Goal: Task Accomplishment & Management: Manage account settings

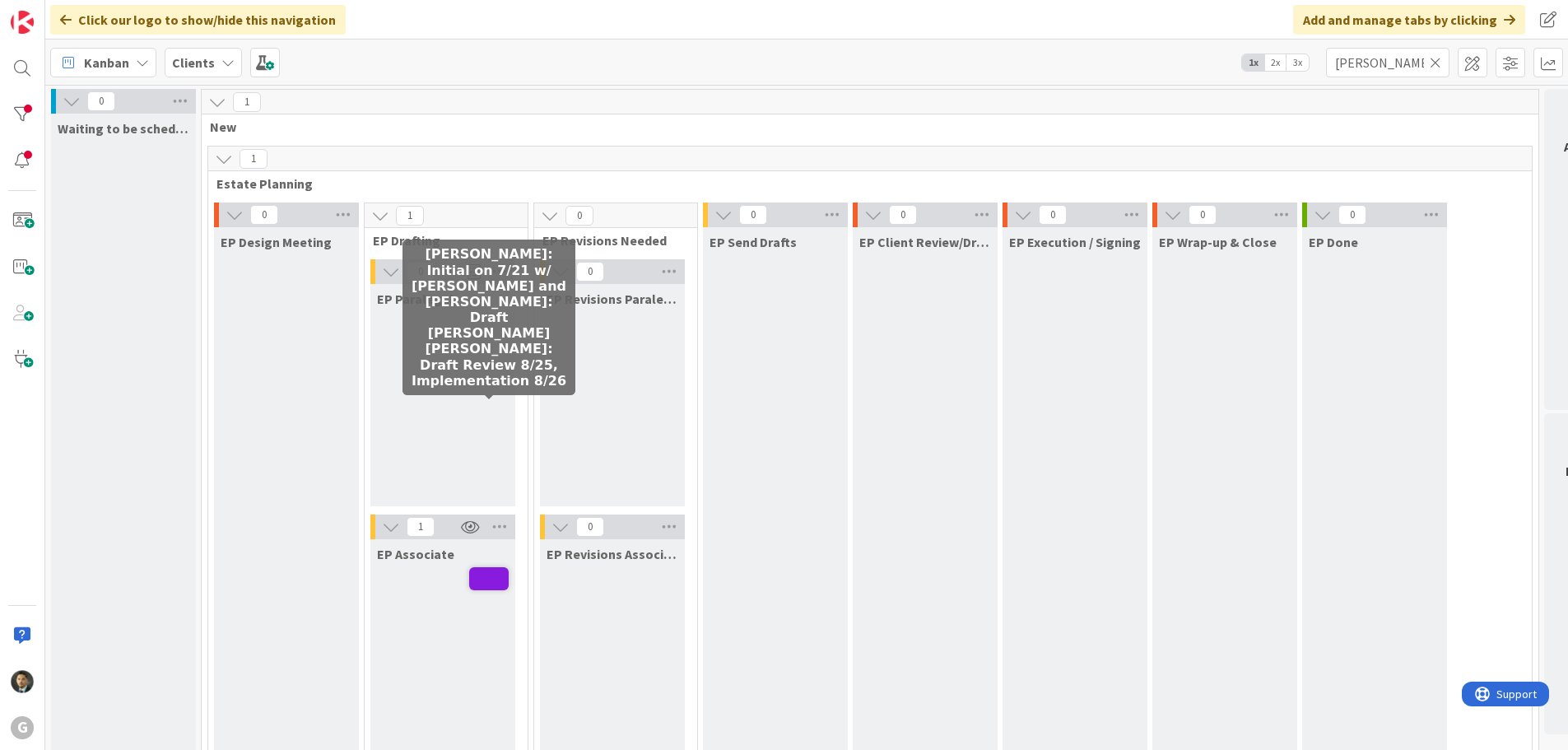
click at [484, 567] on span at bounding box center [488, 579] width 39 height 23
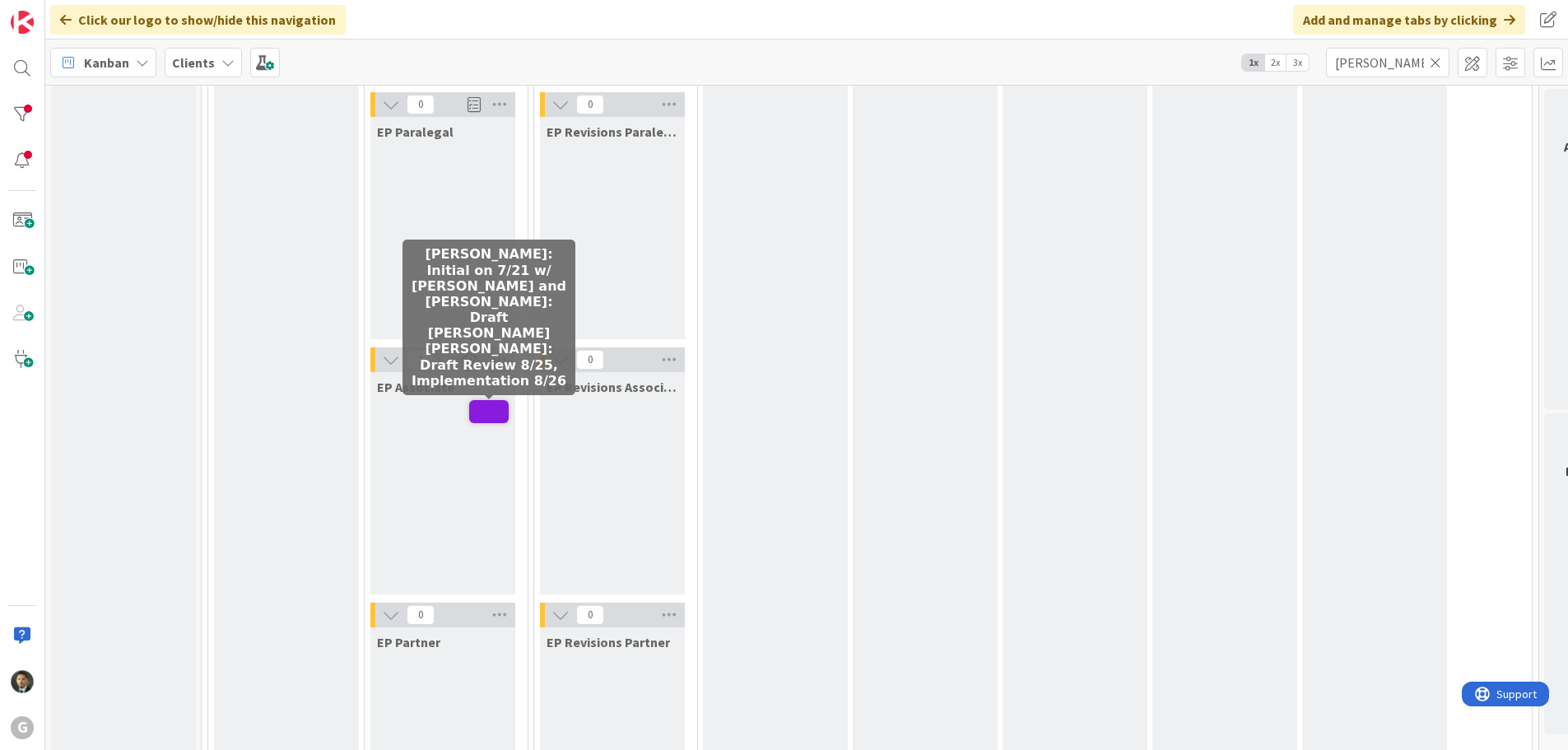
type textarea "x"
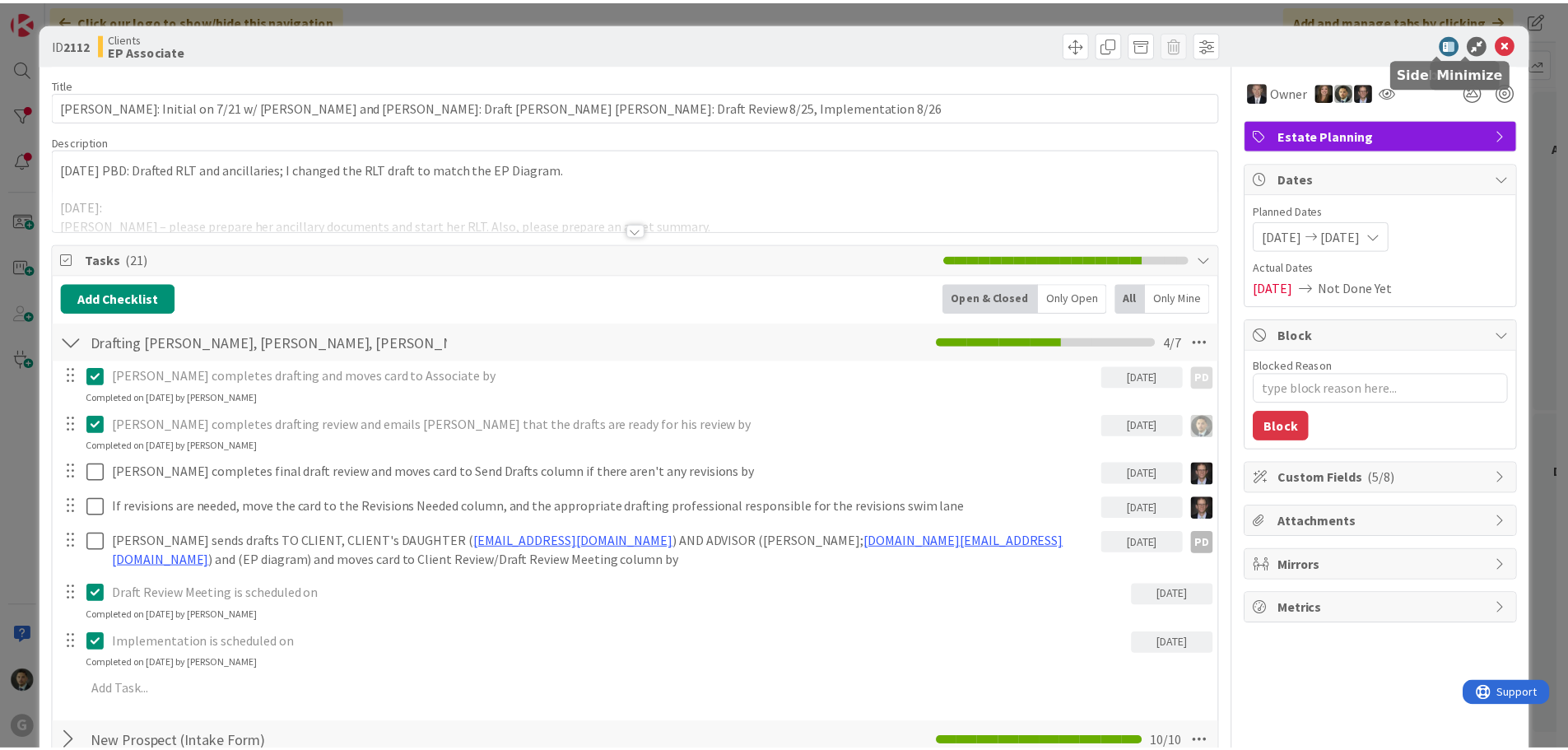
scroll to position [0, 0]
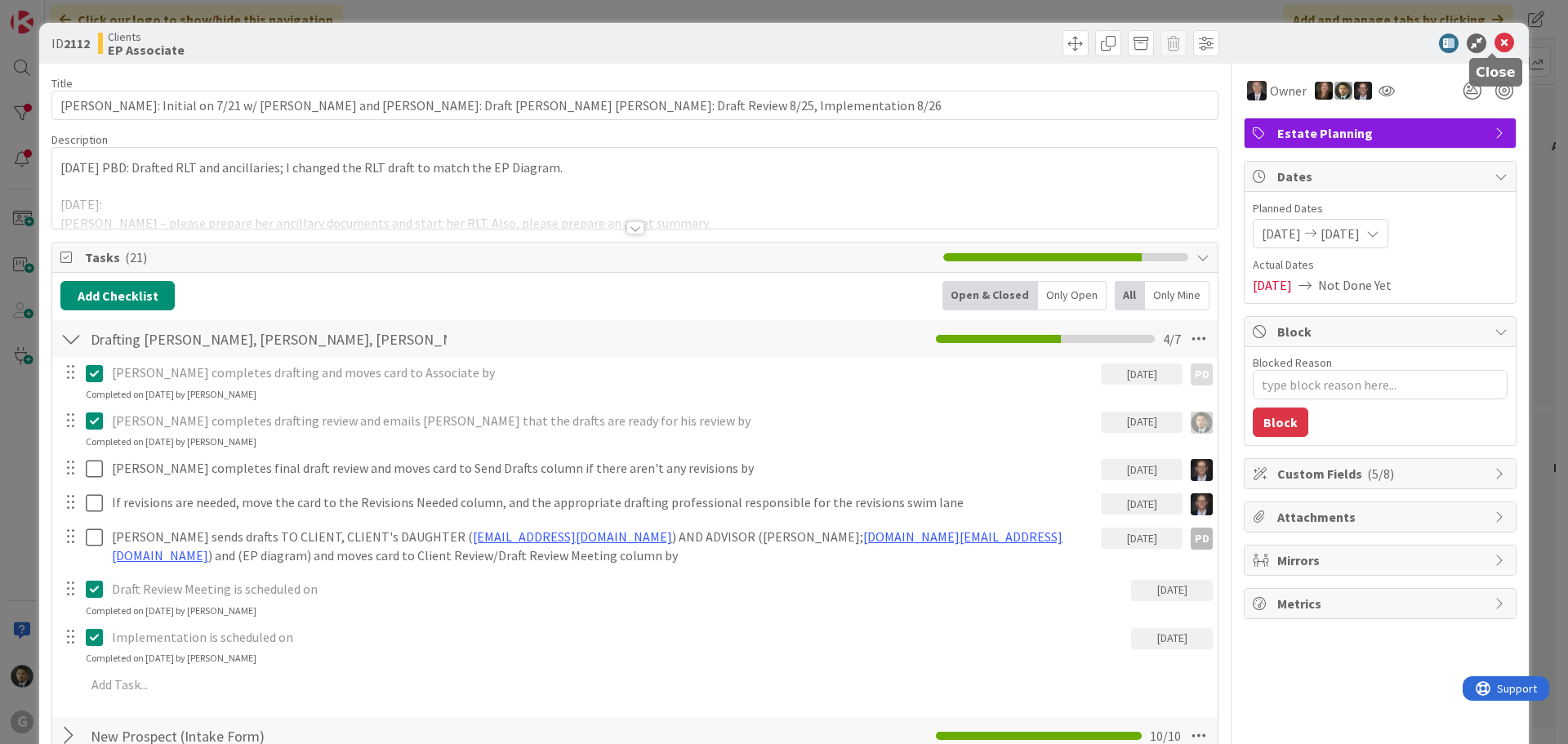
click at [1494, 40] on icon at bounding box center [1504, 44] width 19 height 19
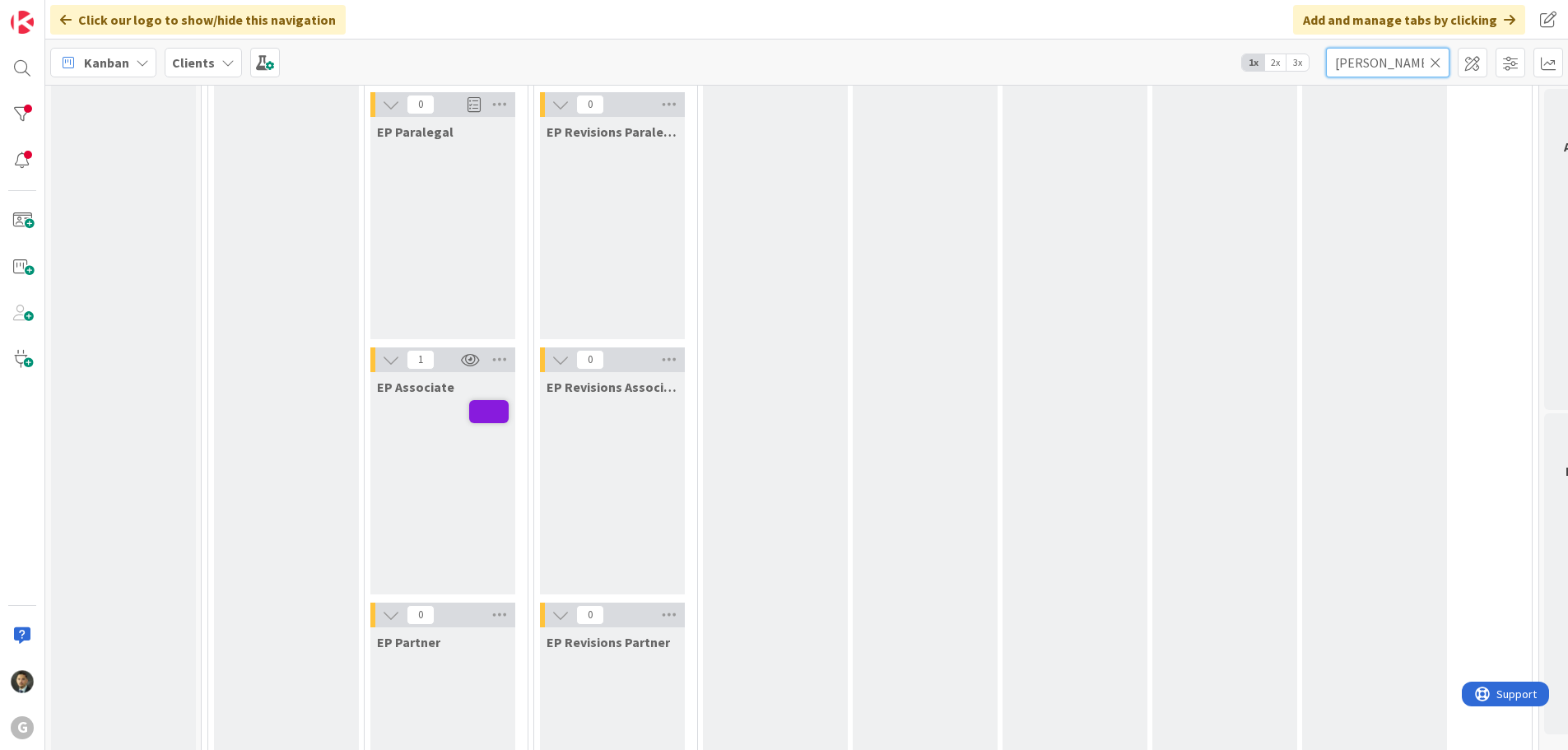
drag, startPoint x: 1397, startPoint y: 66, endPoint x: 1248, endPoint y: 66, distance: 149.0
click at [1249, 66] on div "Kanban Clients 1x 2x 3x [PERSON_NAME]" at bounding box center [806, 62] width 1523 height 45
type input "green"
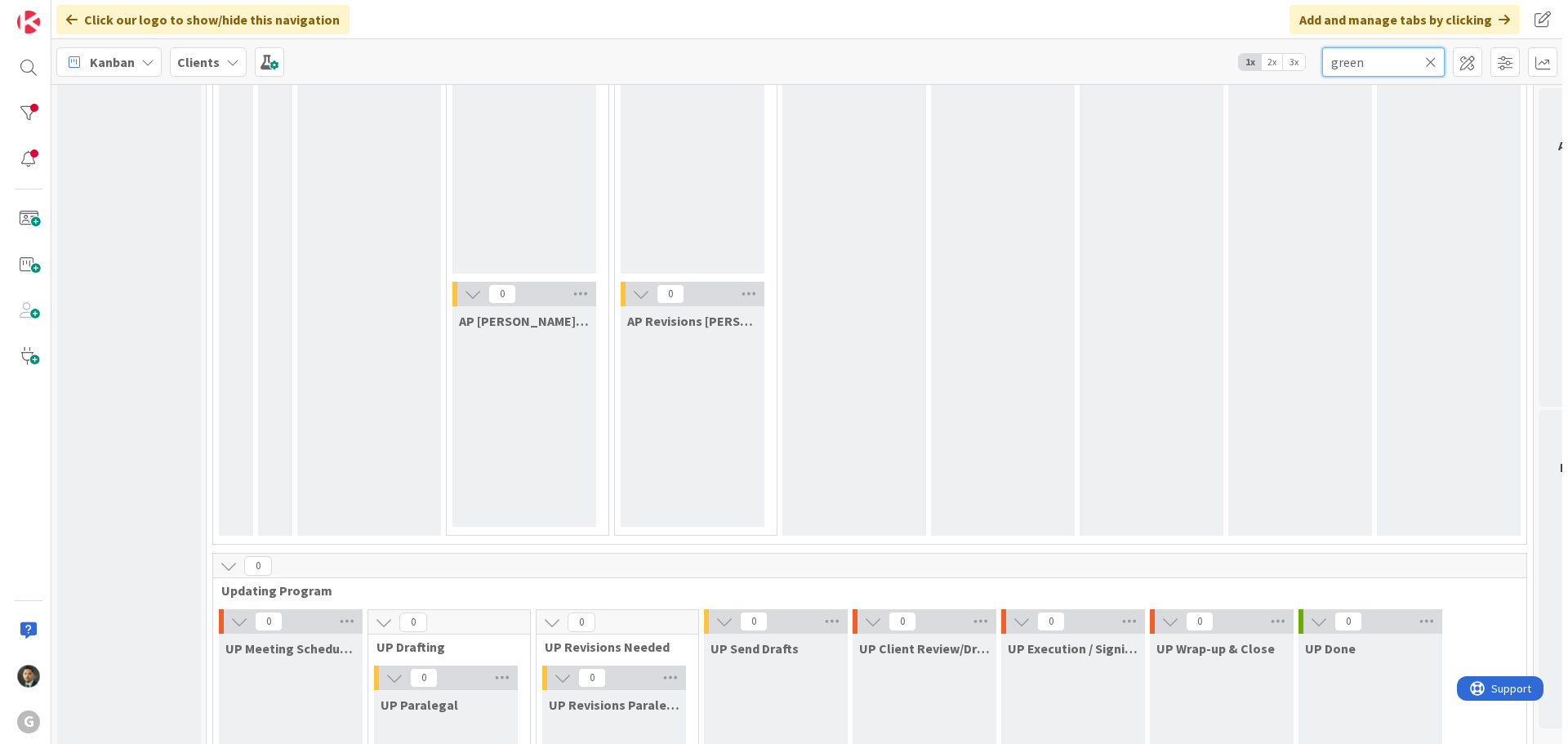
scroll to position [1632, 0]
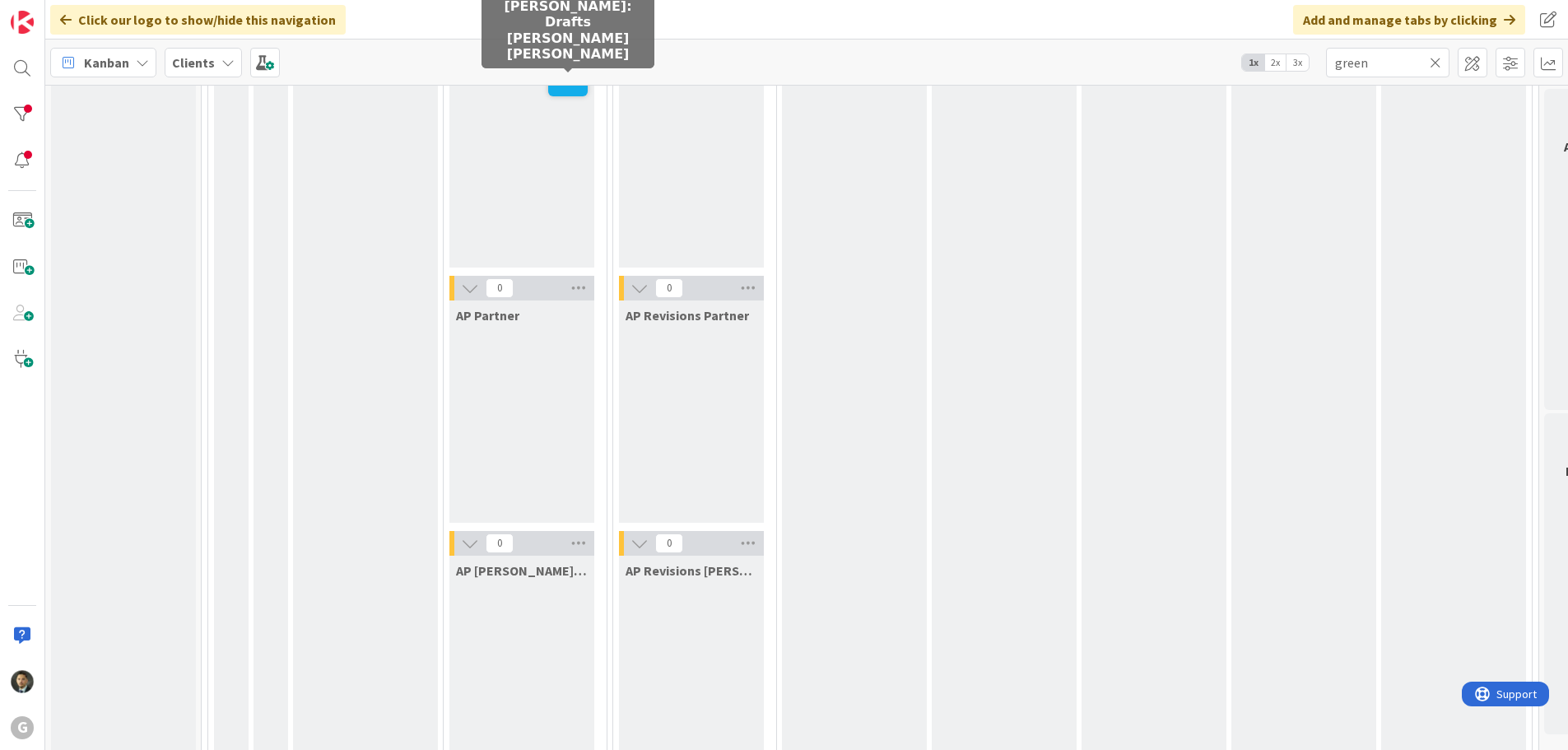
click at [564, 92] on span at bounding box center [568, 85] width 39 height 23
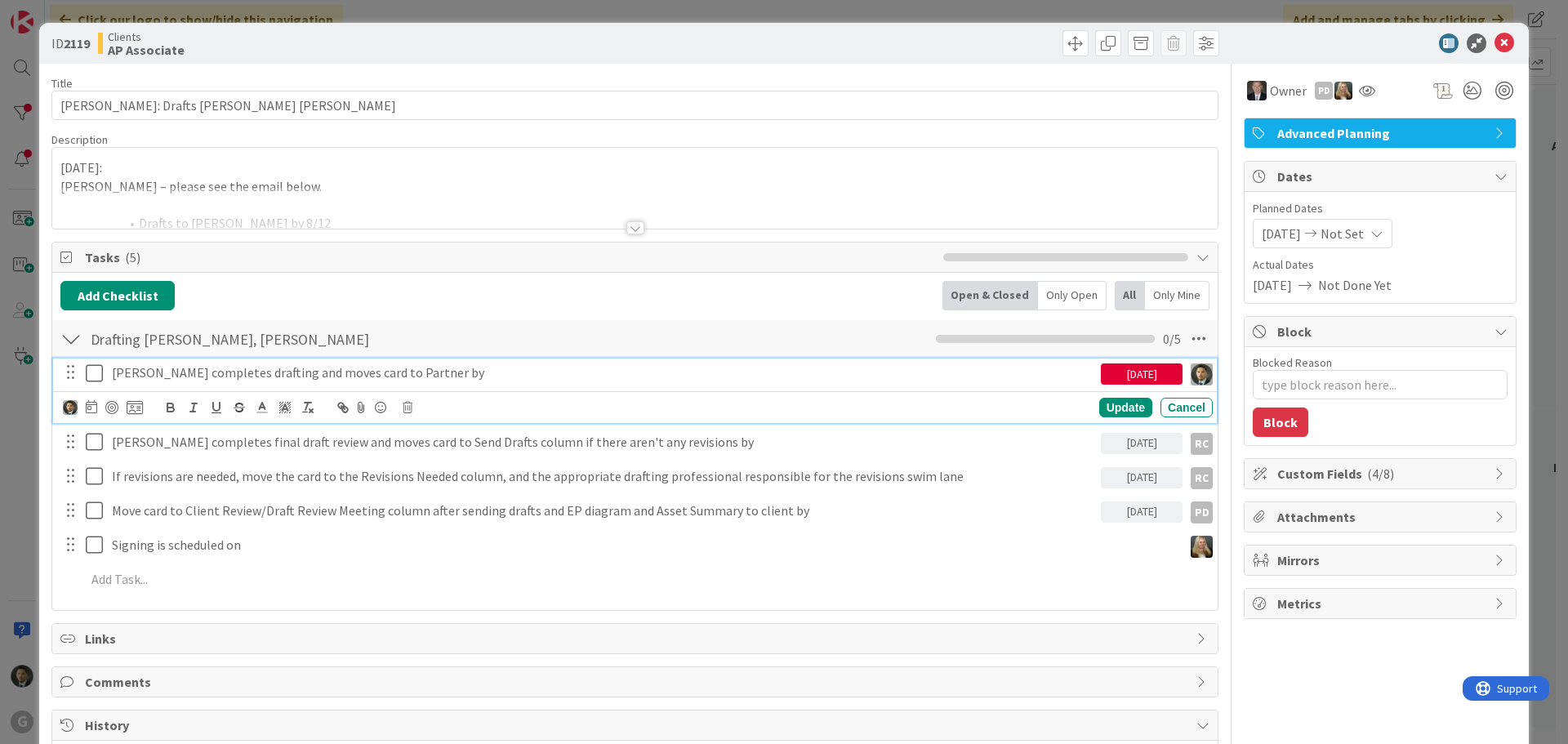
click at [93, 379] on icon at bounding box center [97, 373] width 24 height 19
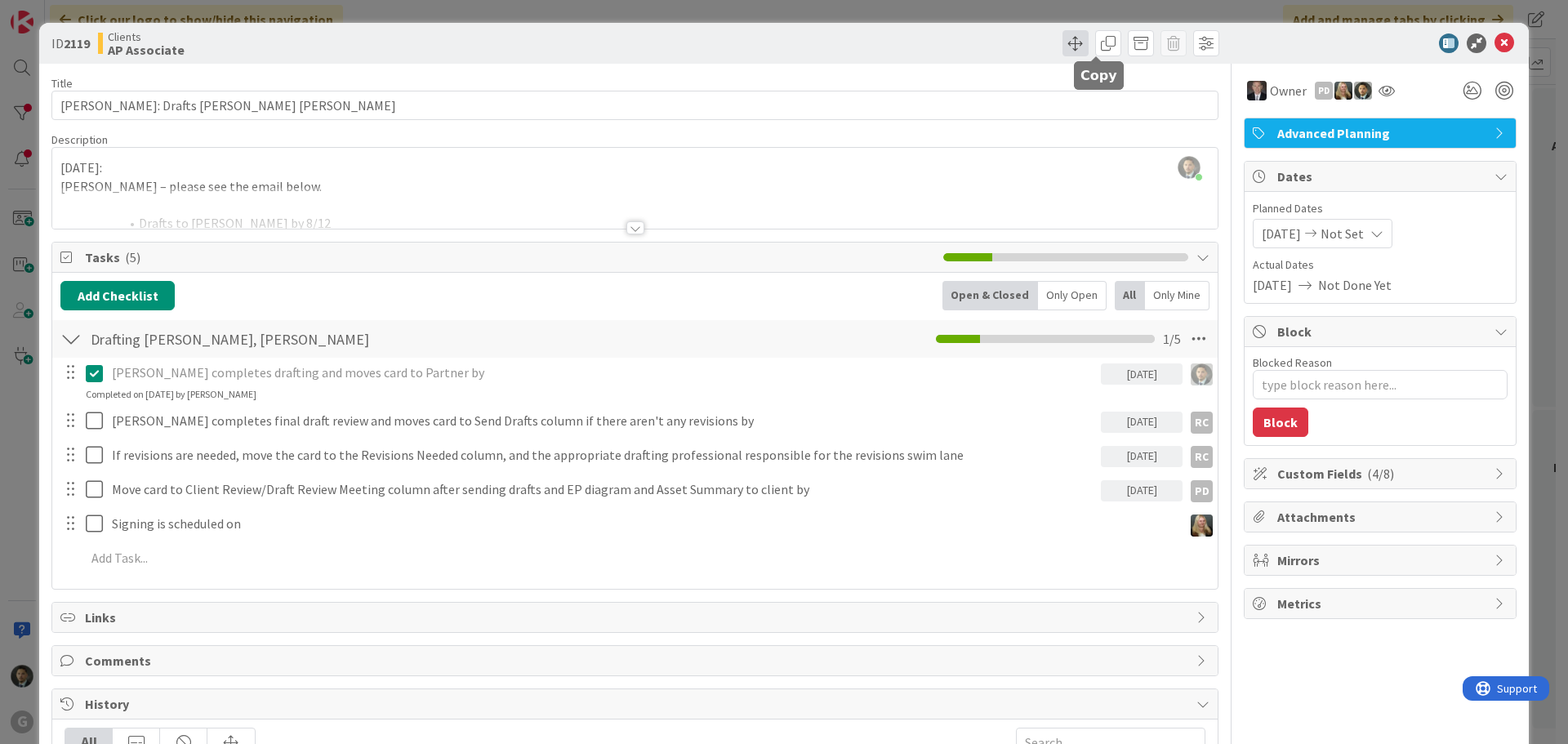
click at [1063, 49] on span at bounding box center [1075, 43] width 26 height 26
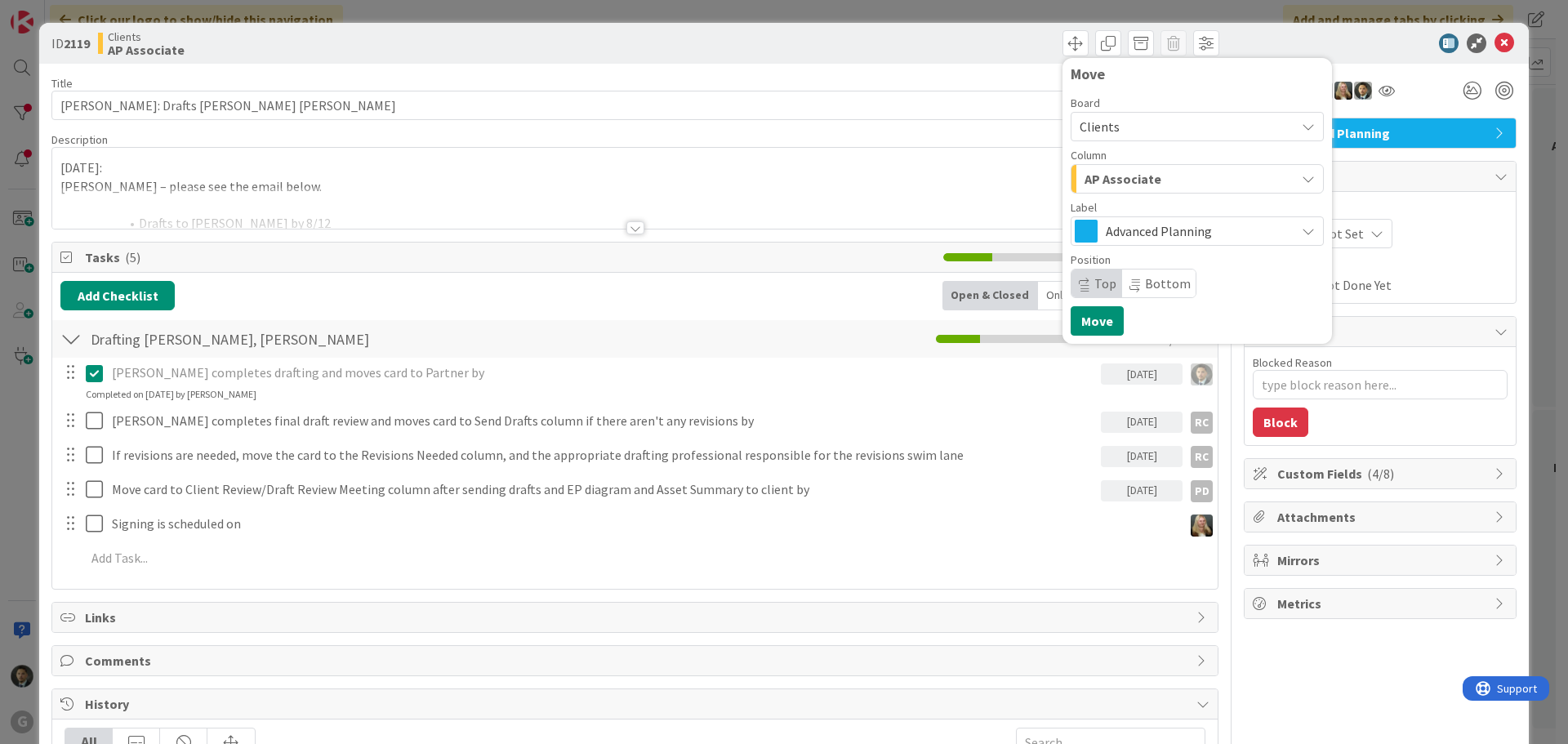
click at [1113, 173] on span "AP Associate" at bounding box center [1122, 179] width 77 height 21
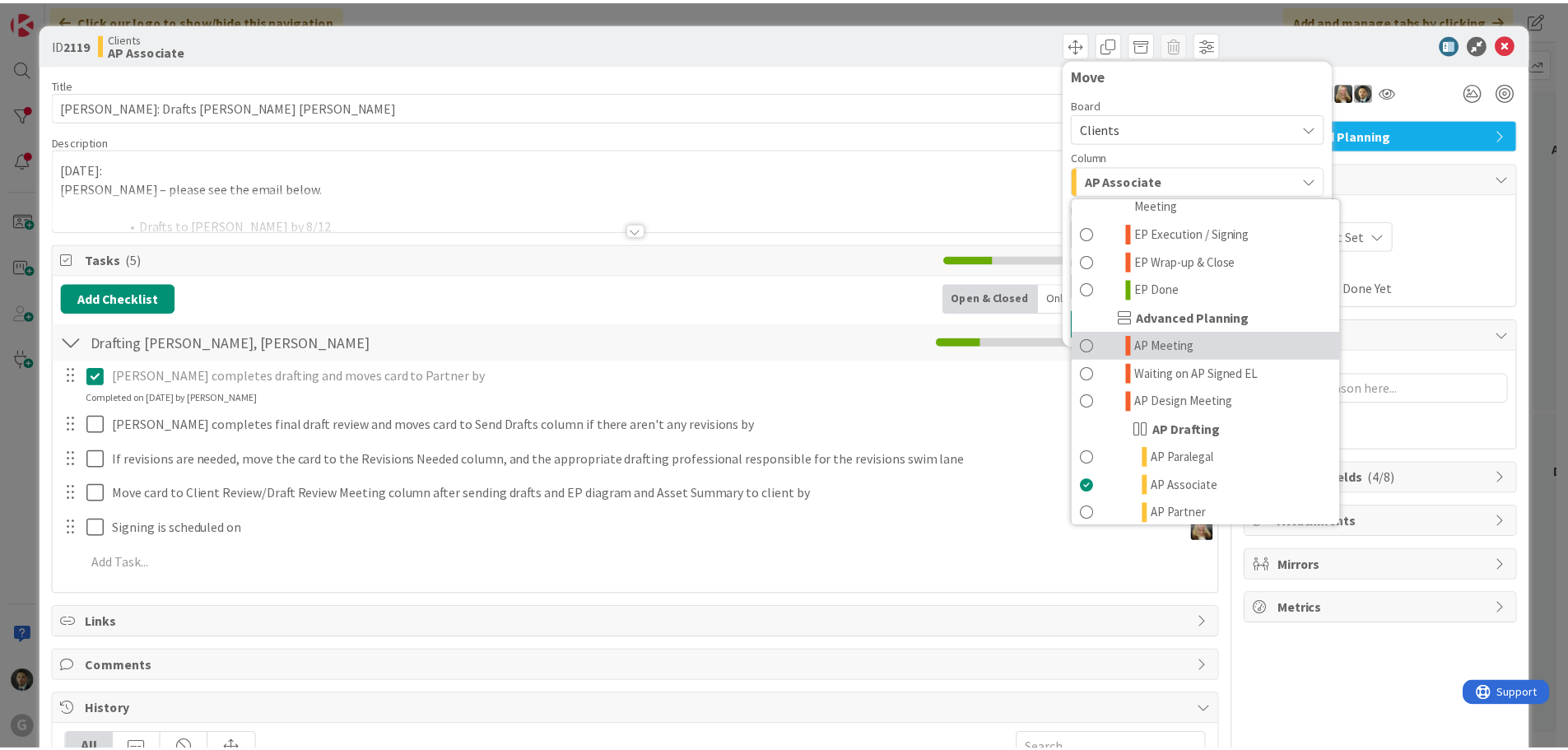
scroll to position [494, 0]
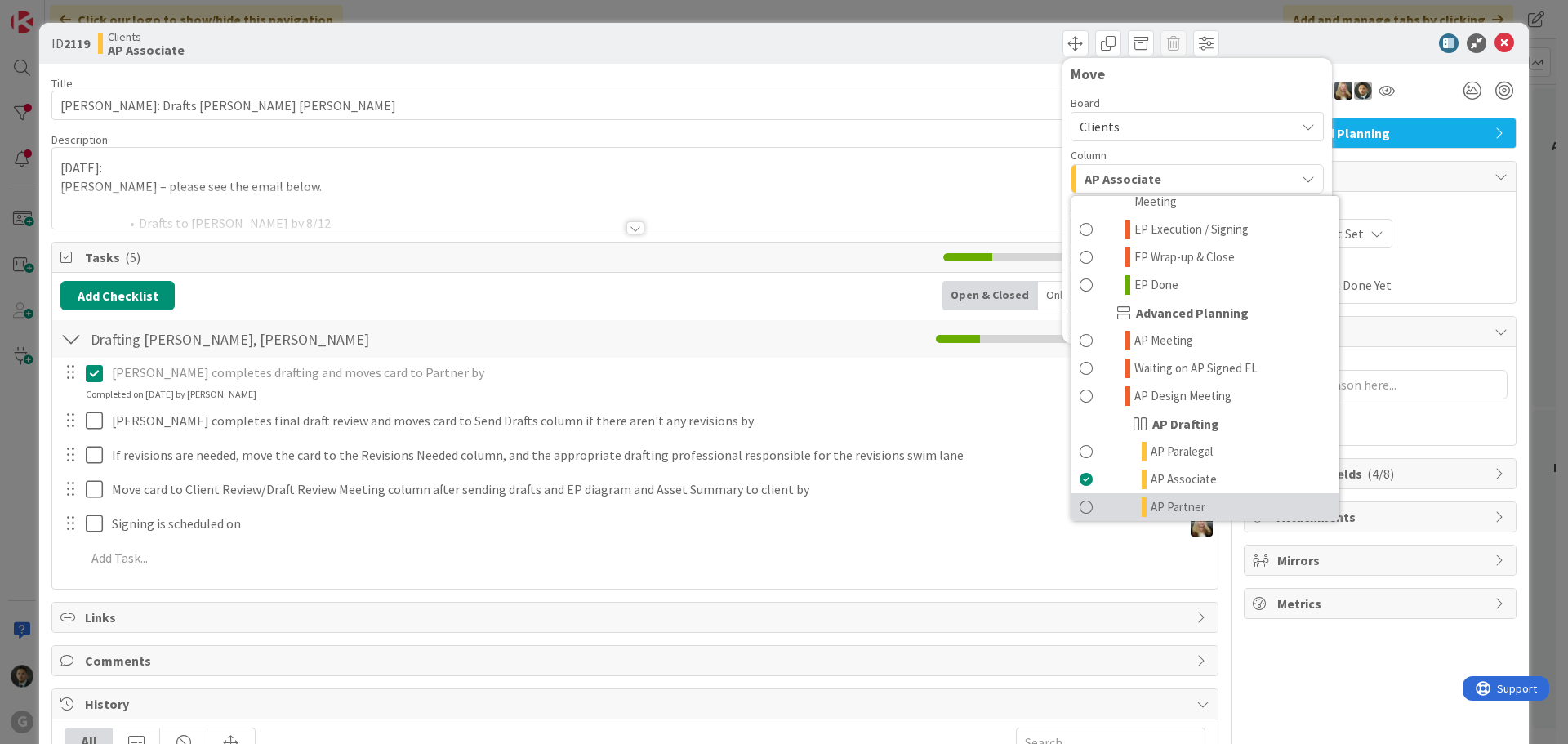
drag, startPoint x: 1119, startPoint y: 466, endPoint x: 1117, endPoint y: 453, distance: 13.2
click at [1119, 493] on link "AP Partner" at bounding box center [1205, 507] width 267 height 28
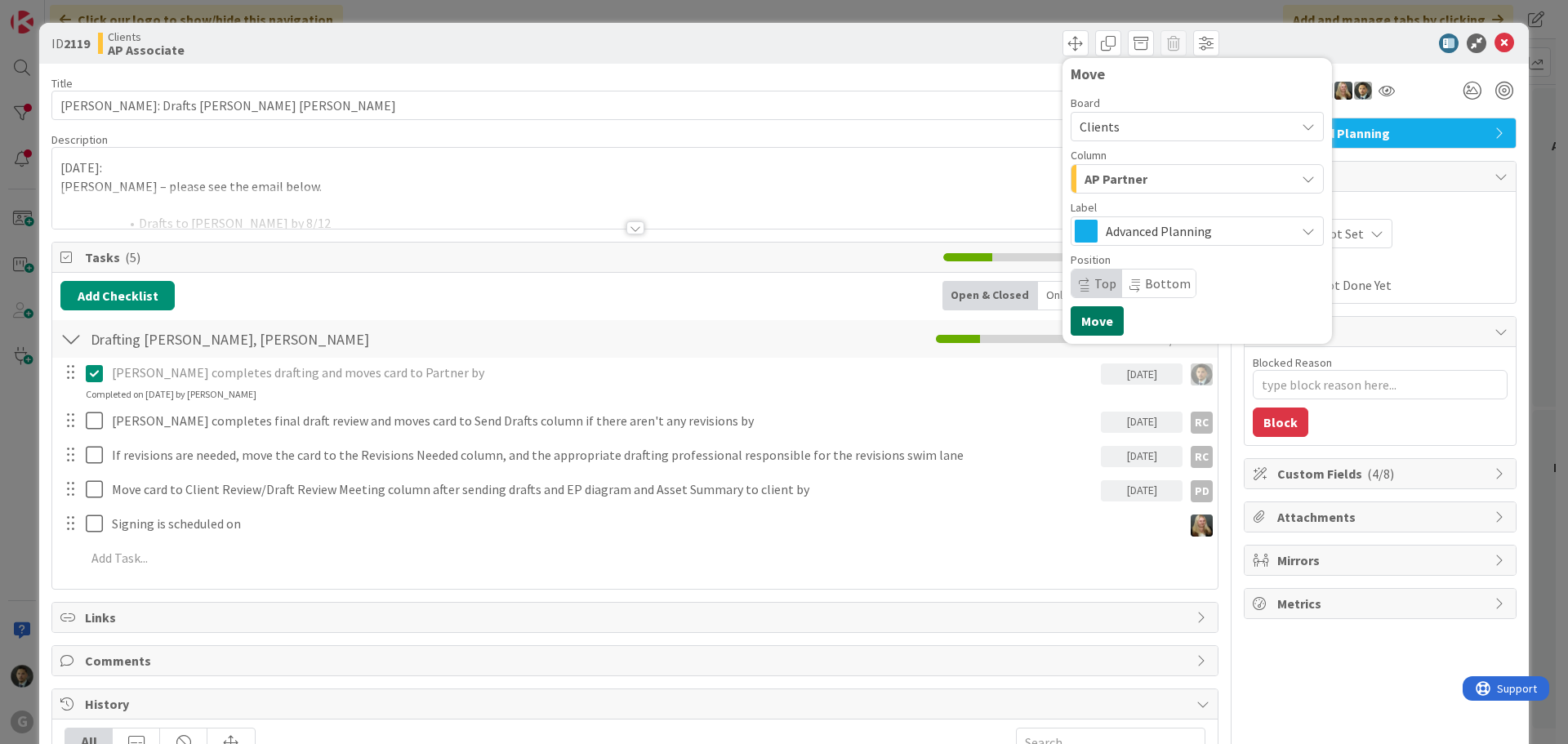
click at [1071, 332] on button "Move" at bounding box center [1097, 321] width 53 height 29
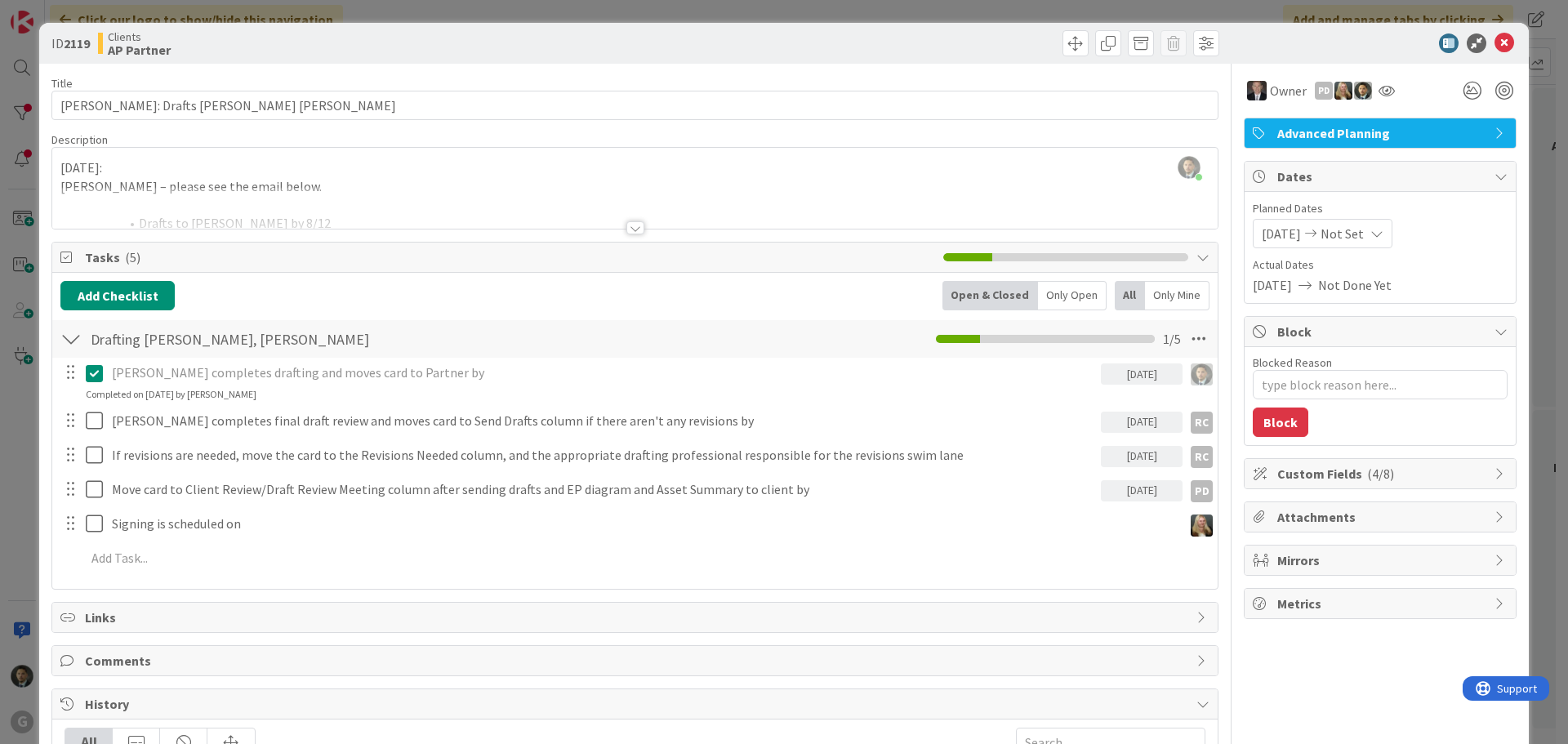
type textarea "x"
click at [988, 10] on div "ID 2119 Clients AP Partner Move Move Title 31 / 128 [PERSON_NAME]: Drafts [PERS…" at bounding box center [784, 372] width 1568 height 744
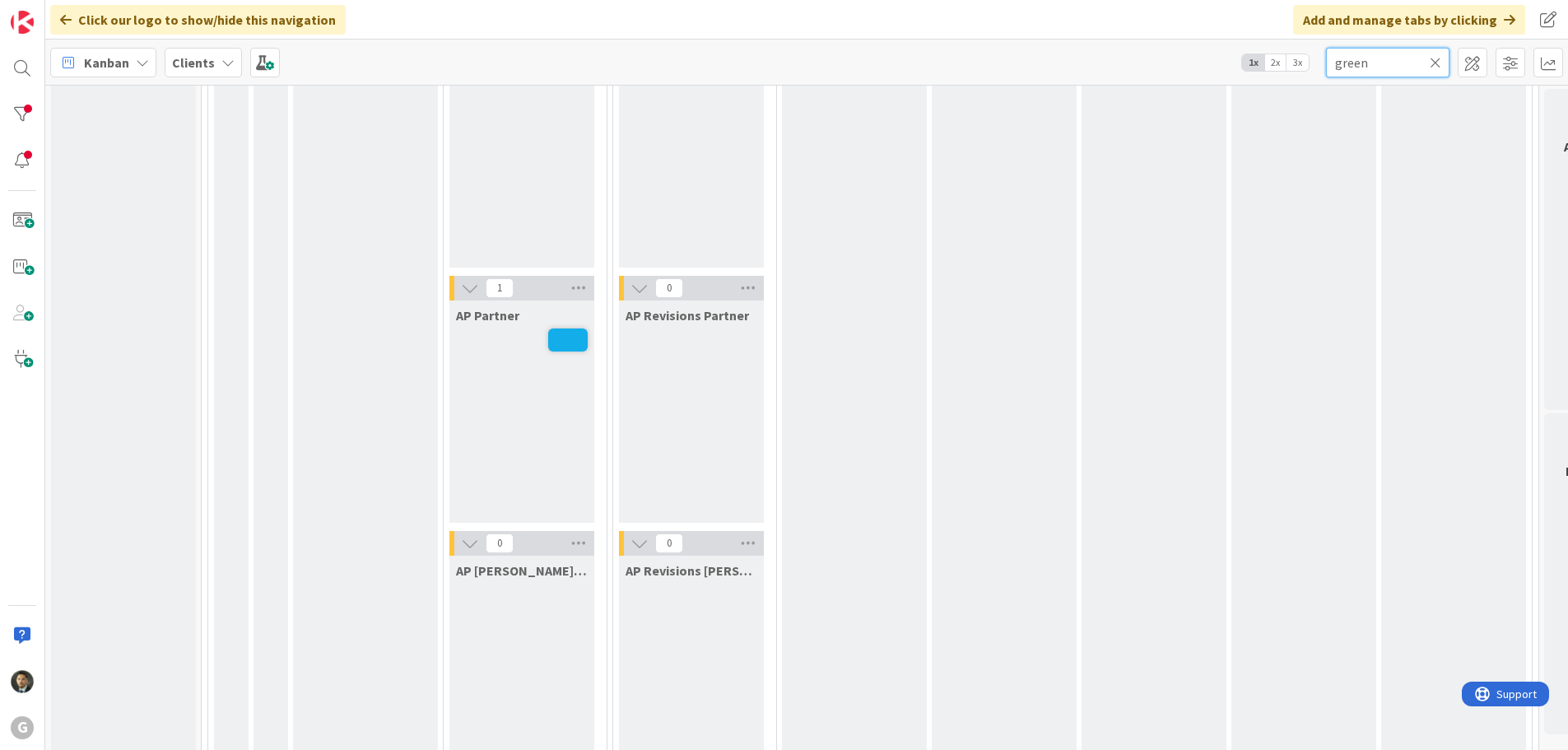
drag, startPoint x: 1333, startPoint y: 70, endPoint x: 1298, endPoint y: 67, distance: 35.1
click at [1298, 67] on div "Kanban Clients 1x 2x 3x green" at bounding box center [806, 62] width 1523 height 45
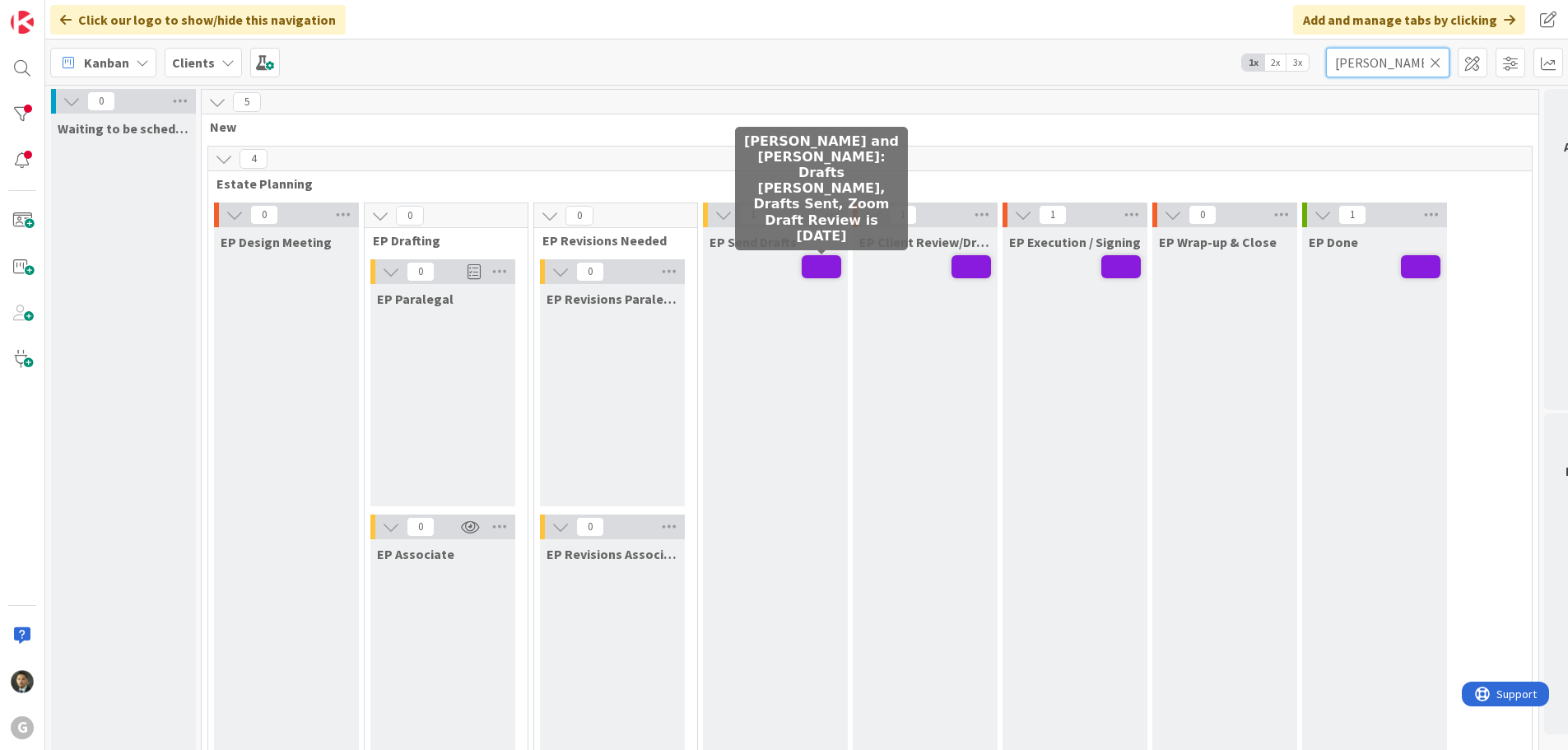
type input "[PERSON_NAME]"
click at [823, 270] on span at bounding box center [822, 267] width 39 height 23
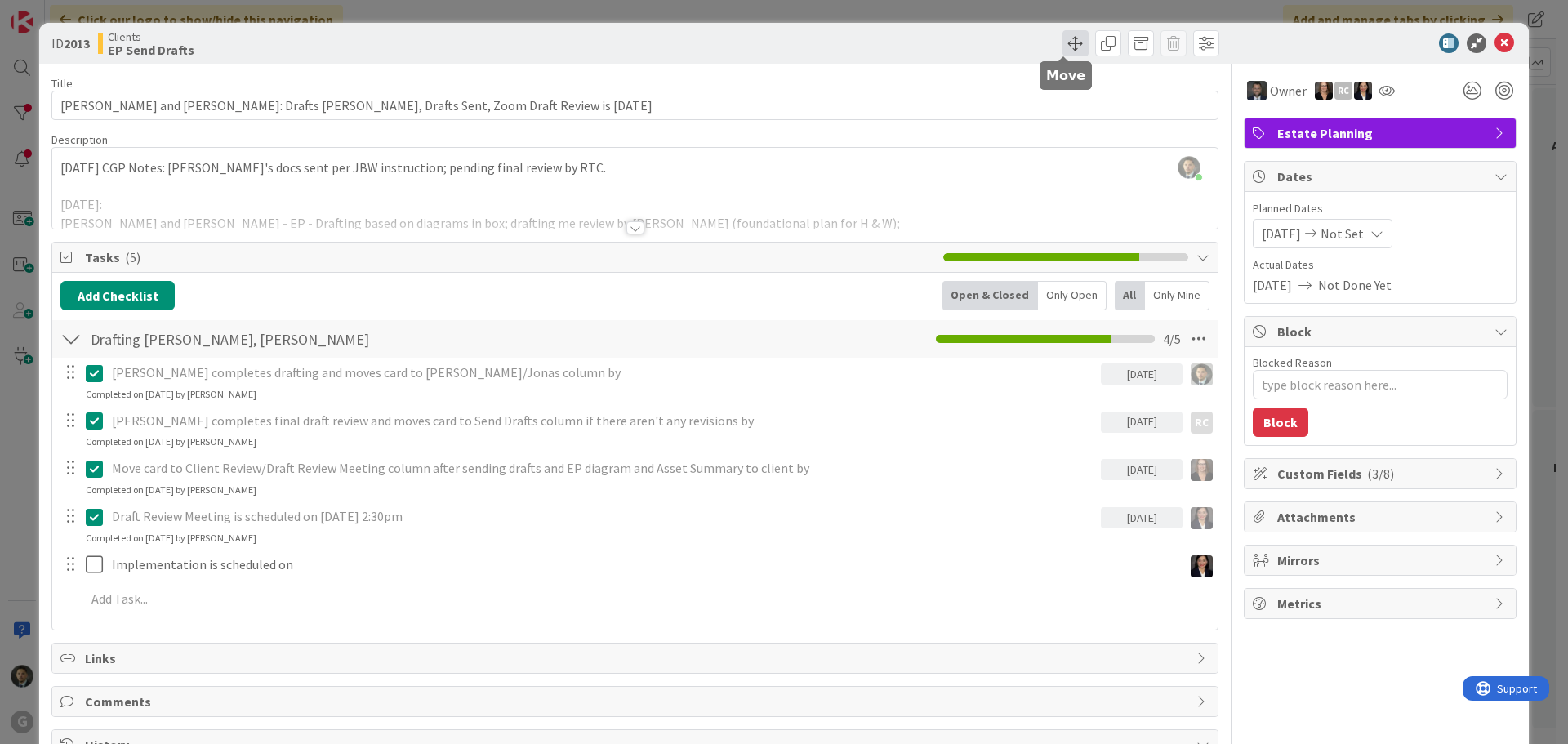
click at [1071, 48] on span at bounding box center [1075, 43] width 26 height 26
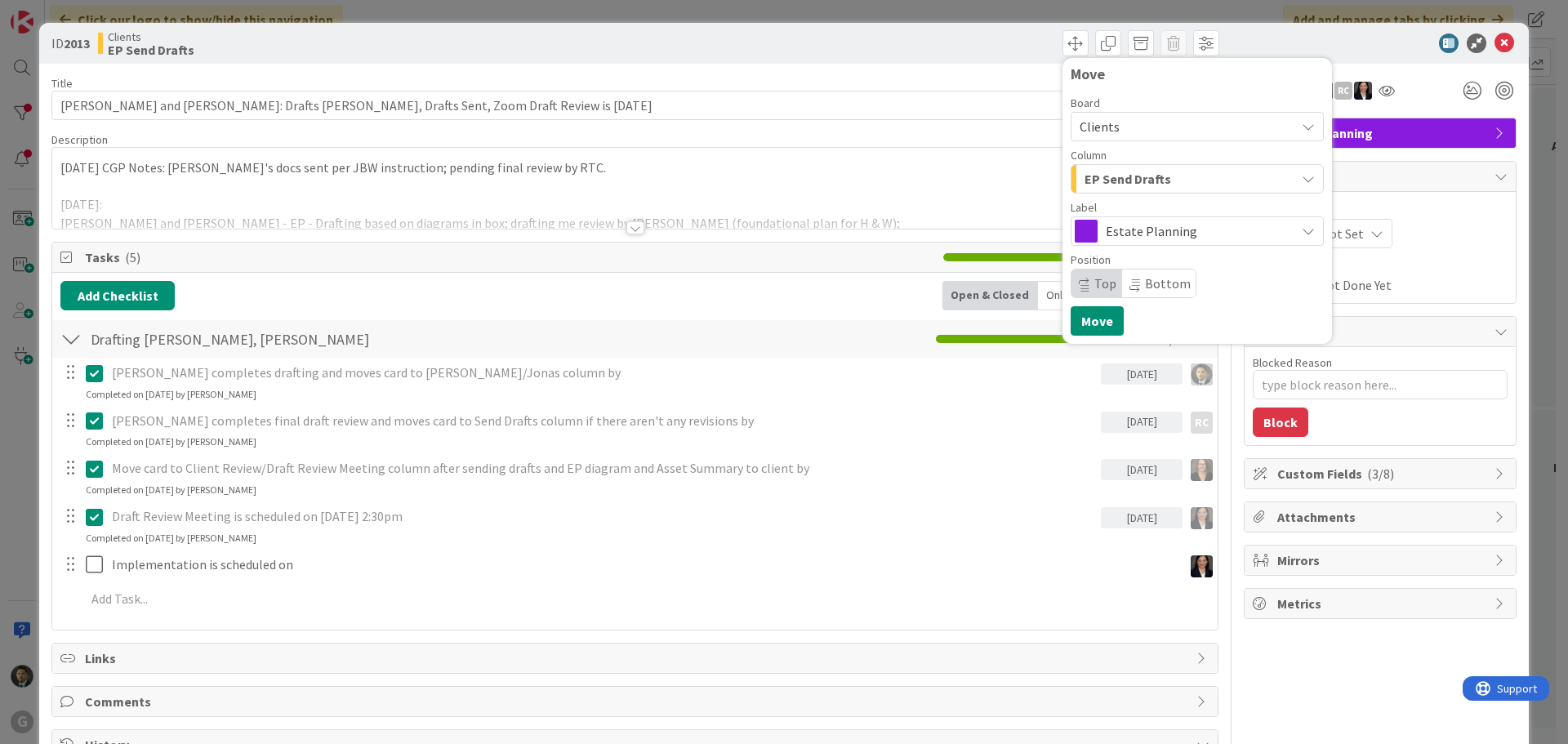
click at [1113, 177] on span "EP Send Drafts" at bounding box center [1127, 179] width 86 height 21
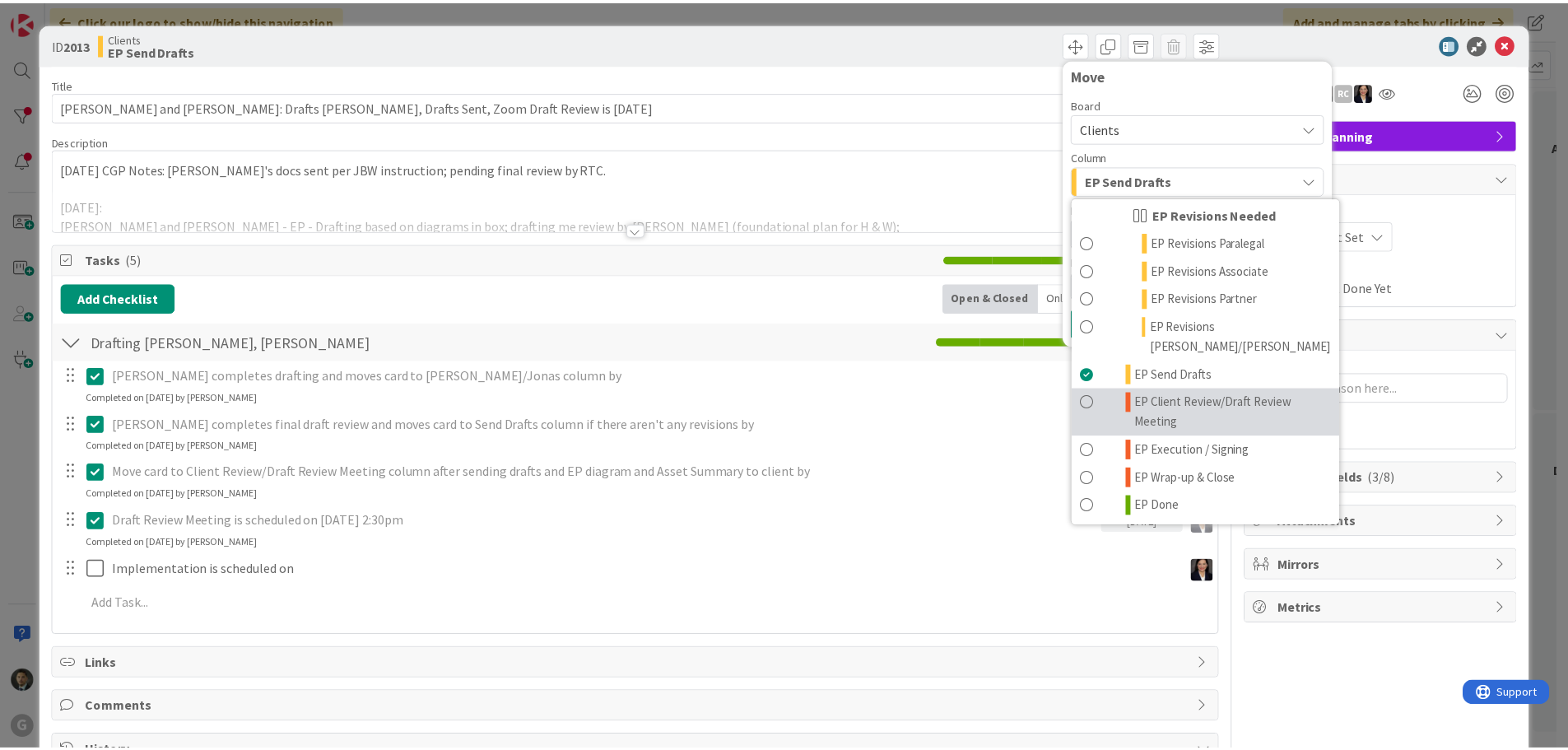
scroll to position [247, 0]
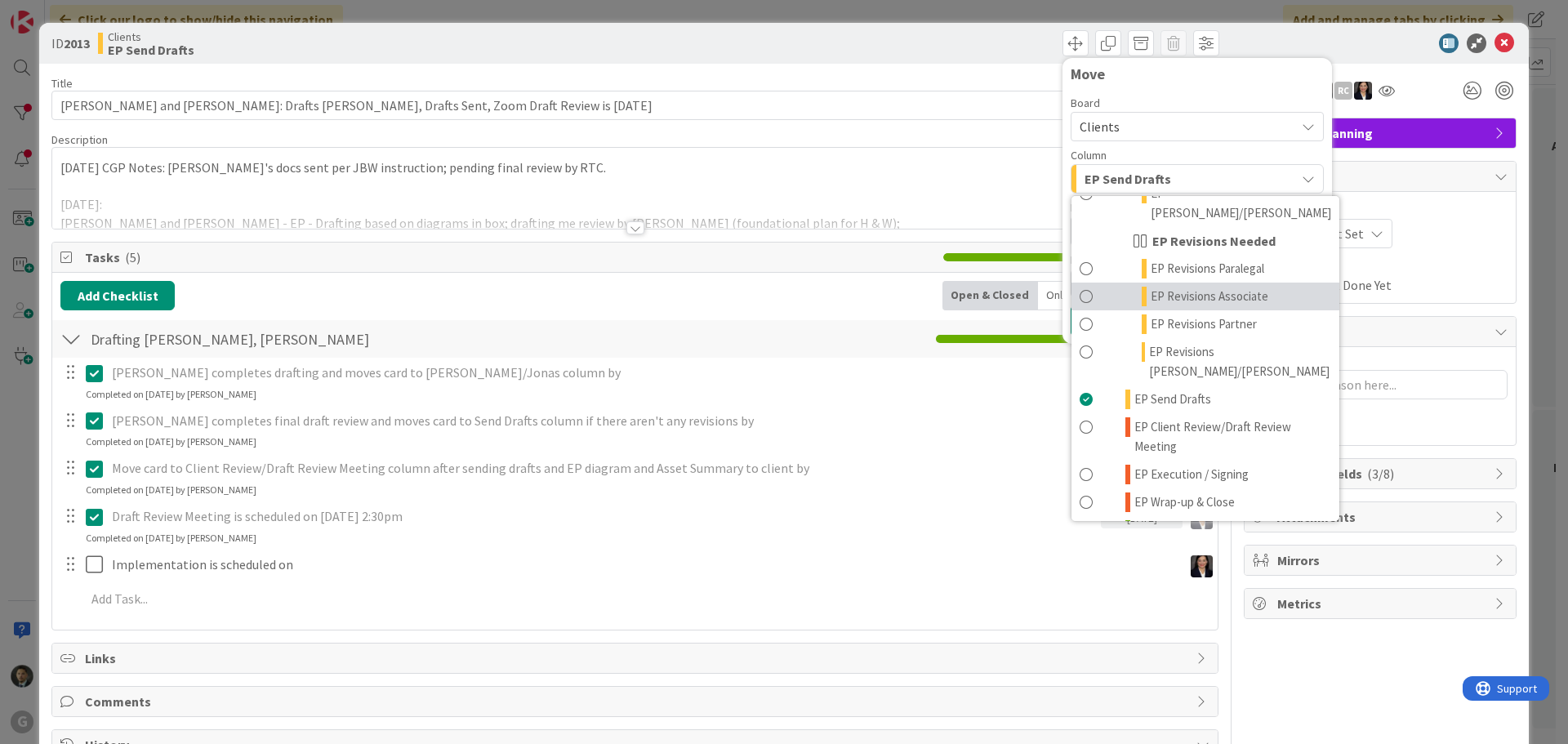
click at [1193, 287] on link "EP Revisions Associate" at bounding box center [1205, 296] width 267 height 28
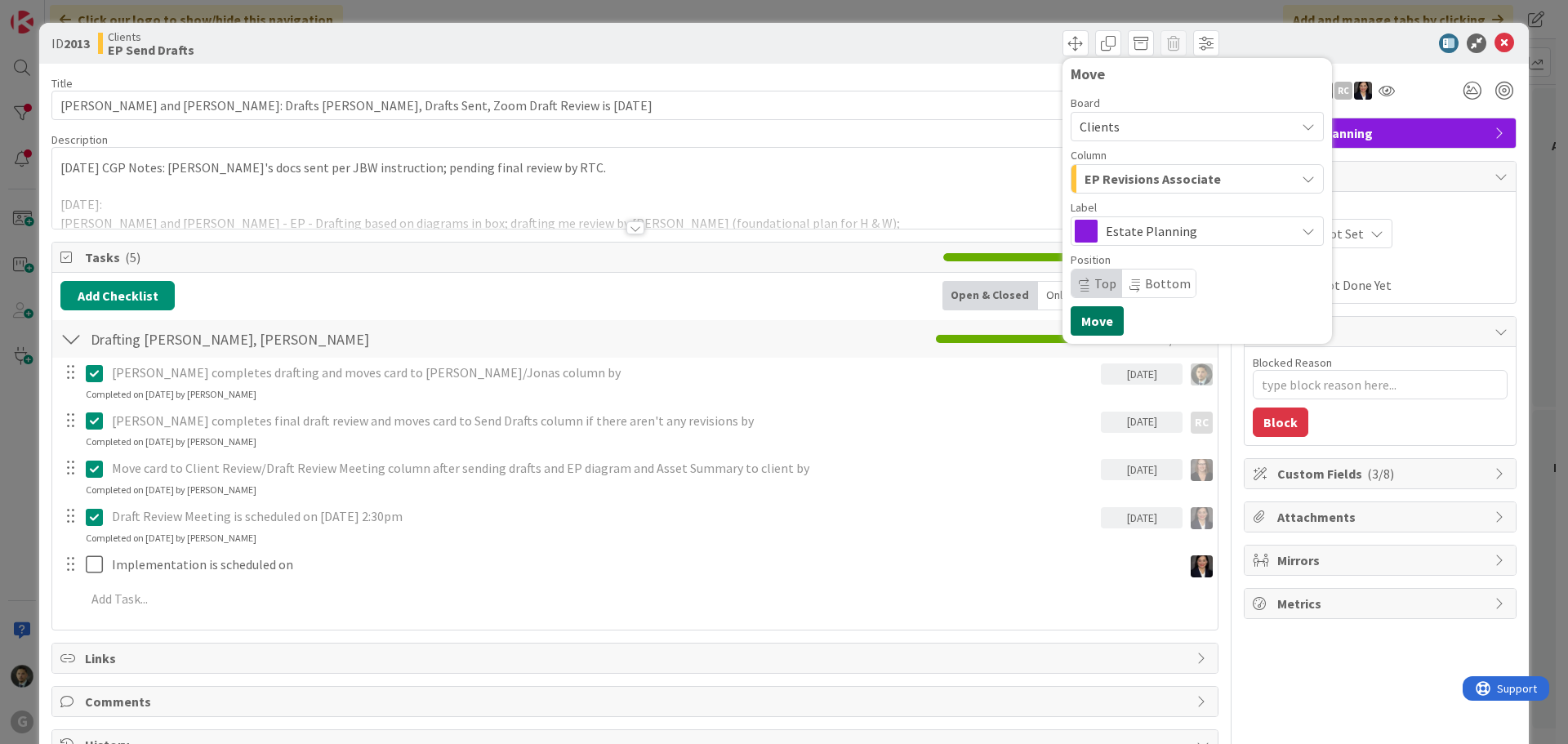
click at [1092, 315] on button "Move" at bounding box center [1097, 321] width 53 height 29
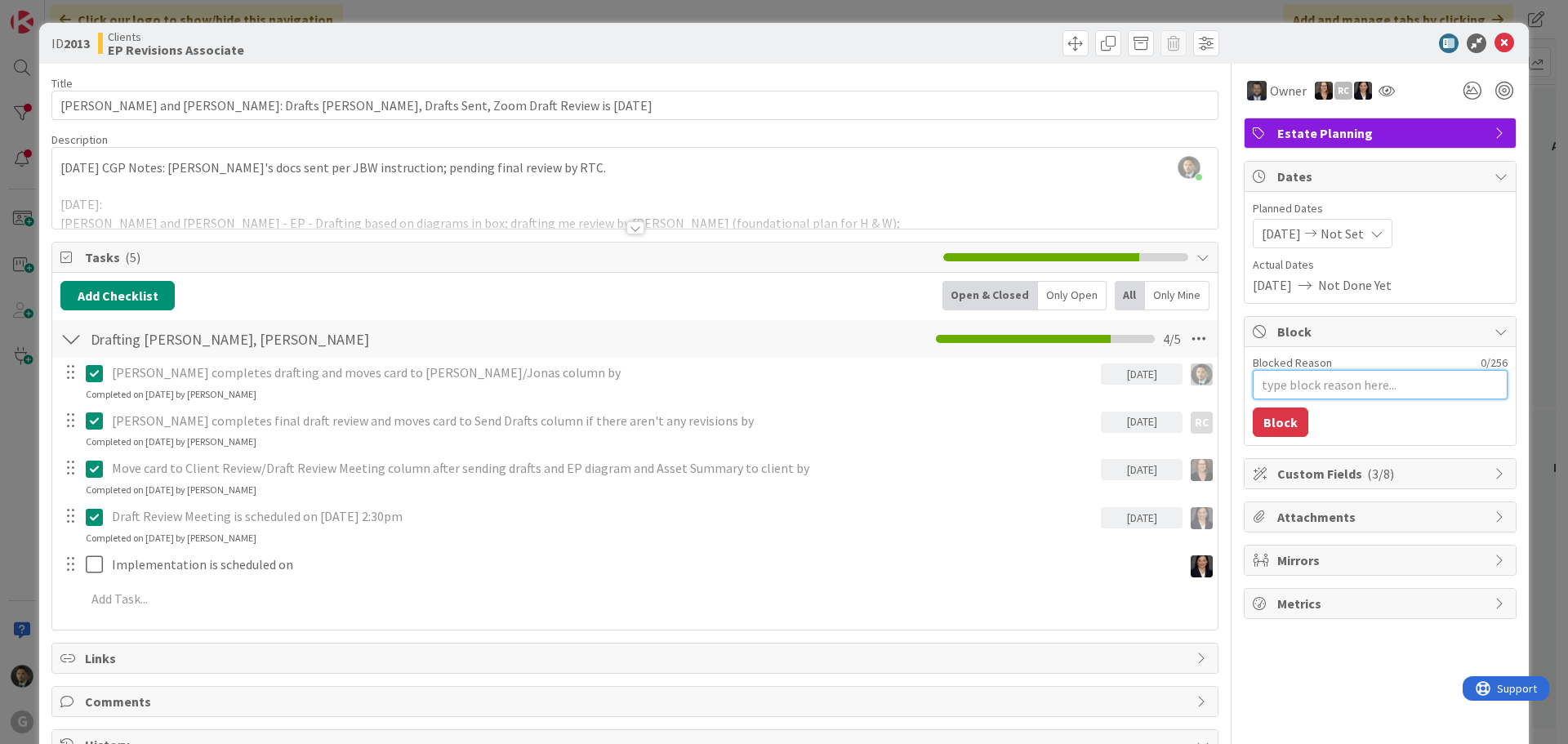
click at [1336, 384] on textarea "Blocked Reason" at bounding box center [1380, 385] width 255 height 29
type textarea "x"
type textarea "O"
type textarea "x"
type textarea "On"
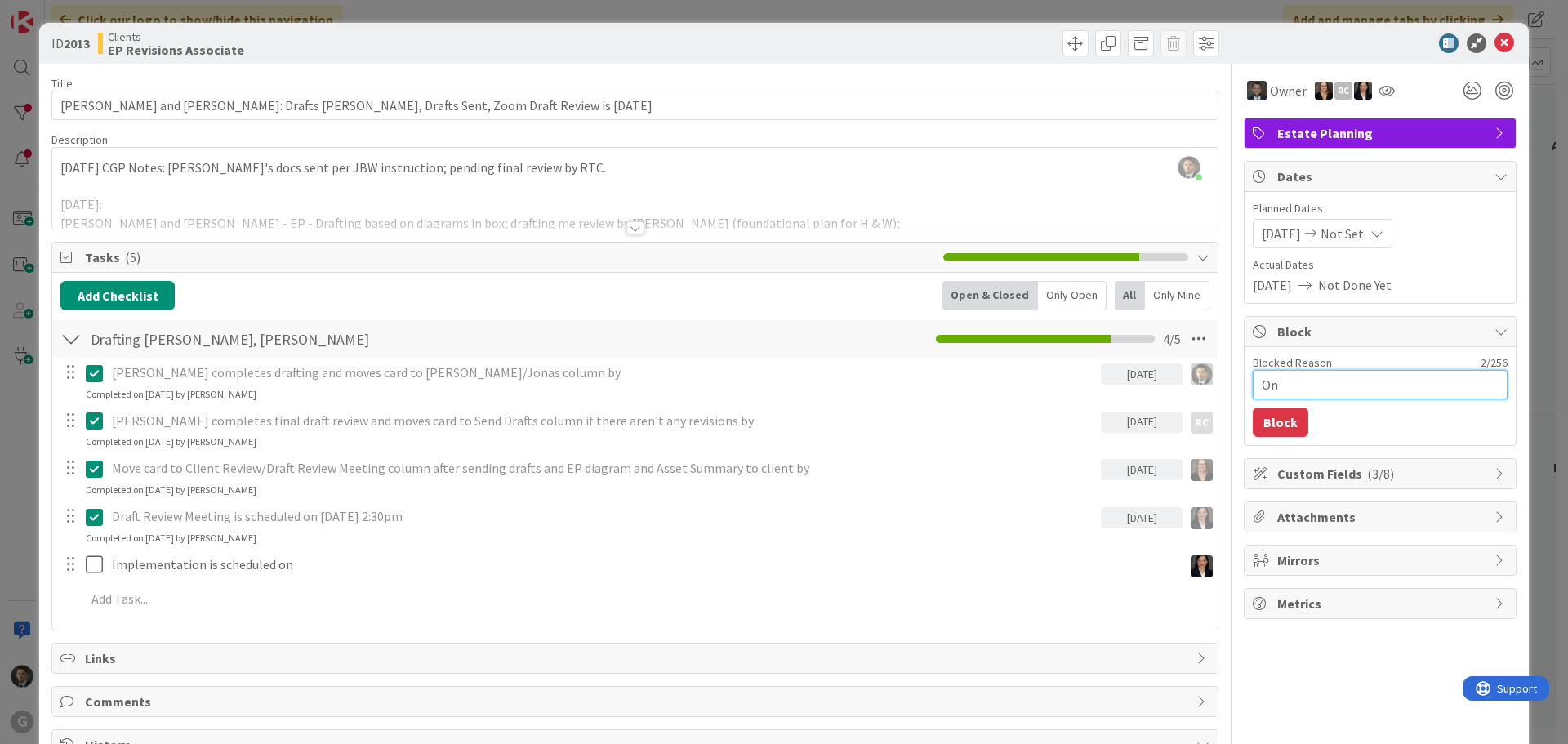
type textarea "x"
type textarea "On"
type textarea "x"
type textarea "On H"
type textarea "x"
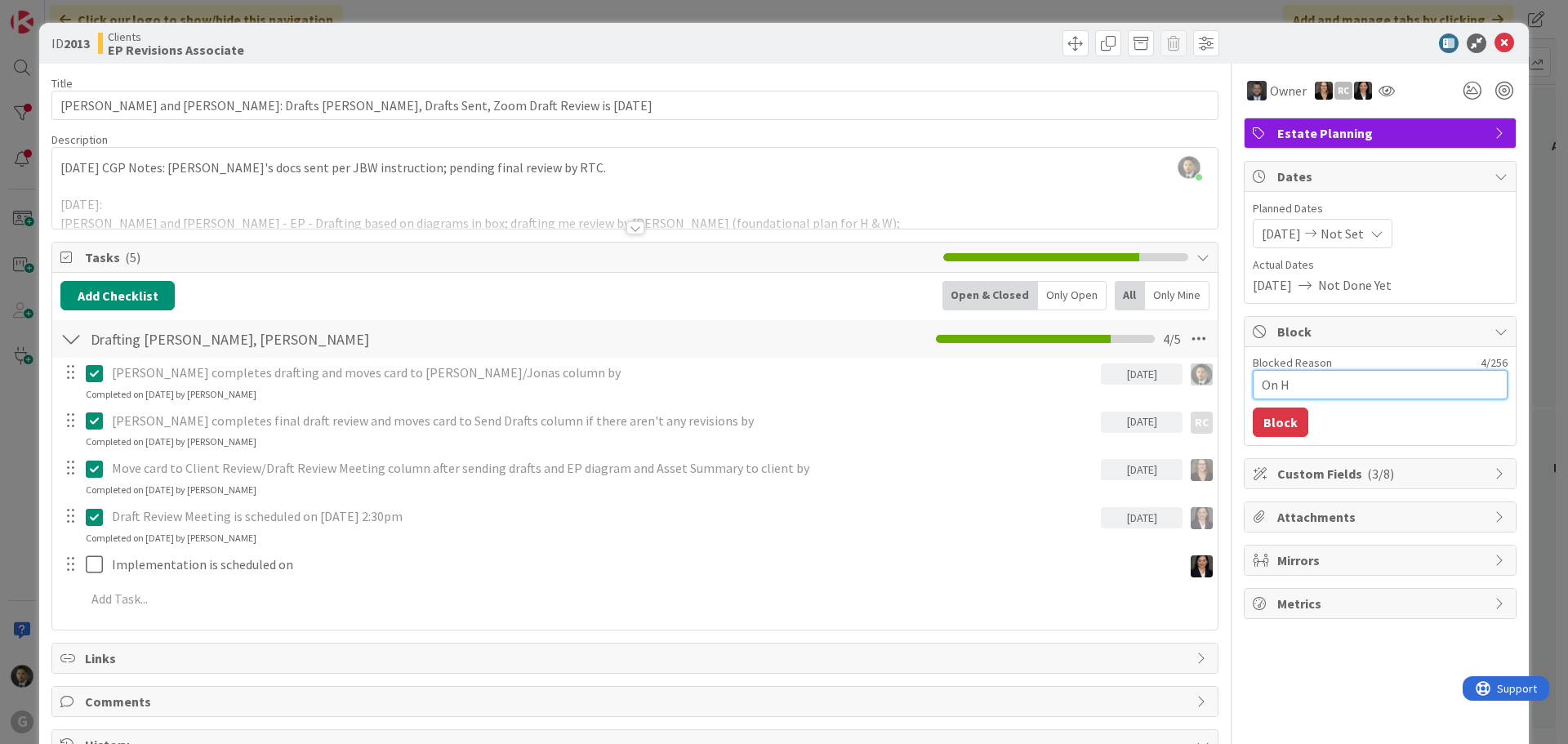
type textarea "On Ho"
type textarea "x"
type textarea "On Hol"
type textarea "x"
type textarea "On Hold"
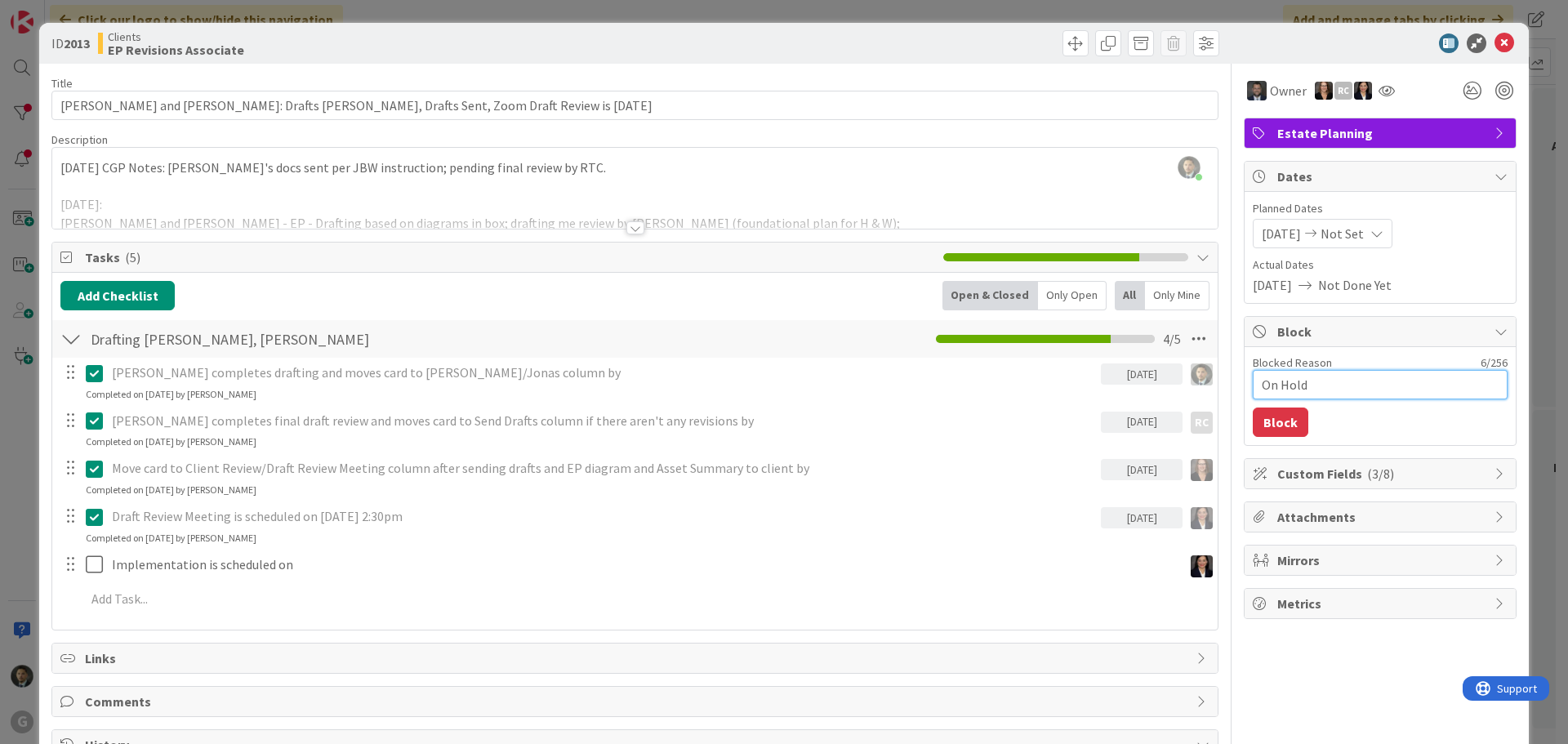
type textarea "x"
type textarea "On Hold"
type textarea "x"
type textarea "On Hold u"
type textarea "x"
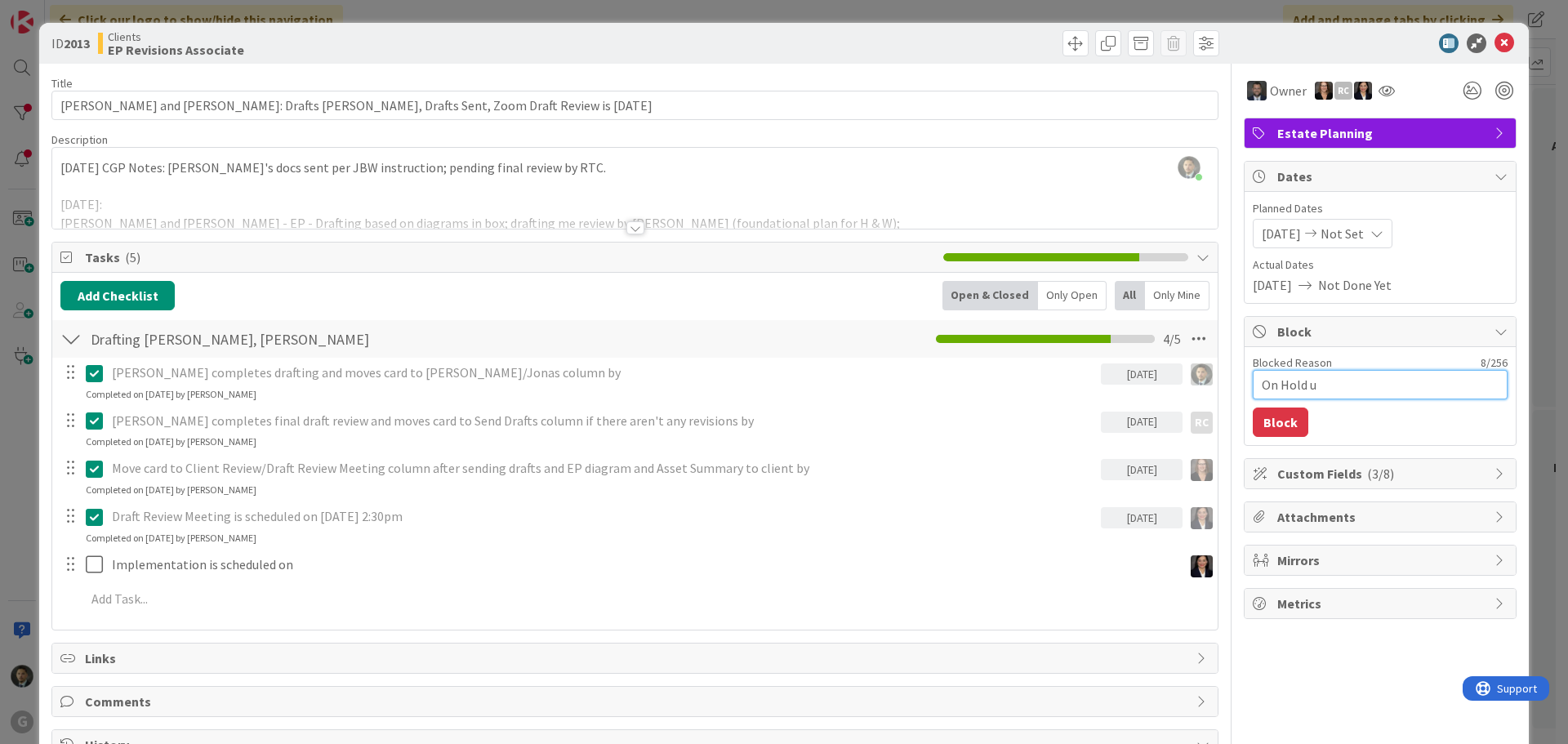
type textarea "On Hold un"
type textarea "x"
type textarea "On Hold unt"
type textarea "x"
type textarea "On Hold unti"
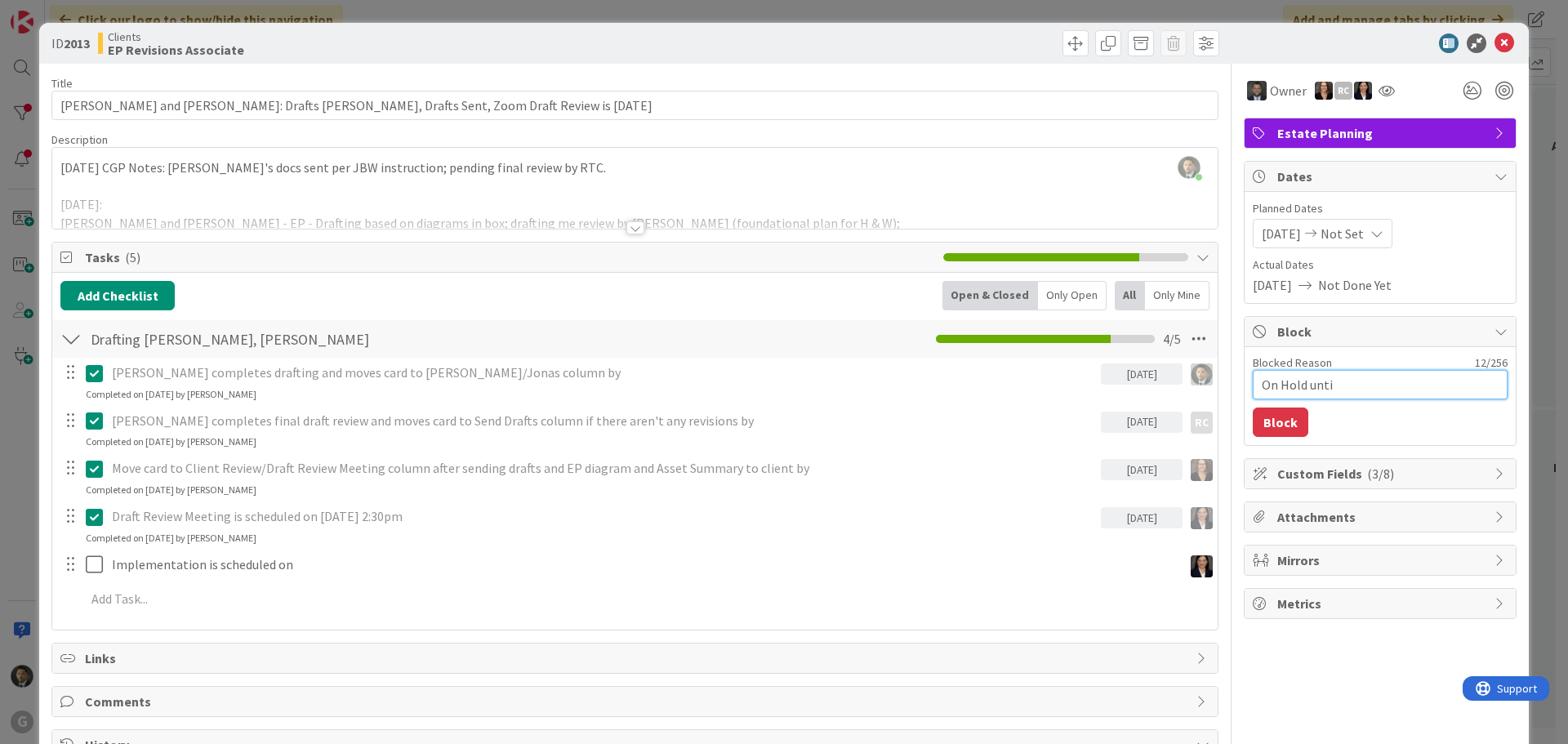
type textarea "x"
type textarea "On Hold until"
type textarea "x"
type textarea "On Hold until"
type textarea "x"
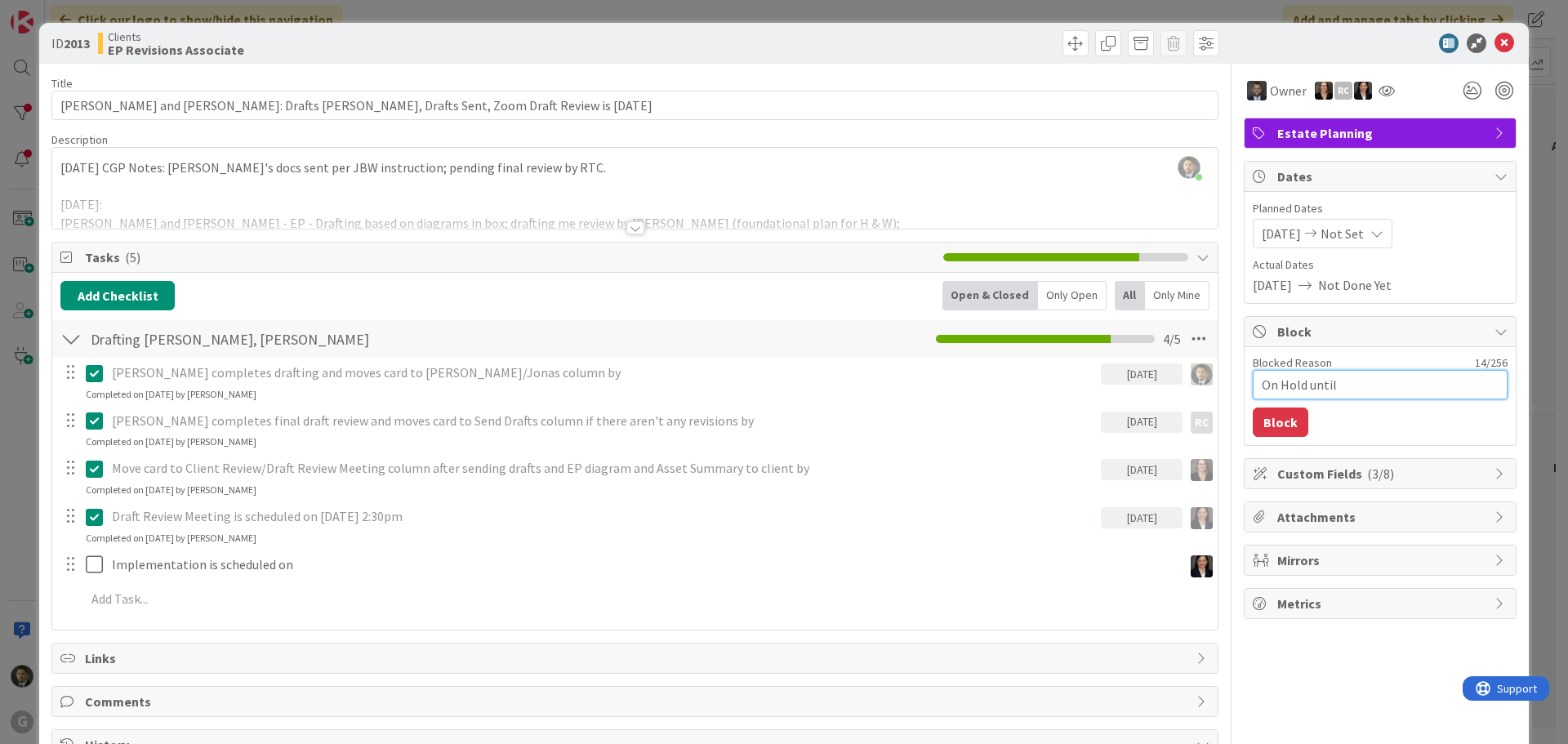
type textarea "On Hold until c"
type textarea "x"
type textarea "On Hold until cl"
type textarea "x"
type textarea "On Hold until cli"
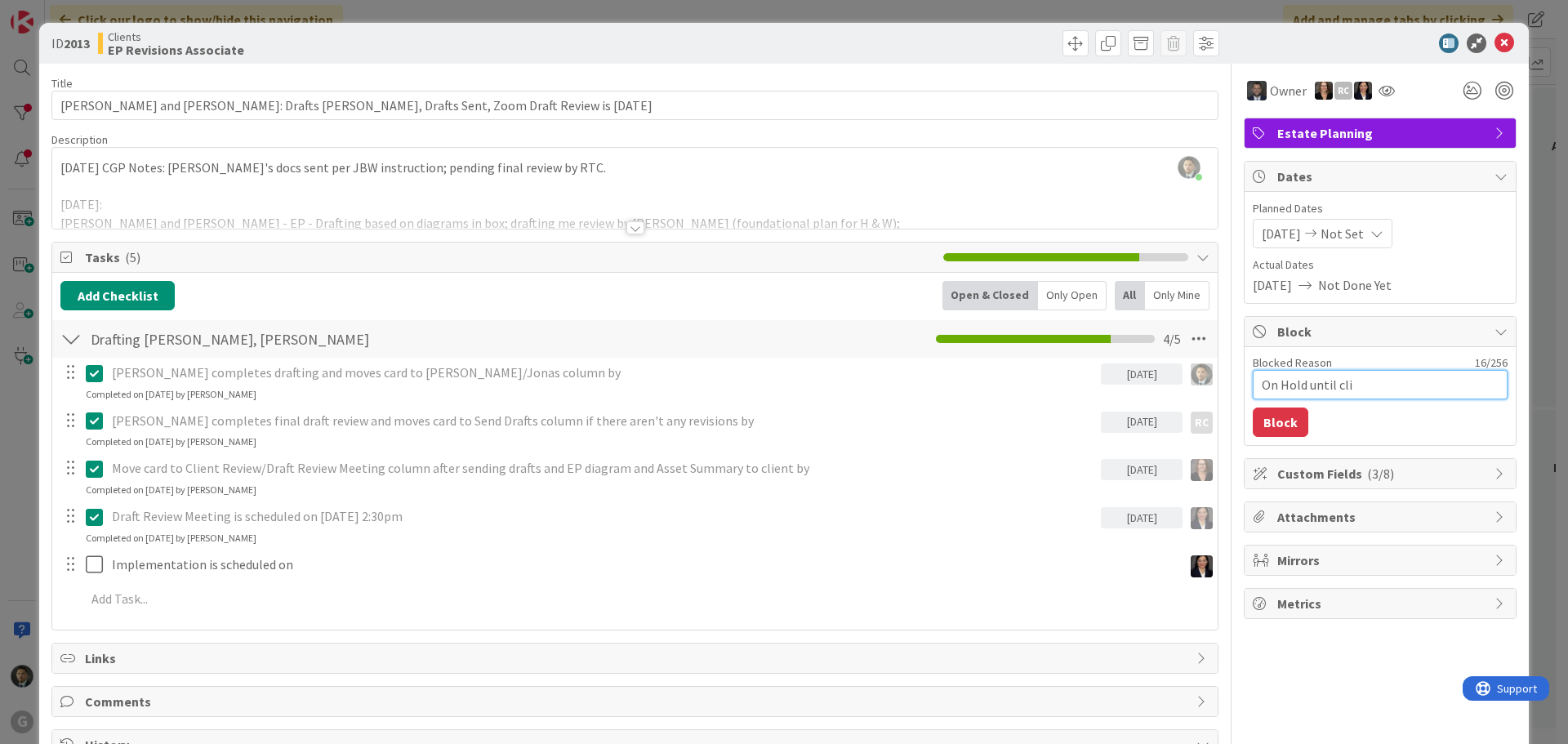
type textarea "x"
type textarea "On Hold until clie"
type textarea "x"
type textarea "On Hold until clien"
type textarea "x"
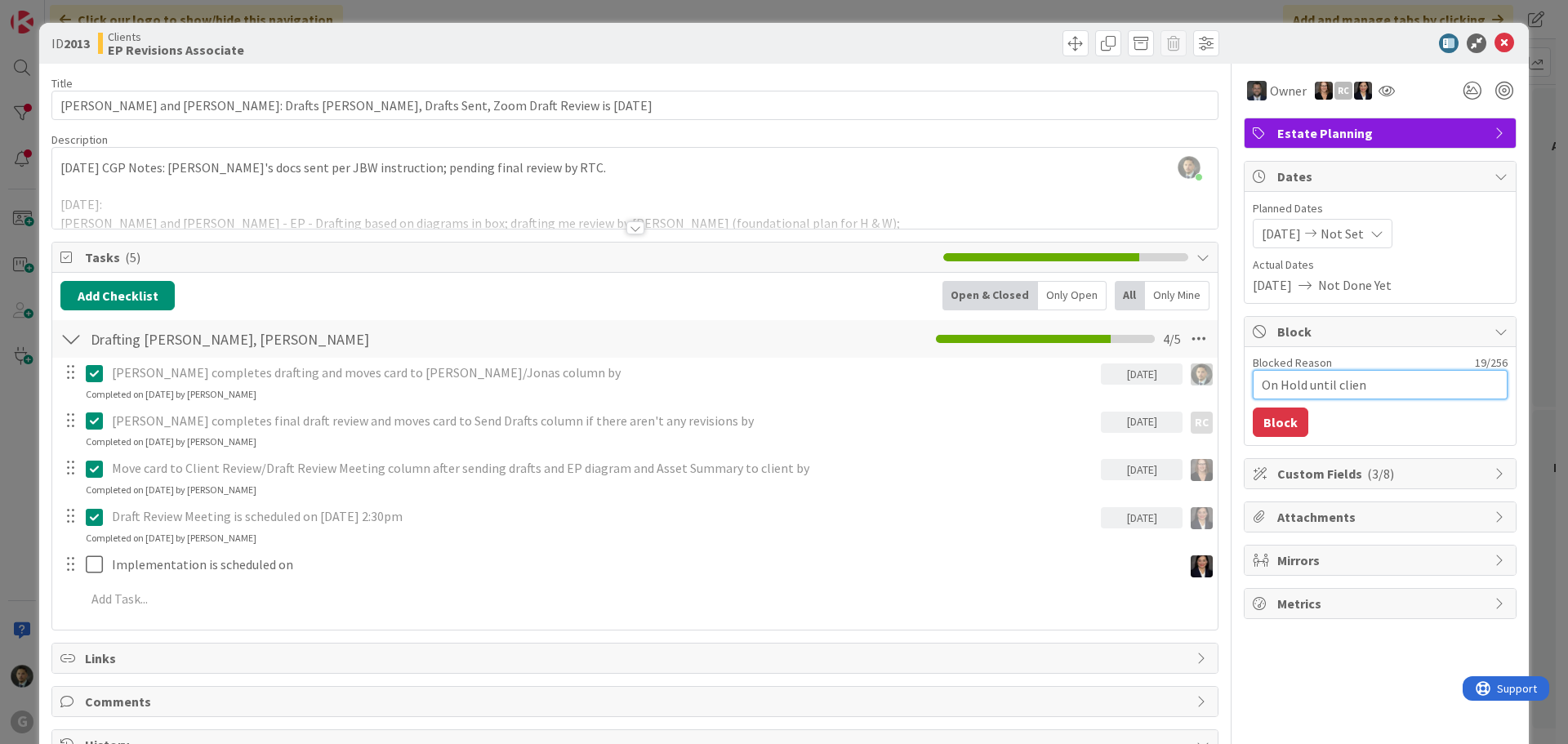
type textarea "On Hold until client"
type textarea "x"
type textarea "On Hold until clients"
type textarea "x"
type textarea "On Hold until clients"
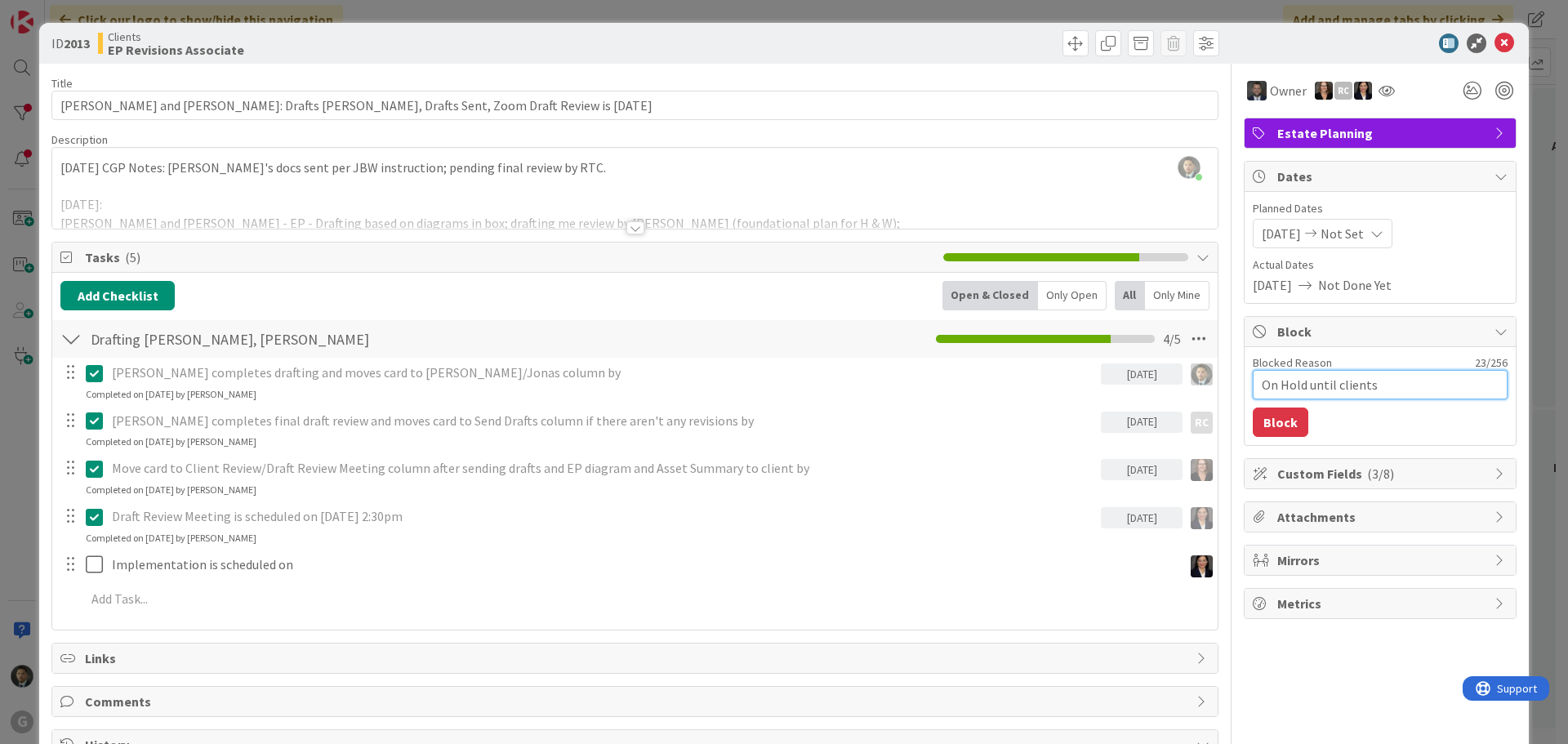
type textarea "x"
type textarea "On Hold until clients p"
type textarea "x"
type textarea "On Hold until clients pr"
type textarea "x"
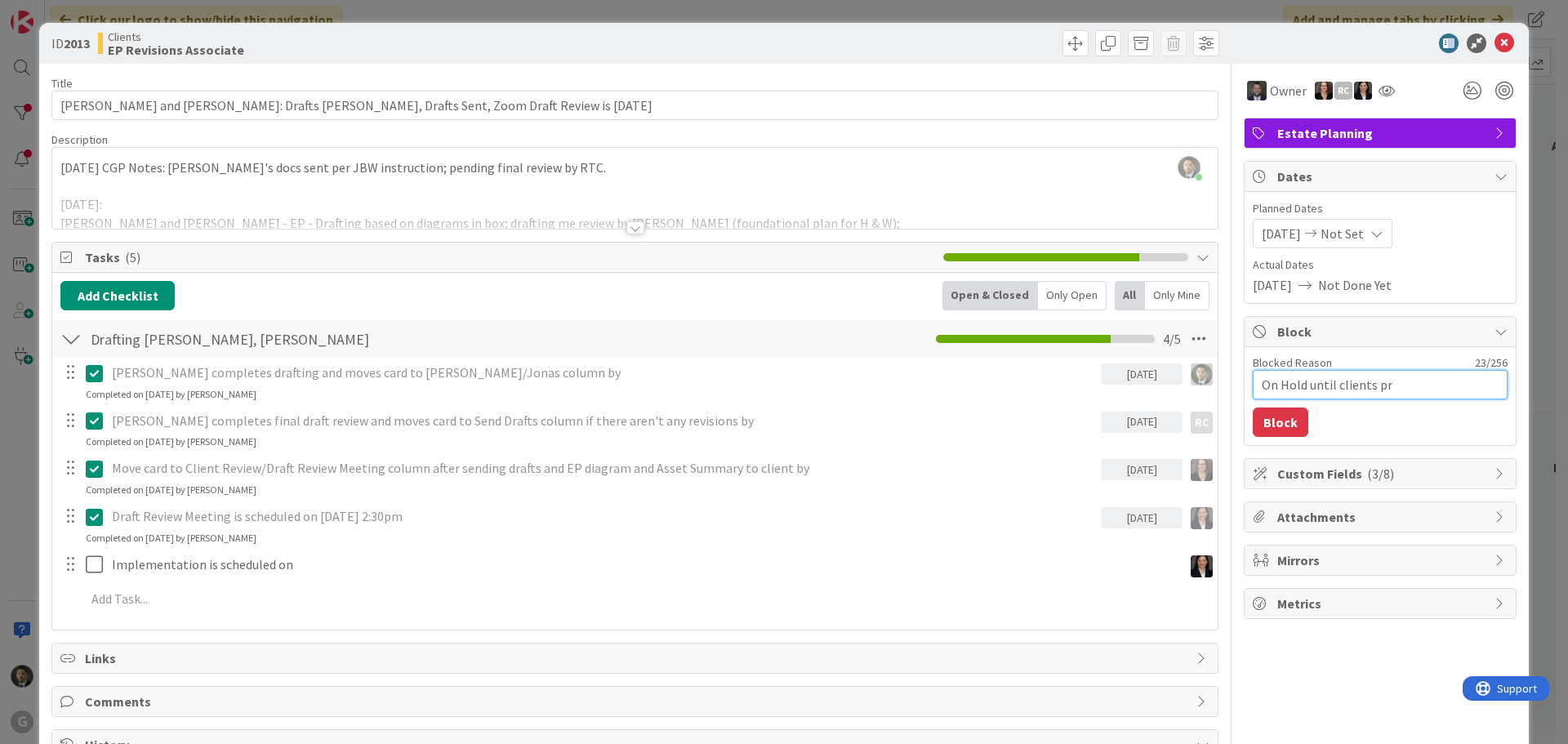
type textarea "On Hold until clients pro"
type textarea "x"
type textarea "On Hold until clients prov"
type textarea "x"
type textarea "On Hold until clients provi"
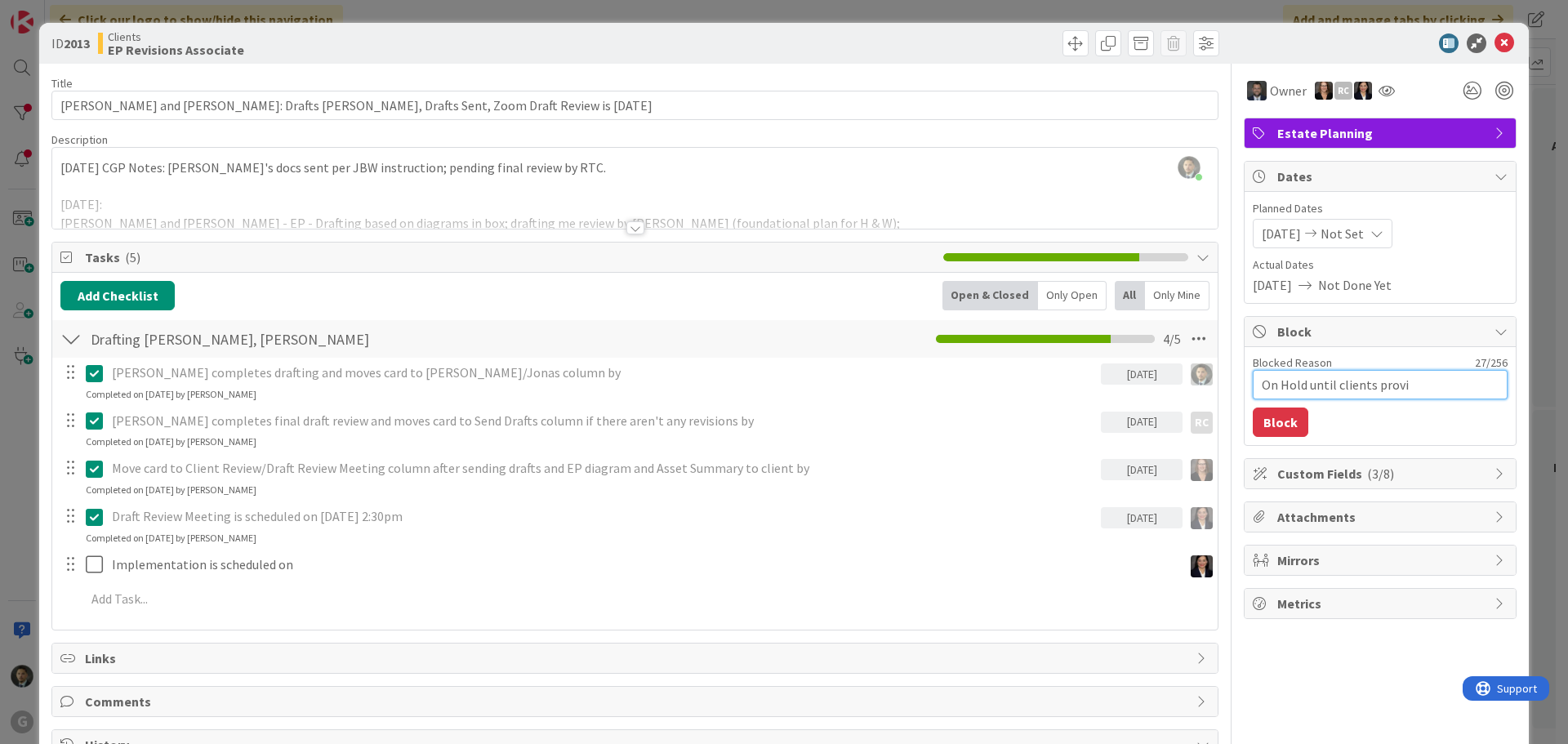
type textarea "x"
type textarea "On Hold until clients provid"
type textarea "x"
type textarea "On Hold until clients provide"
type textarea "x"
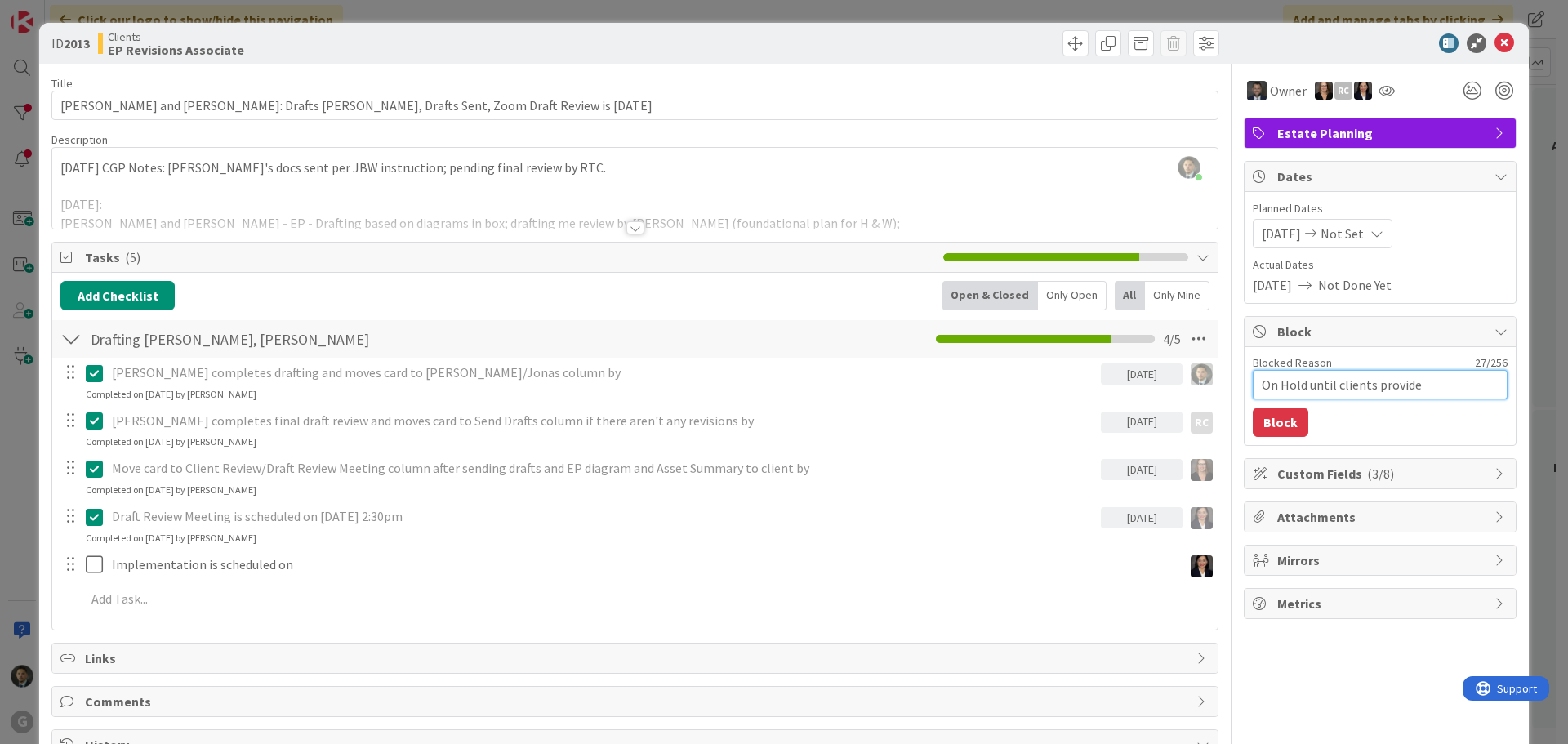
type textarea "On Hold until clients provide"
type textarea "x"
type textarea "On Hold until clients provide i"
type textarea "x"
type textarea "On Hold until clients provide in"
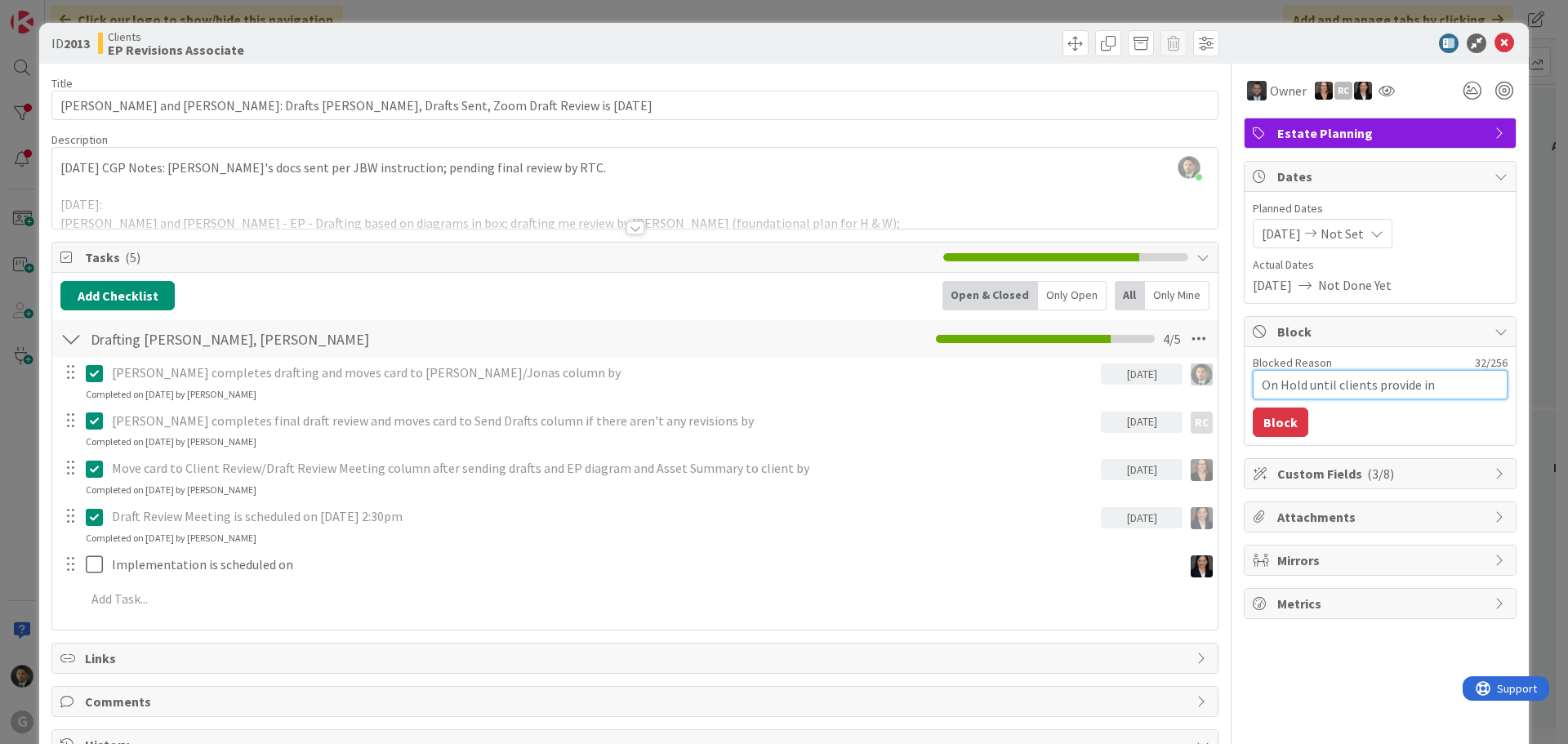
type textarea "x"
type textarea "On Hold until clients provide inf"
type textarea "x"
type textarea "On Hold until clients provide info"
type textarea "x"
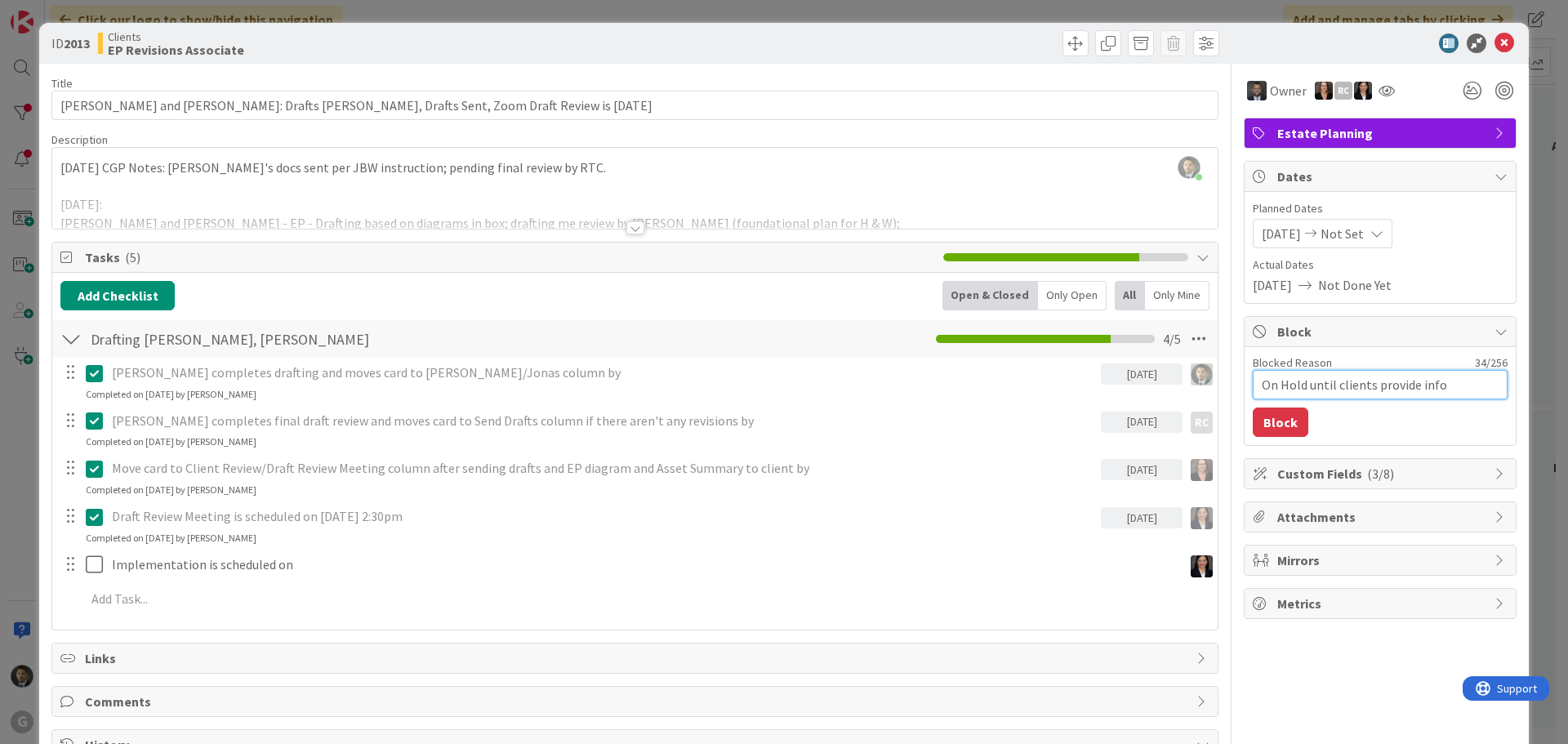
type textarea "On Hold until clients provide info"
type textarea "x"
type textarea "On Hold until clients provide info o"
type textarea "x"
type textarea "On Hold until clients provide info on"
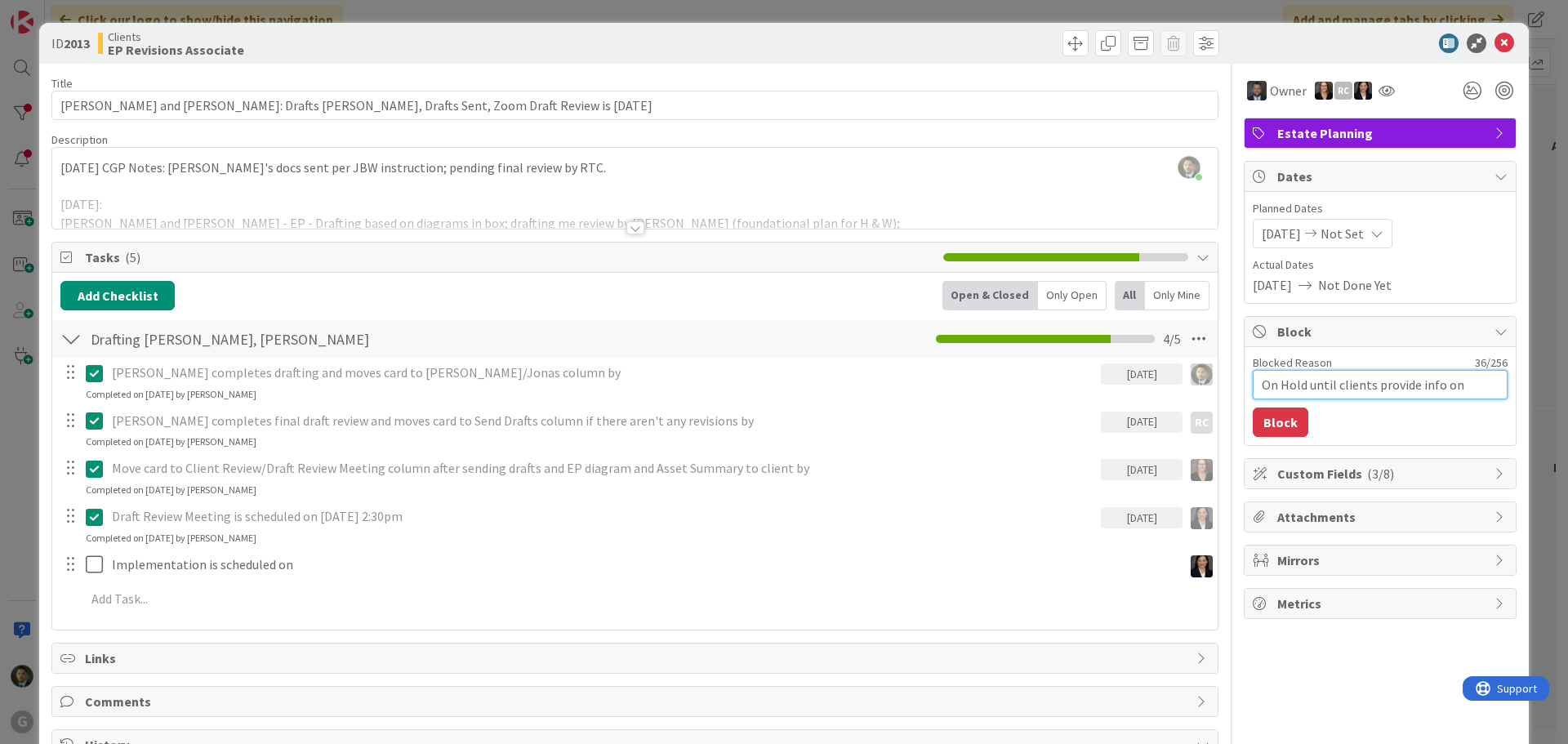
type textarea "x"
type textarea "On Hold until clients provide info on"
type textarea "x"
type textarea "On Hold until clients provide info on g"
type textarea "x"
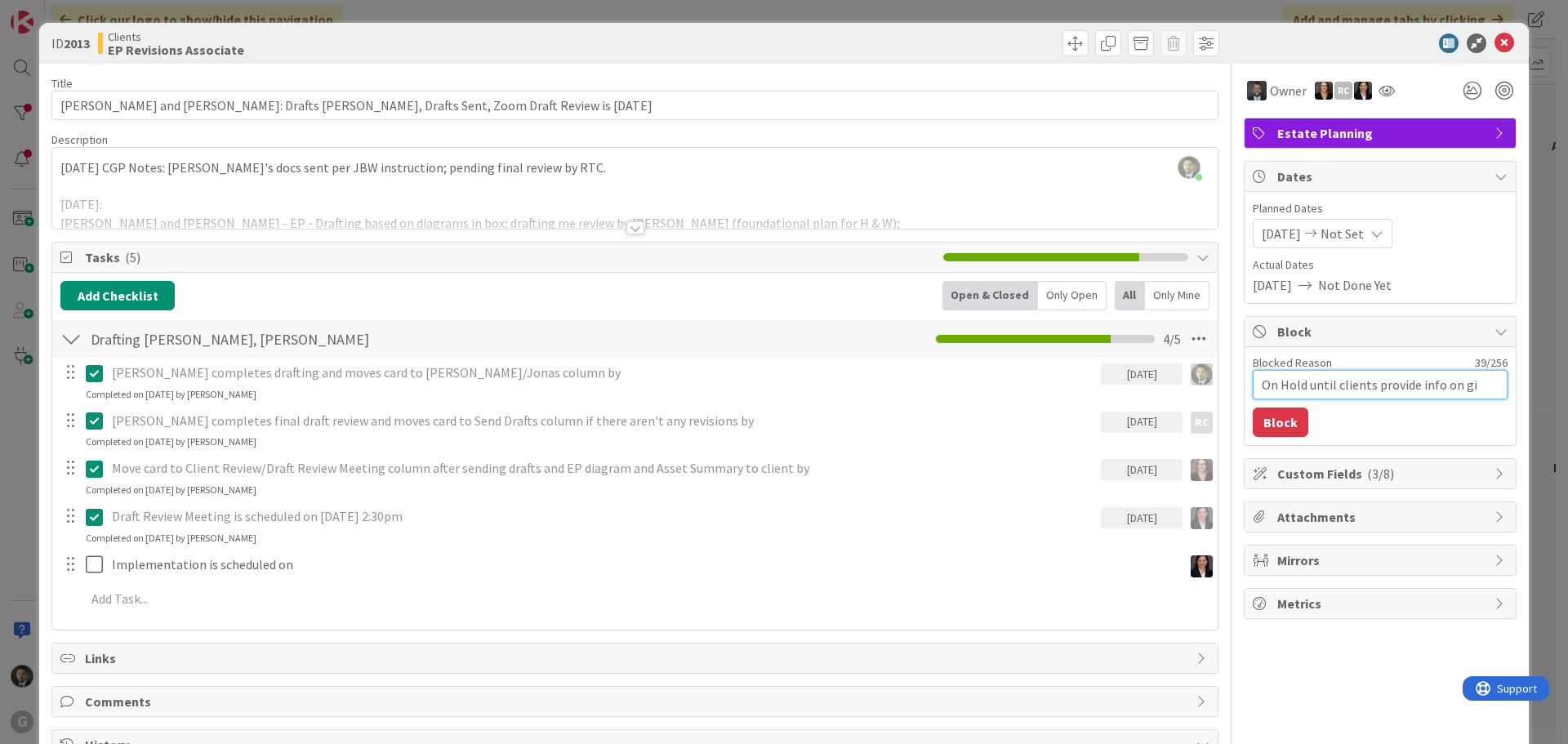
type textarea "On Hold until clients provide info on gif"
type textarea "x"
type textarea "On Hold until clients provide info on gift"
type textarea "x"
type textarea "On Hold until clients provide info on gifts"
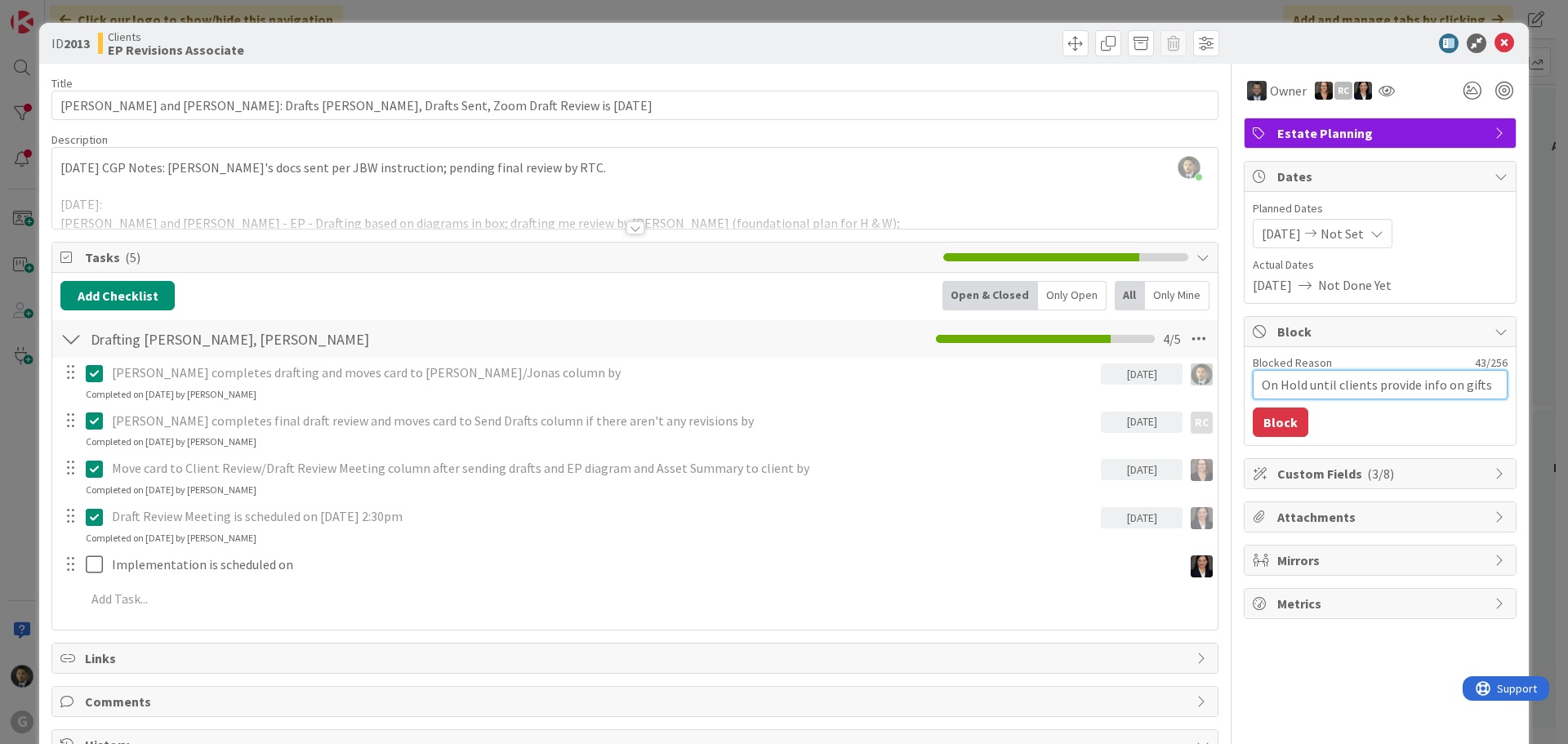
type textarea "x"
type textarea "On Hold until clients provide info on gifts"
type textarea "x"
type textarea "On Hold until clients provide info on gifts t"
type textarea "x"
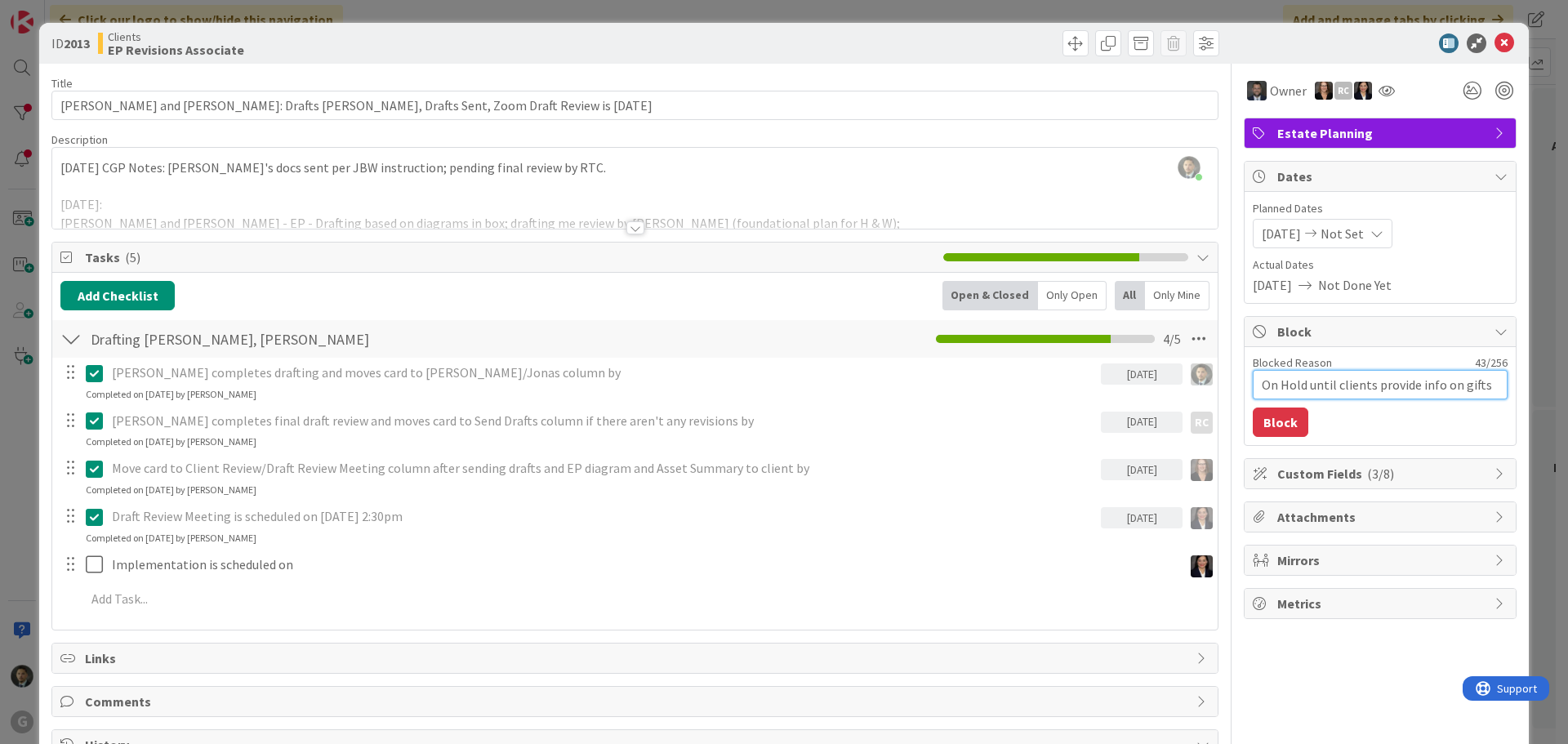
type textarea "On Hold until clients provide info on gifts to"
type textarea "x"
type textarea "On Hold until clients provide info on gifts to"
type textarea "x"
type textarea "On Hold until clients provide info on gifts to f"
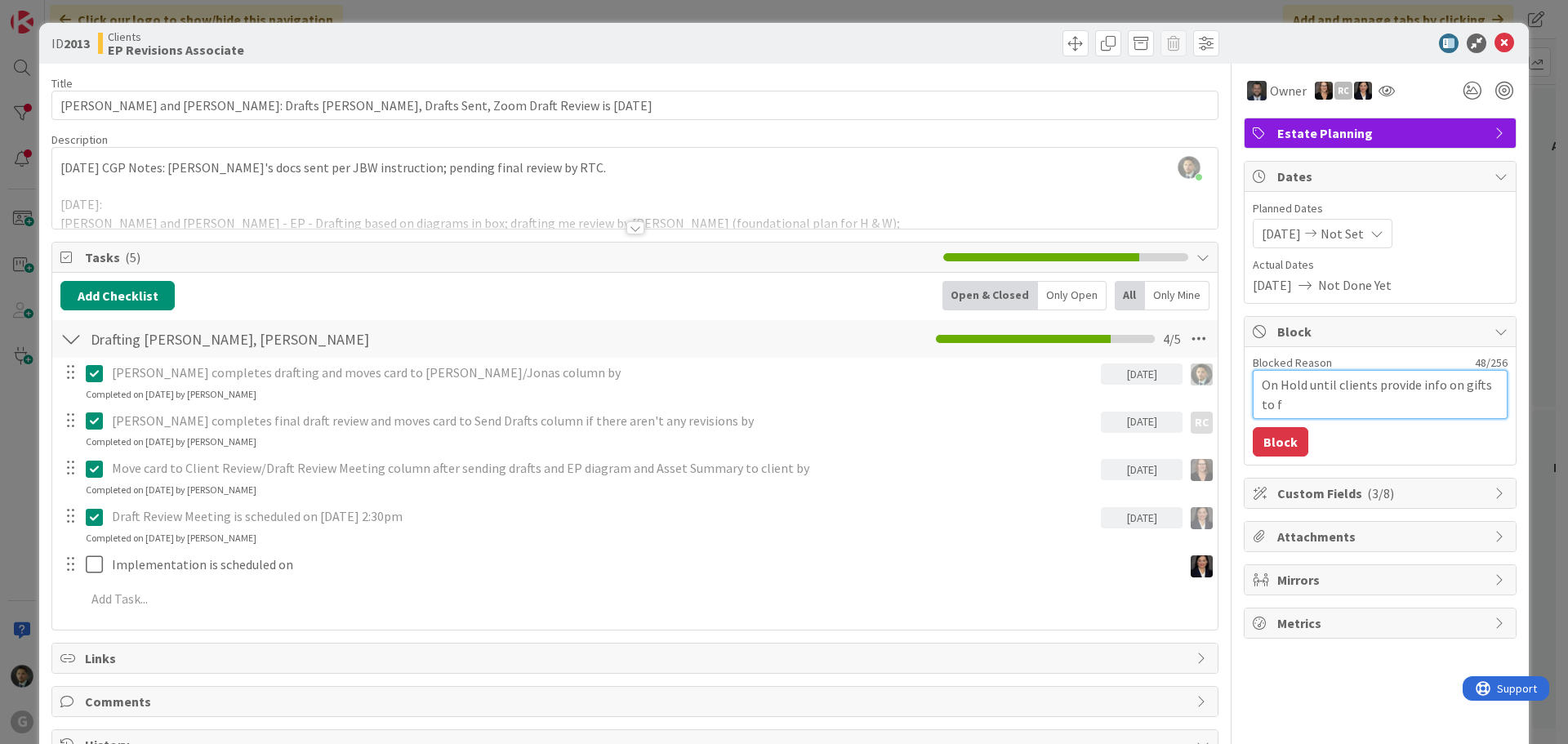
type textarea "x"
type textarea "On Hold until clients provide info on gifts to fa"
type textarea "x"
type textarea "On Hold until clients provide info on gifts to fam"
type textarea "x"
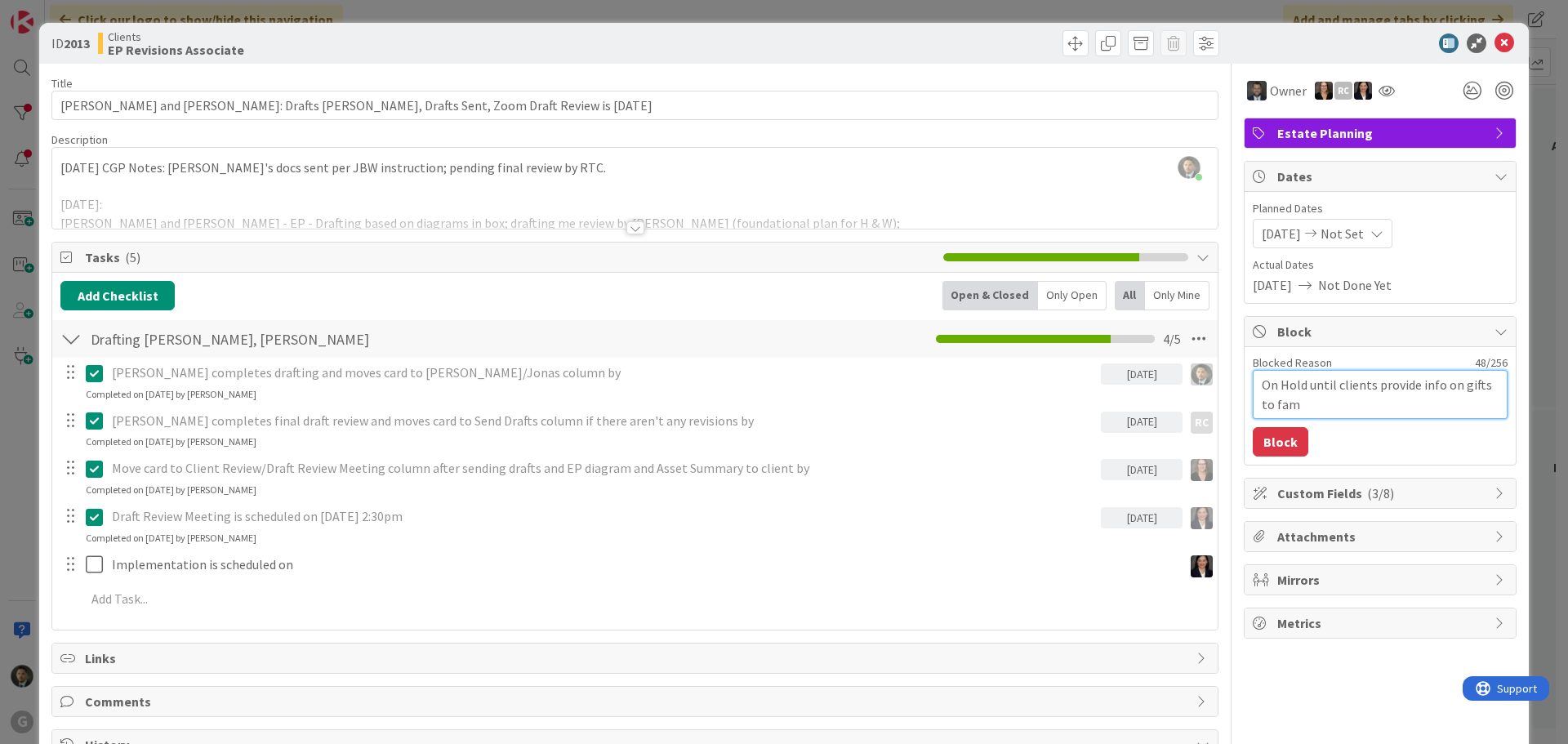
type textarea "On Hold until clients provide info on gifts to fami"
type textarea "x"
type textarea "On Hold until clients provide info on gifts to famil"
type textarea "x"
type textarea "On Hold until clients provide info on gifts to family"
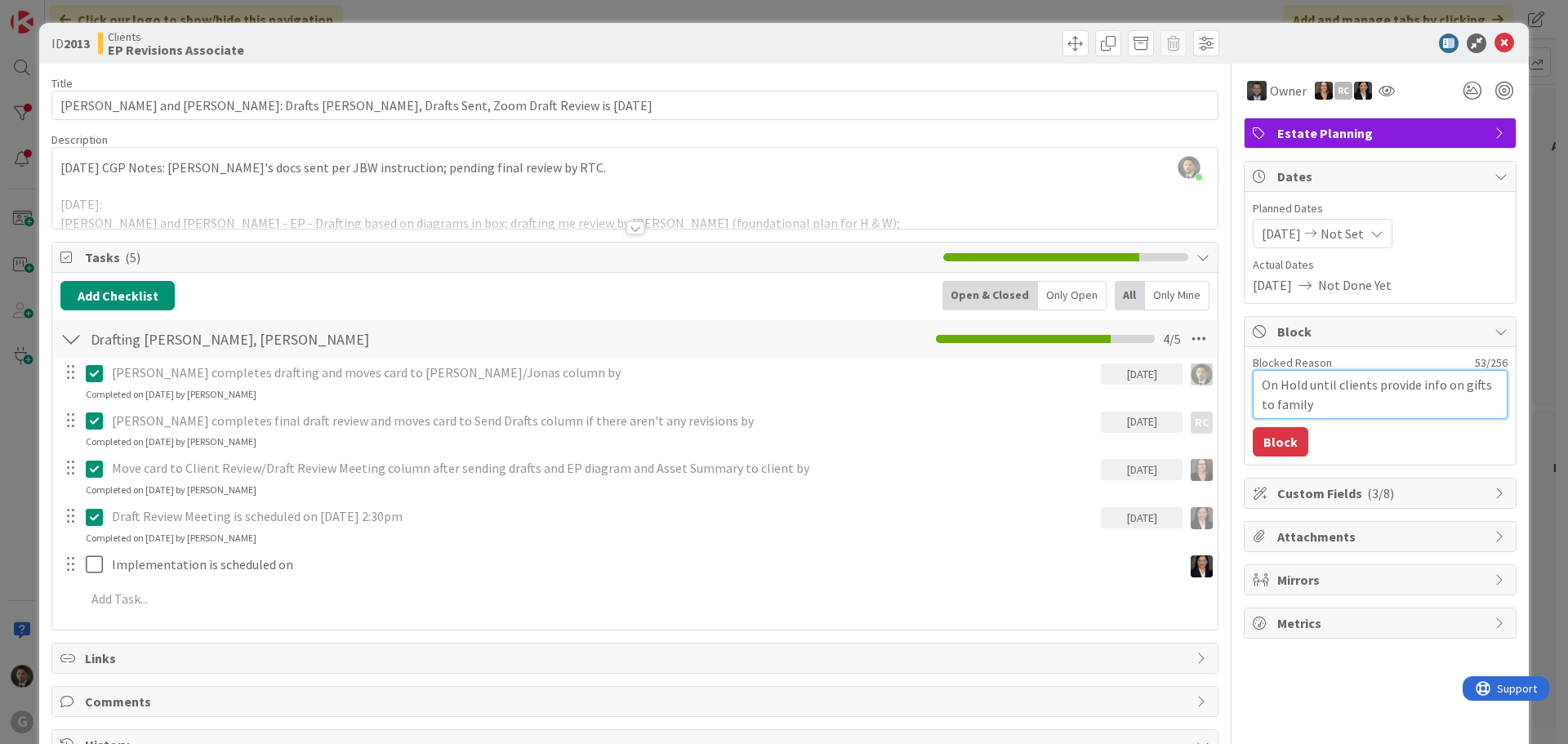
type textarea "x"
type textarea "On Hold until clients provide info on gifts to family"
type textarea "x"
type textarea "On Hold until clients provide info on gifts to family m"
type textarea "x"
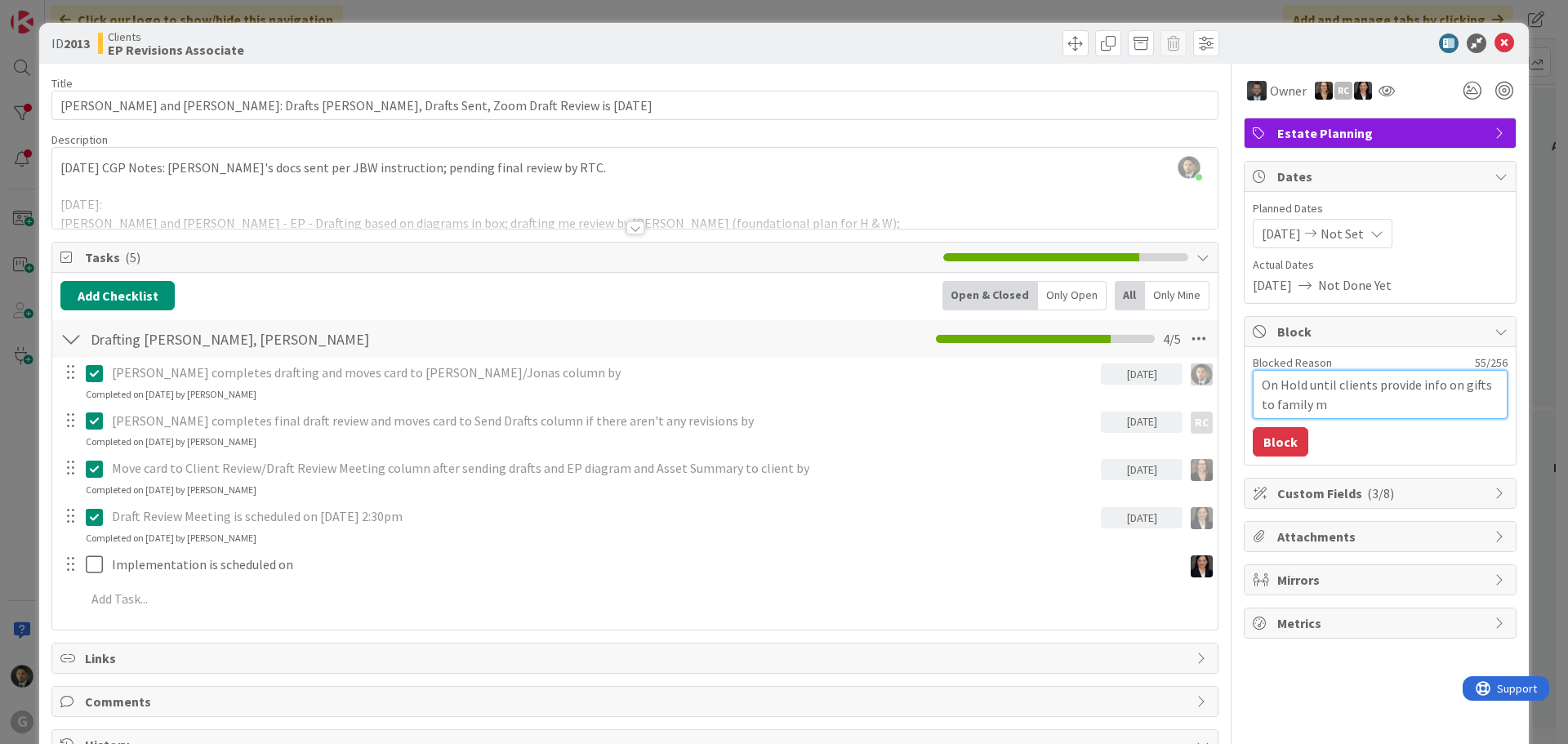
type textarea "On Hold until clients provide info on gifts to family me"
type textarea "x"
type textarea "On Hold until clients provide info on gifts to family mem"
type textarea "x"
type textarea "On Hold until clients provide info on gifts to family memb"
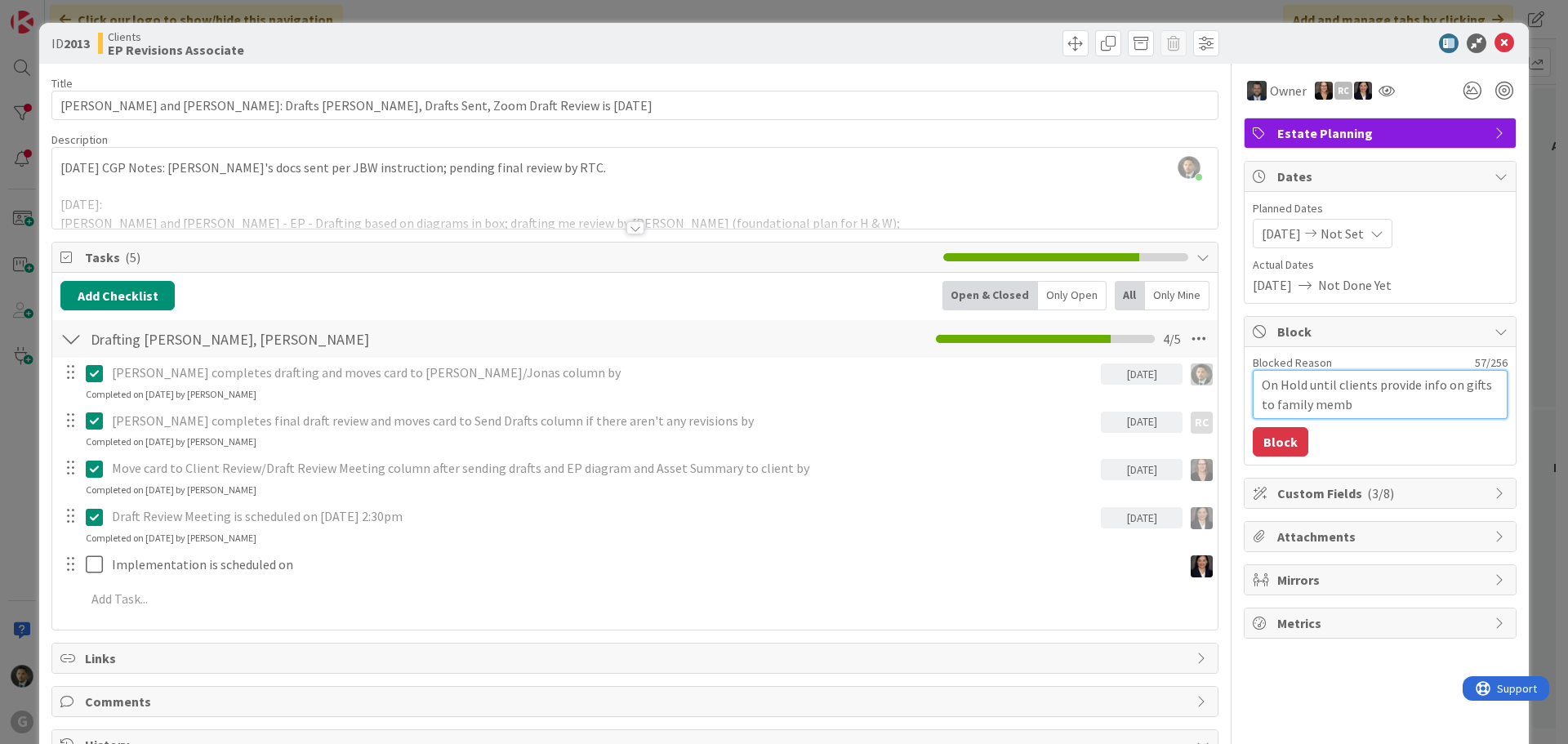
type textarea "x"
type textarea "On Hold until clients provide info on gifts to family membe"
type textarea "x"
type textarea "On Hold until clients provide info on gifts to family member"
type textarea "x"
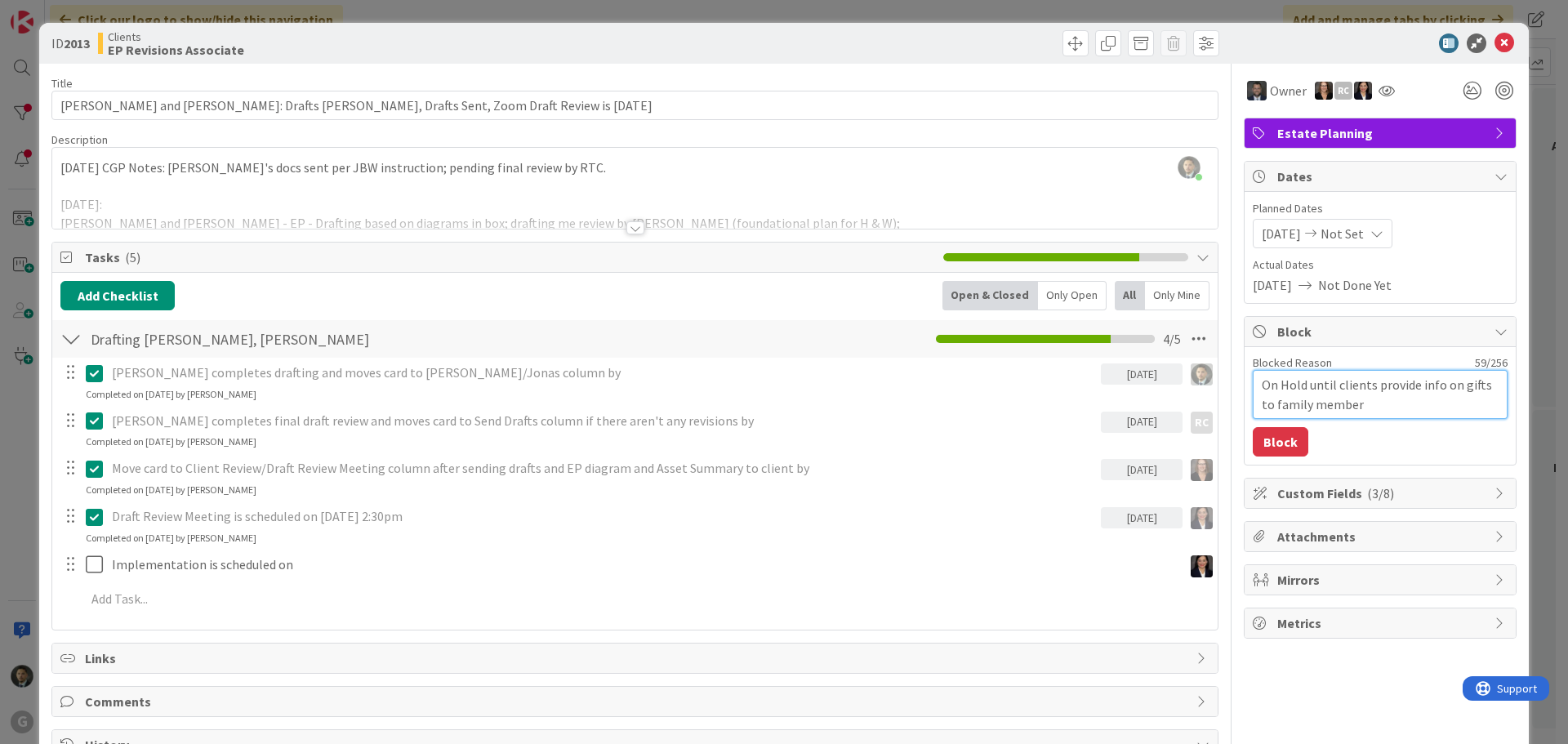
type textarea "On Hold until clients provide info on gifts to family members"
type textarea "x"
type textarea "On Hold until clients provide info on gifts to family members"
type textarea "x"
type textarea "On Hold until clients provide info on gifts to family members ne"
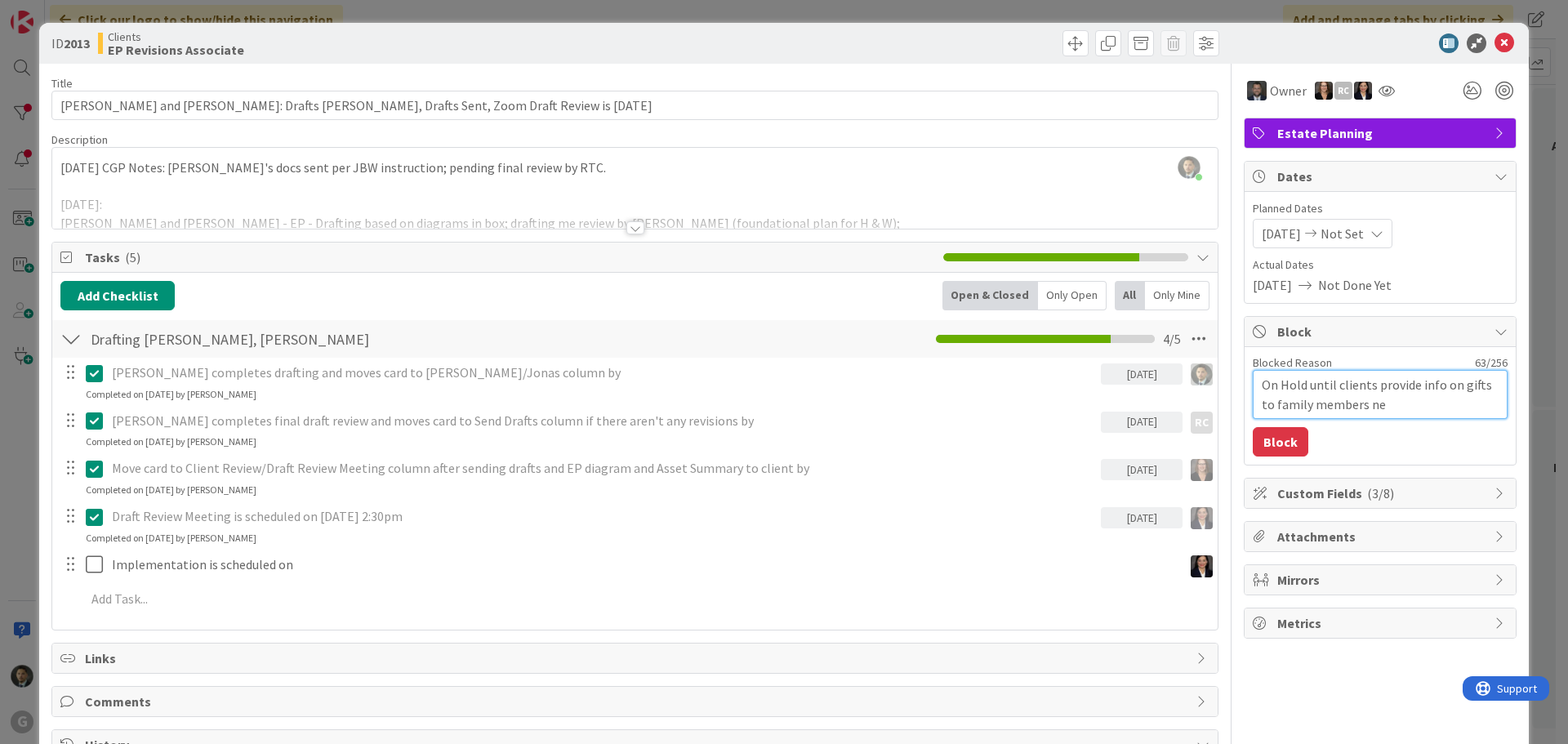
type textarea "x"
type textarea "On Hold until clients provide info on gifts to family members nee"
type textarea "x"
type textarea "On Hold until clients provide info on gifts to family members need"
type textarea "x"
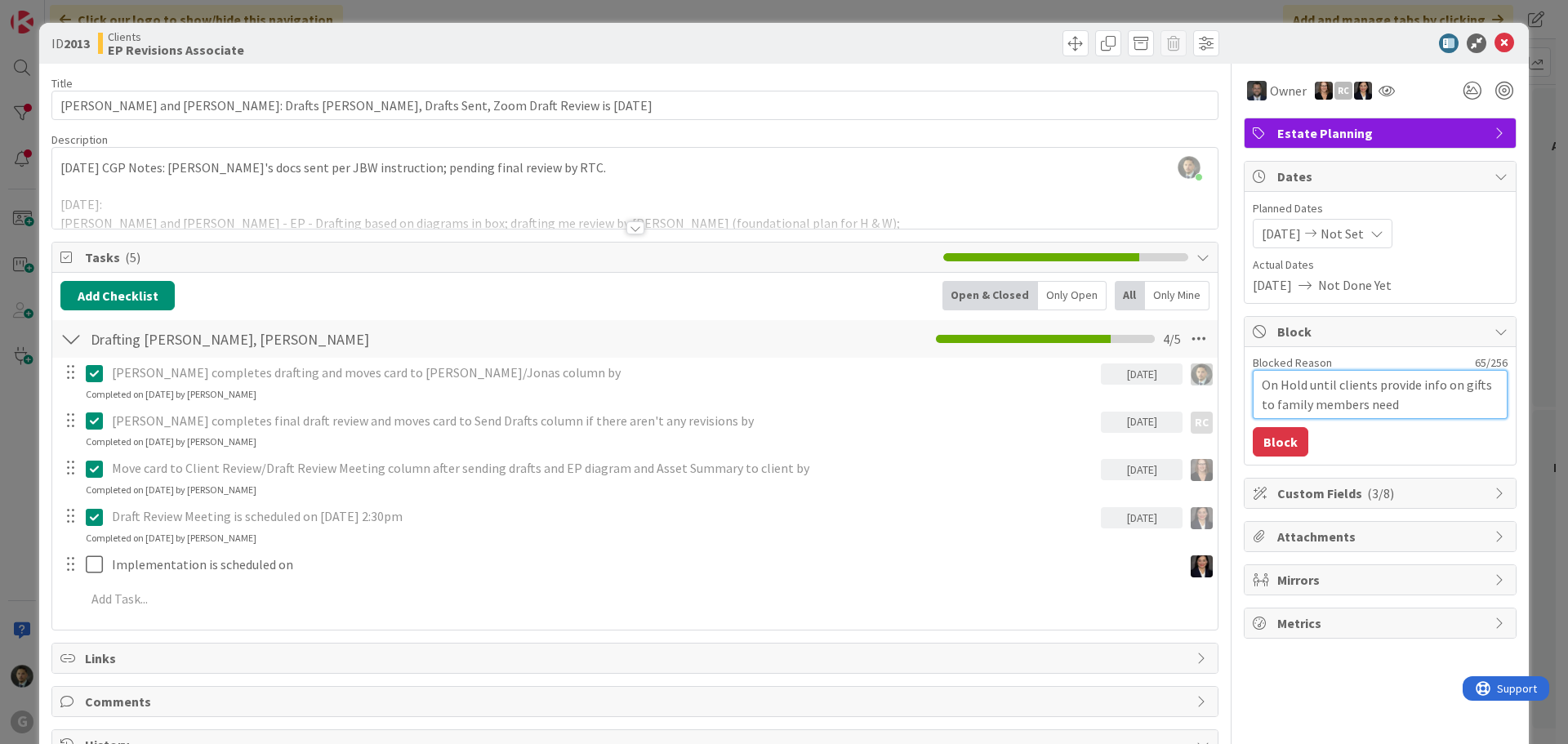
type textarea "On Hold until clients provide info on gifts to family members neede"
type textarea "x"
type textarea "On Hold until clients provide info on gifts to family members needed"
type textarea "x"
type textarea "On Hold until clients provide info on gifts to family members needed"
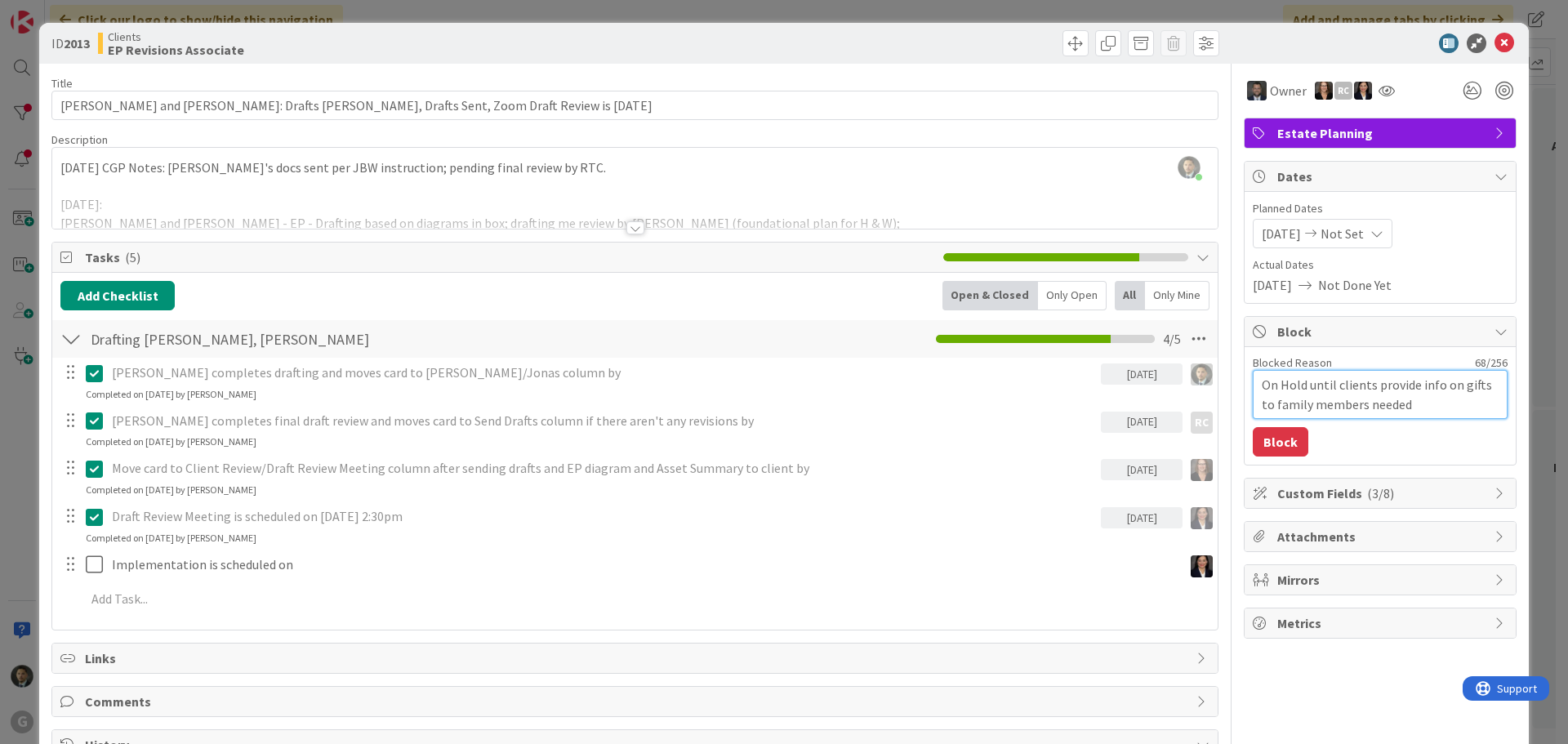
type textarea "x"
type textarea "On Hold until clients provide info on gifts to family members needed t"
type textarea "x"
type textarea "On Hold until clients provide info on gifts to family members needed to"
type textarea "x"
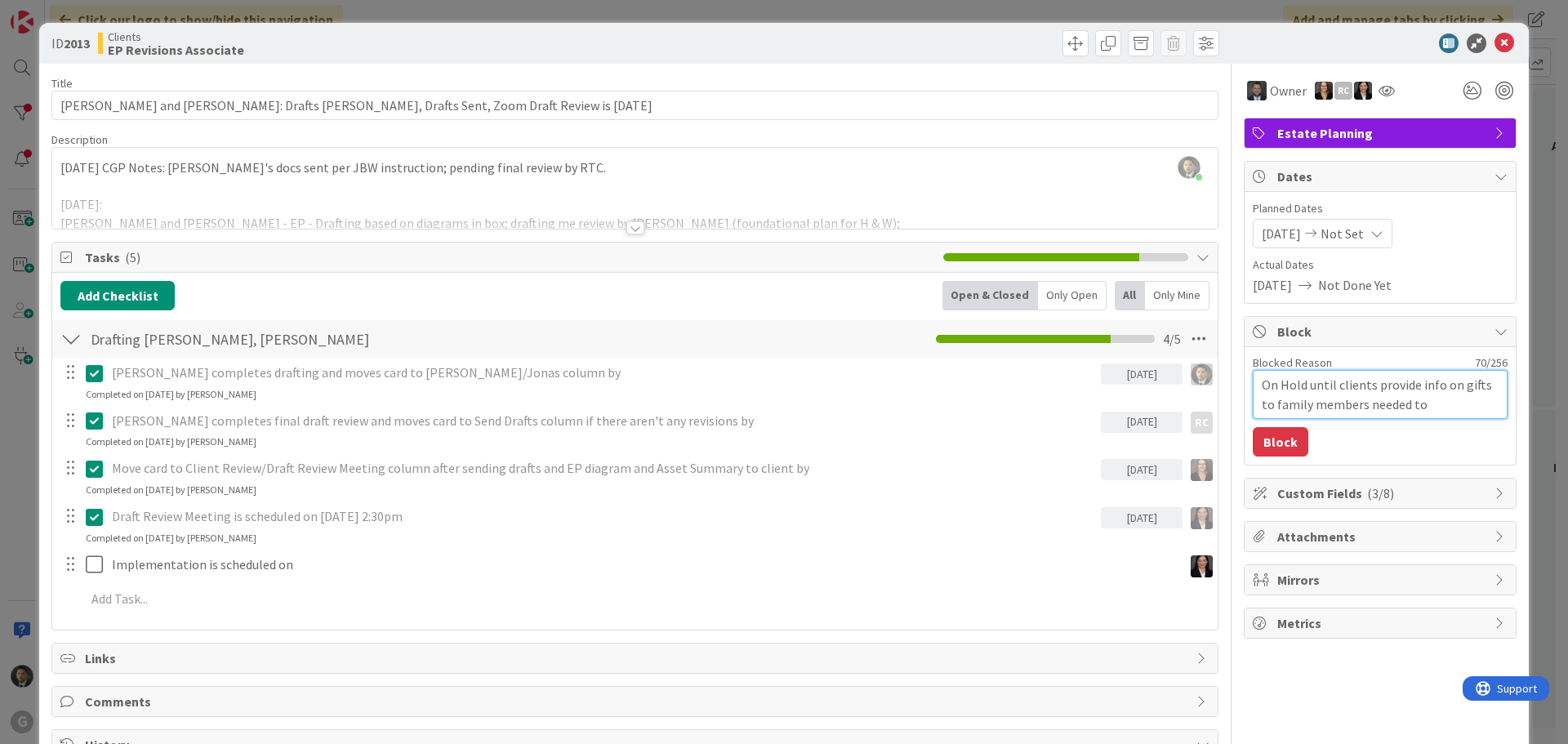
type textarea "On Hold until clients provide info on gifts to family members needed to"
type textarea "x"
type textarea "On Hold until clients provide info on gifts to family members needed to f"
type textarea "x"
type textarea "On Hold until clients provide info on gifts to family members needed to fi"
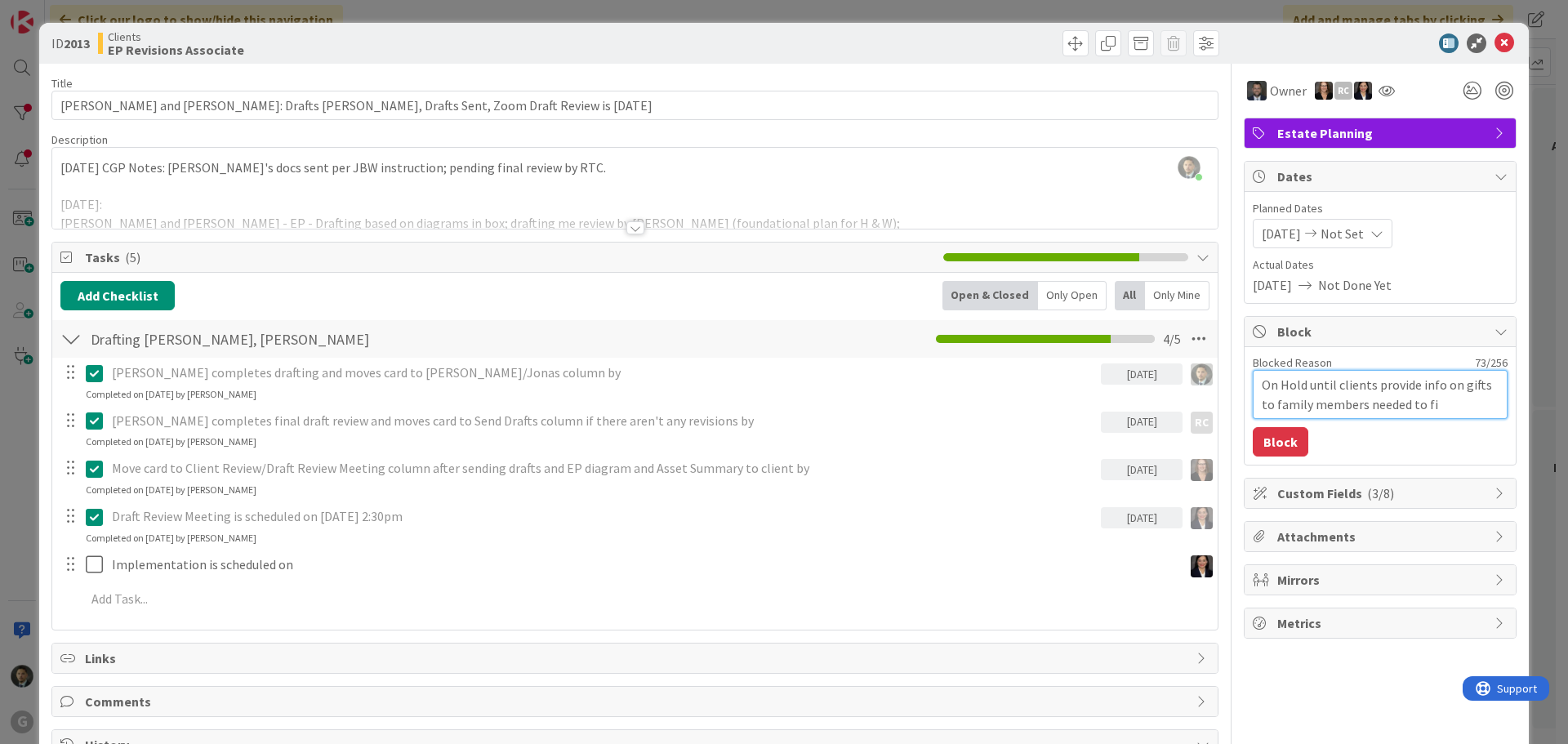
type textarea "x"
type textarea "On Hold until clients provide info on gifts to family members needed to fin"
type textarea "x"
type textarea "On Hold until clients provide info on gifts to family members needed to fina"
type textarea "x"
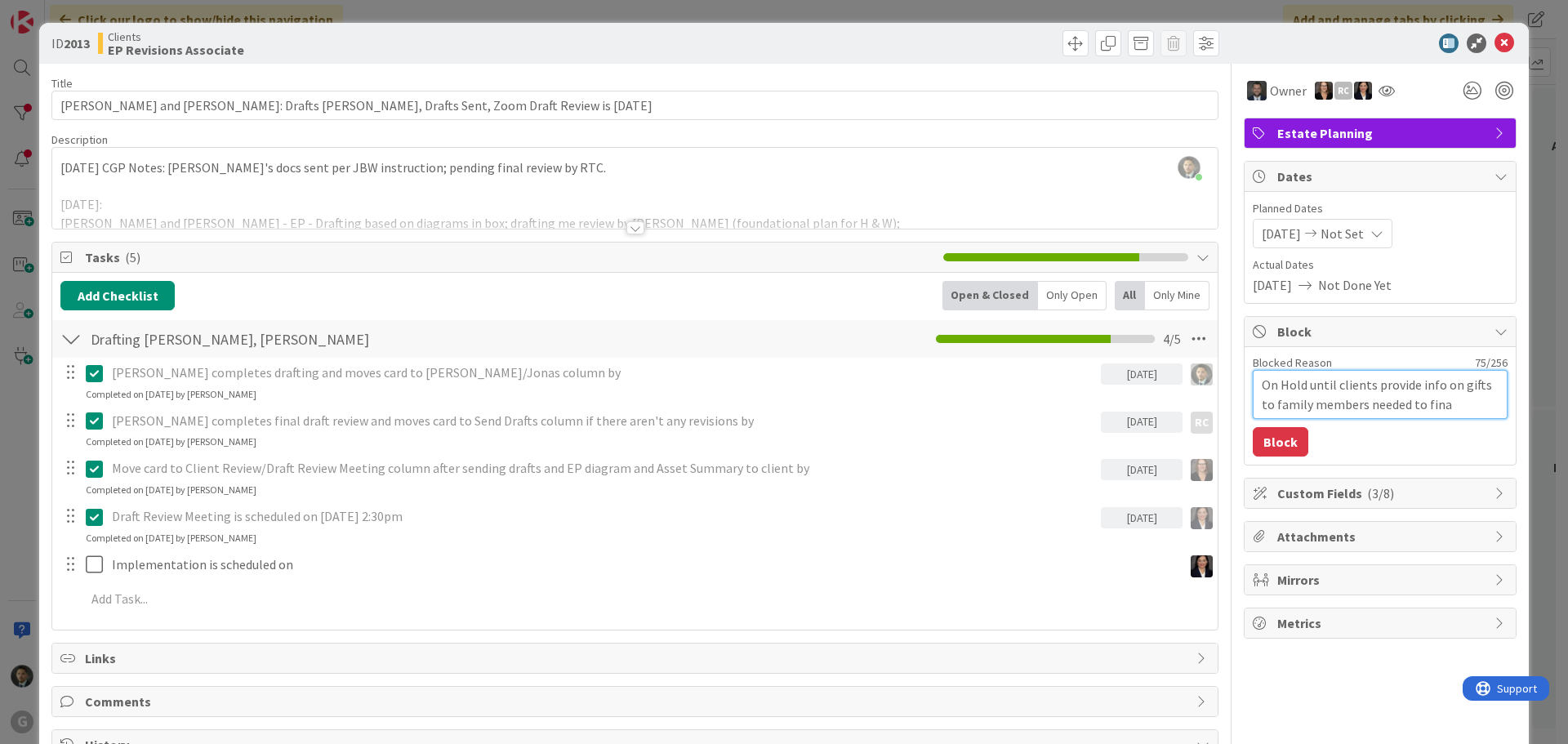
type textarea "On Hold until clients provide info on gifts to family members needed to final"
type textarea "x"
type textarea "On Hold until clients provide info on gifts to family members needed to finali"
type textarea "x"
type textarea "On Hold until clients provide info on gifts to family members needed to finaliz"
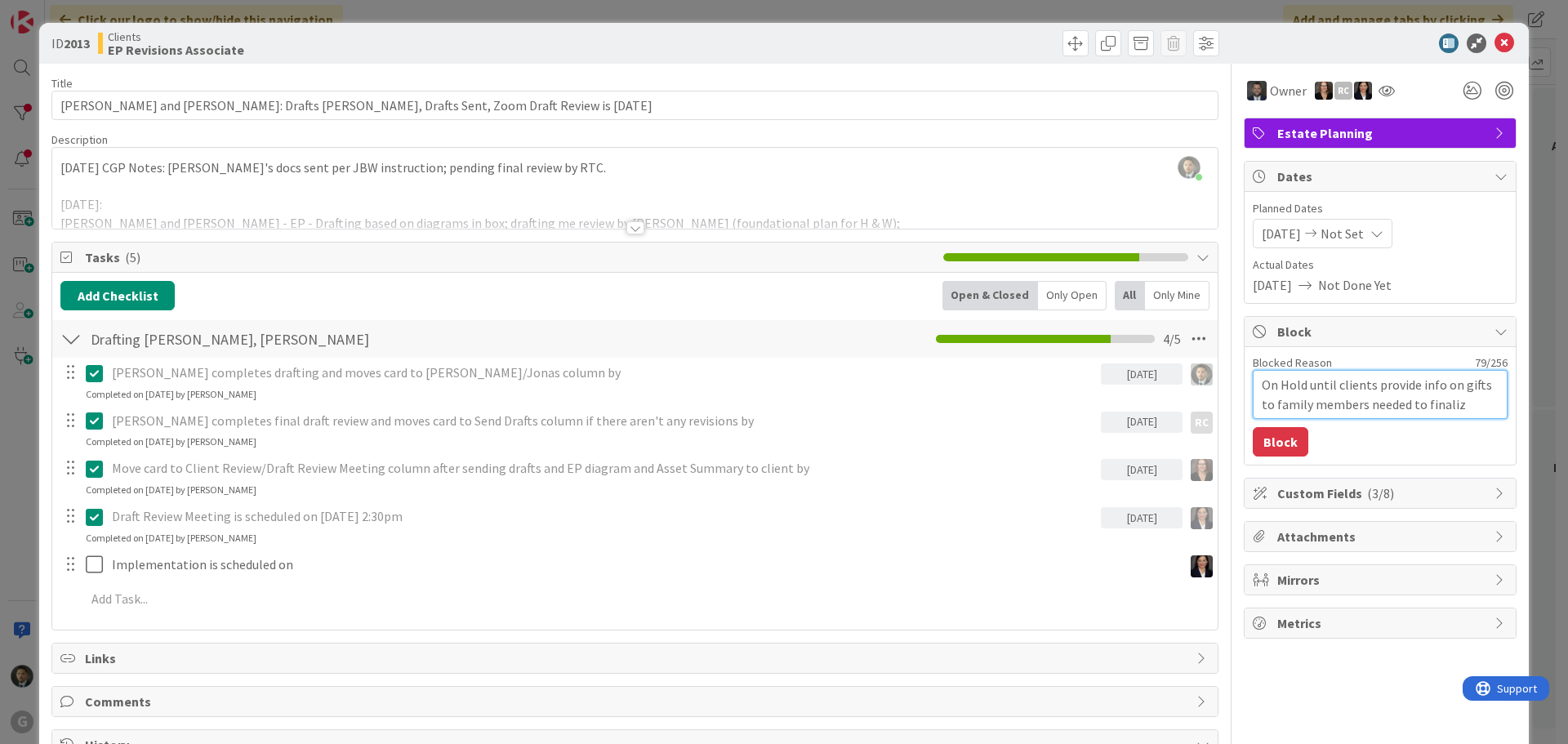
type textarea "x"
type textarea "On Hold until clients provide info on gifts to family members needed to finalize"
type textarea "x"
type textarea "On Hold until clients provide info on gifts to family members needed to finalize"
type textarea "x"
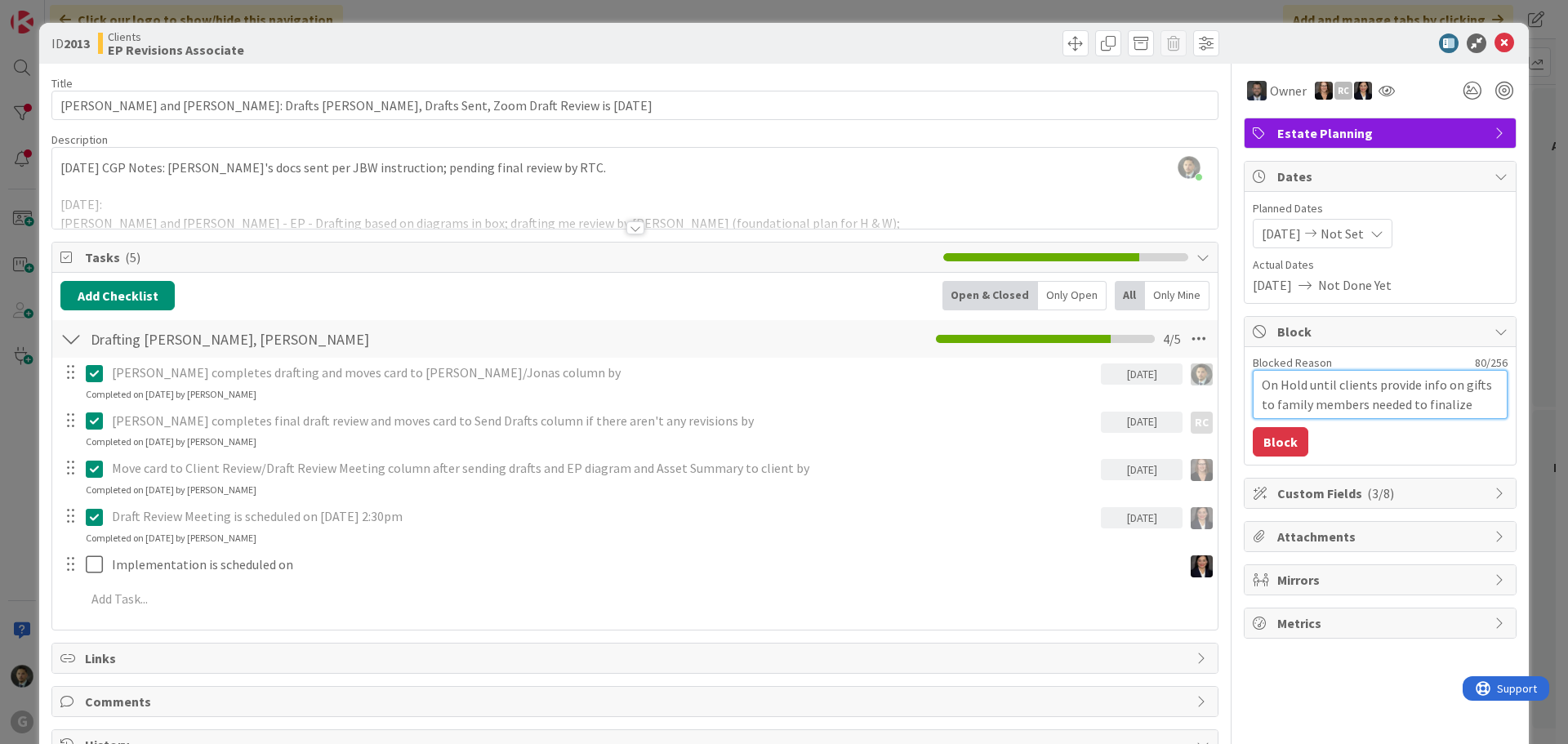
type textarea "On Hold until clients provide info on gifts to family members needed to finaliz…"
type textarea "x"
type textarea "On Hold until clients provide info on gifts to family members needed to finaliz…"
type textarea "x"
type textarea "On Hold until clients provide info on gifts to family members needed to finaliz…"
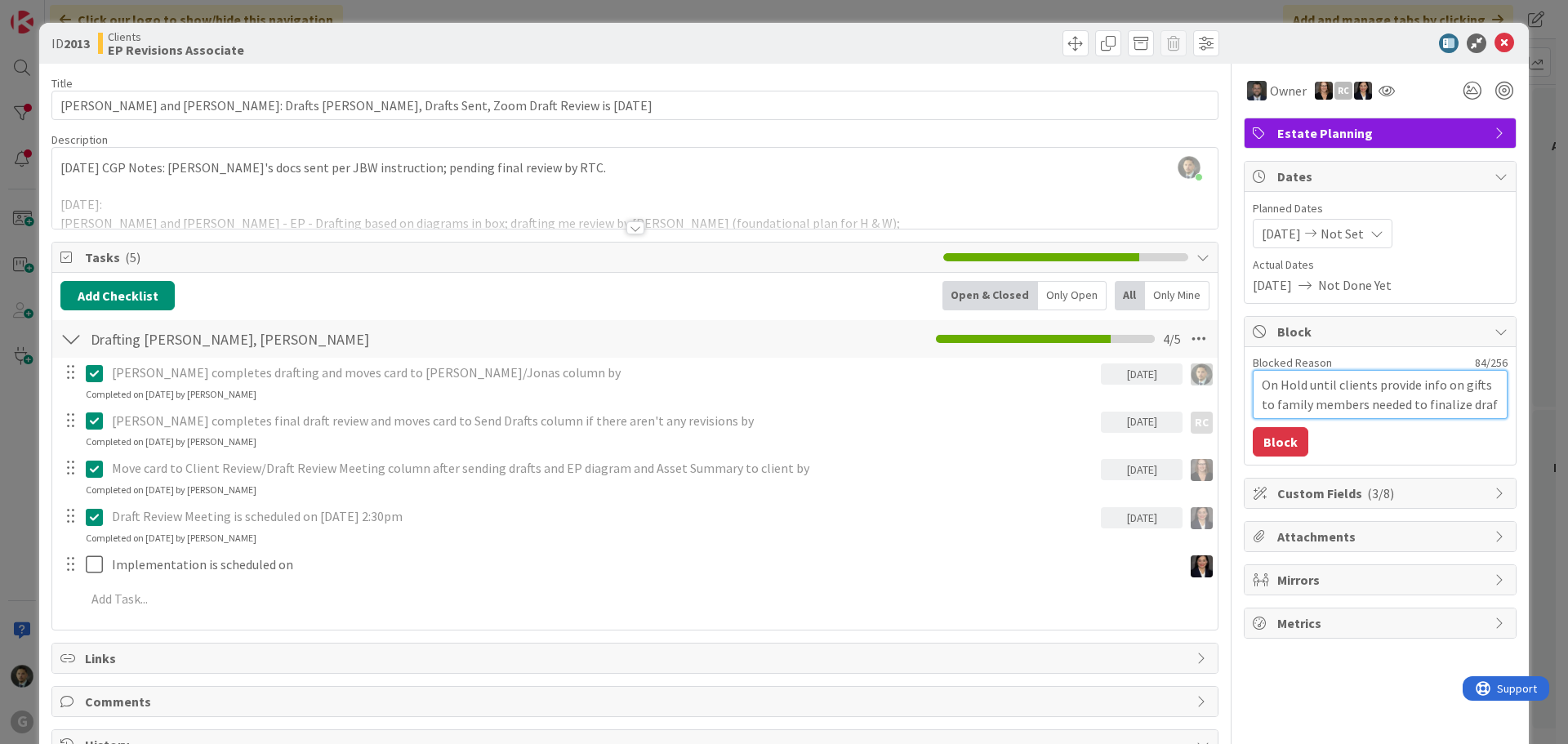
type textarea "x"
type textarea "On Hold until clients provide info on gifts to family members needed to finaliz…"
type textarea "x"
type textarea "On Hold until clients provide info on gifts to family members needed to finaliz…"
type textarea "x"
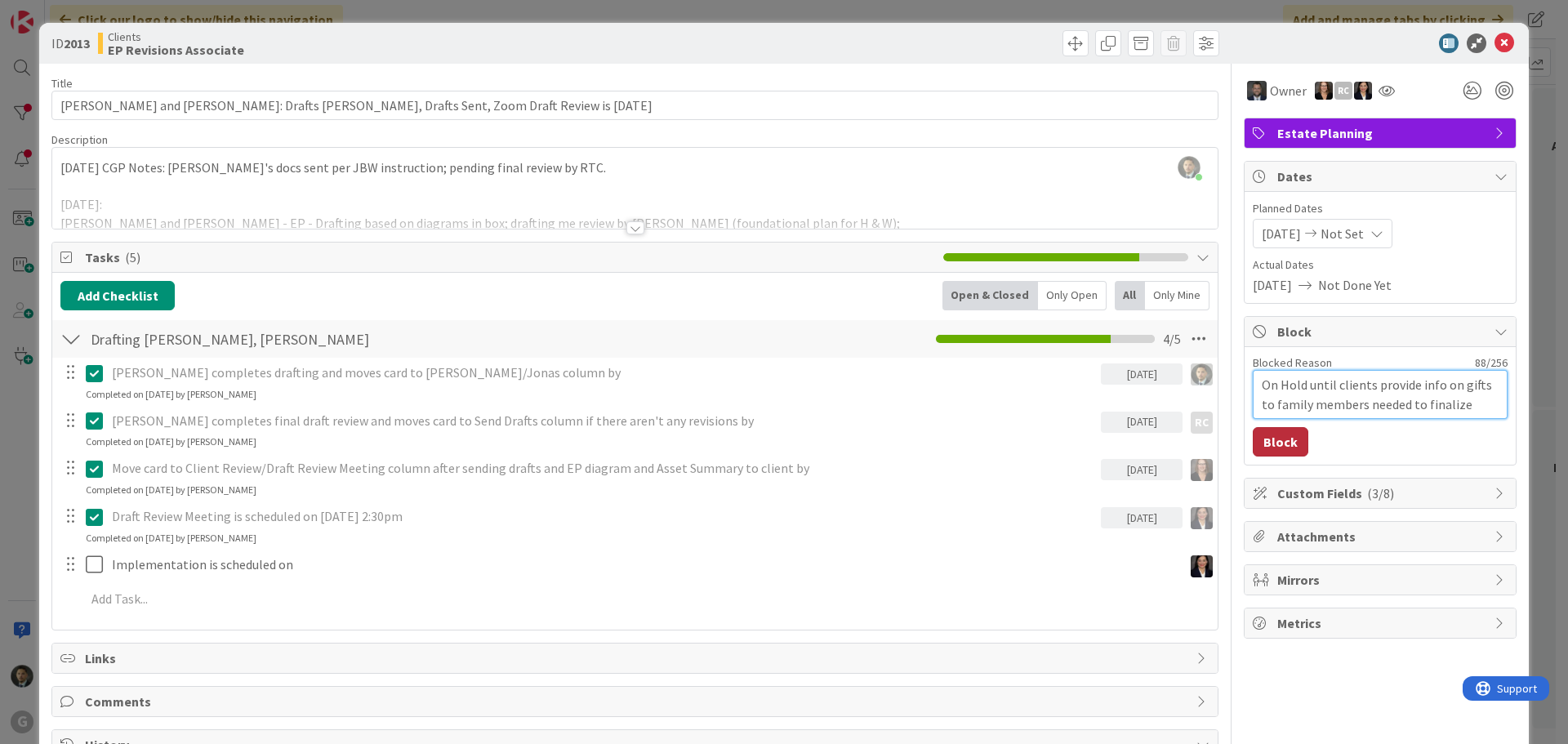
type textarea "On Hold until clients provide info on gifts to family members needed to finaliz…"
click at [1284, 452] on button "Block" at bounding box center [1280, 442] width 55 height 29
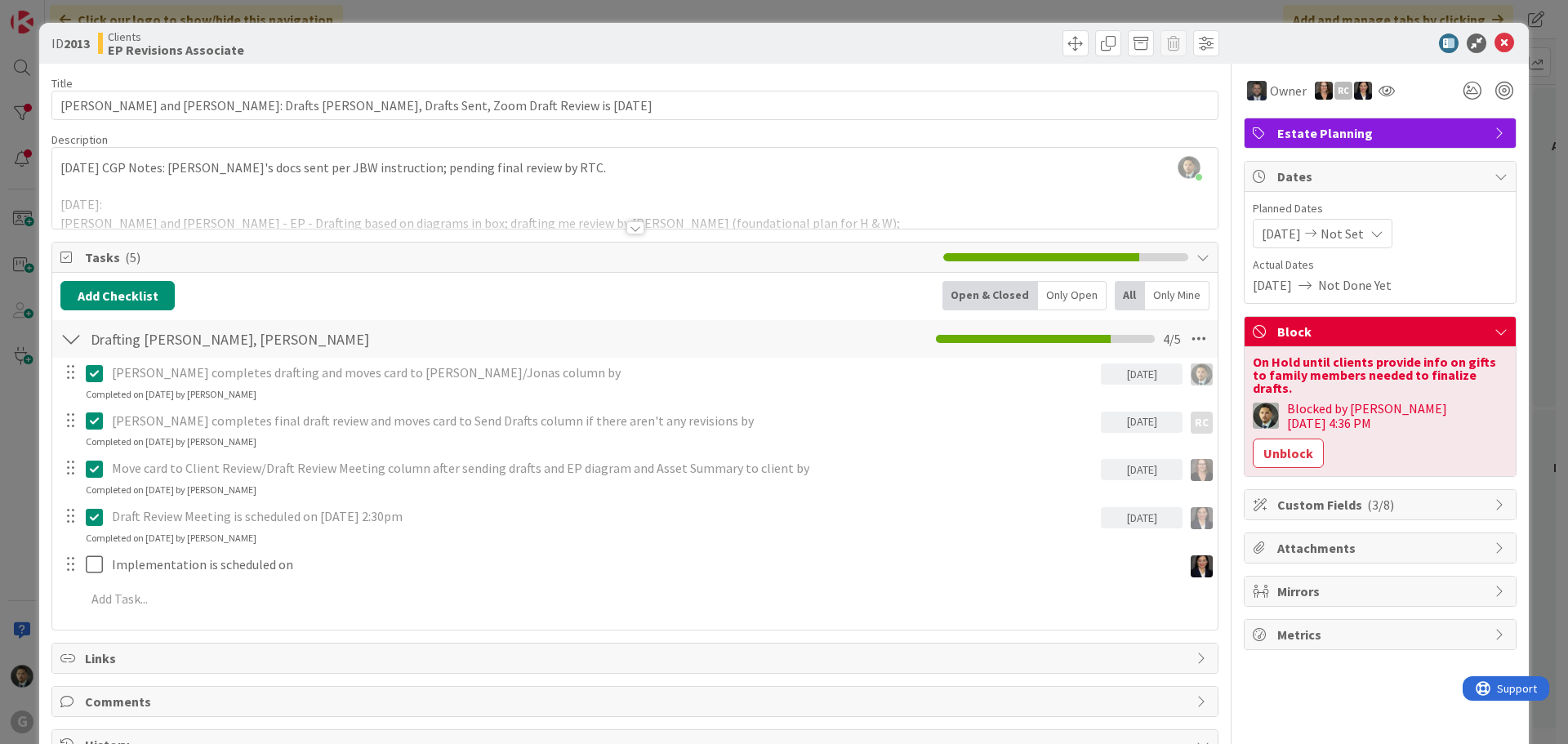
click at [1191, 8] on div "ID 2013 Clients EP Revisions Associate Move Move Title 89 / 128 [PERSON_NAME] a…" at bounding box center [784, 372] width 1568 height 744
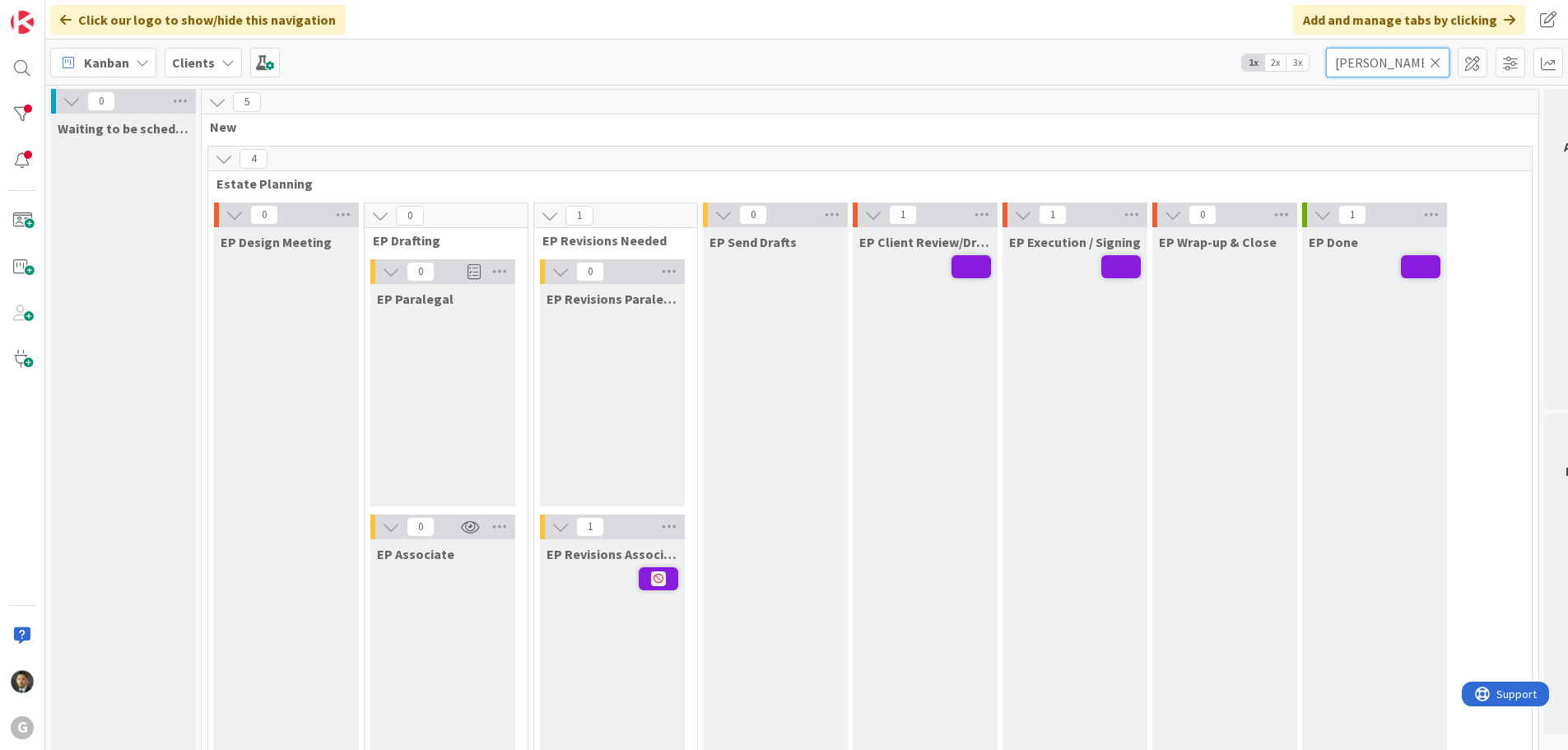
drag, startPoint x: 1414, startPoint y: 65, endPoint x: 1303, endPoint y: 75, distance: 111.4
click at [1304, 75] on div "Kanban Clients 1x 2x 3x [PERSON_NAME]" at bounding box center [806, 62] width 1523 height 45
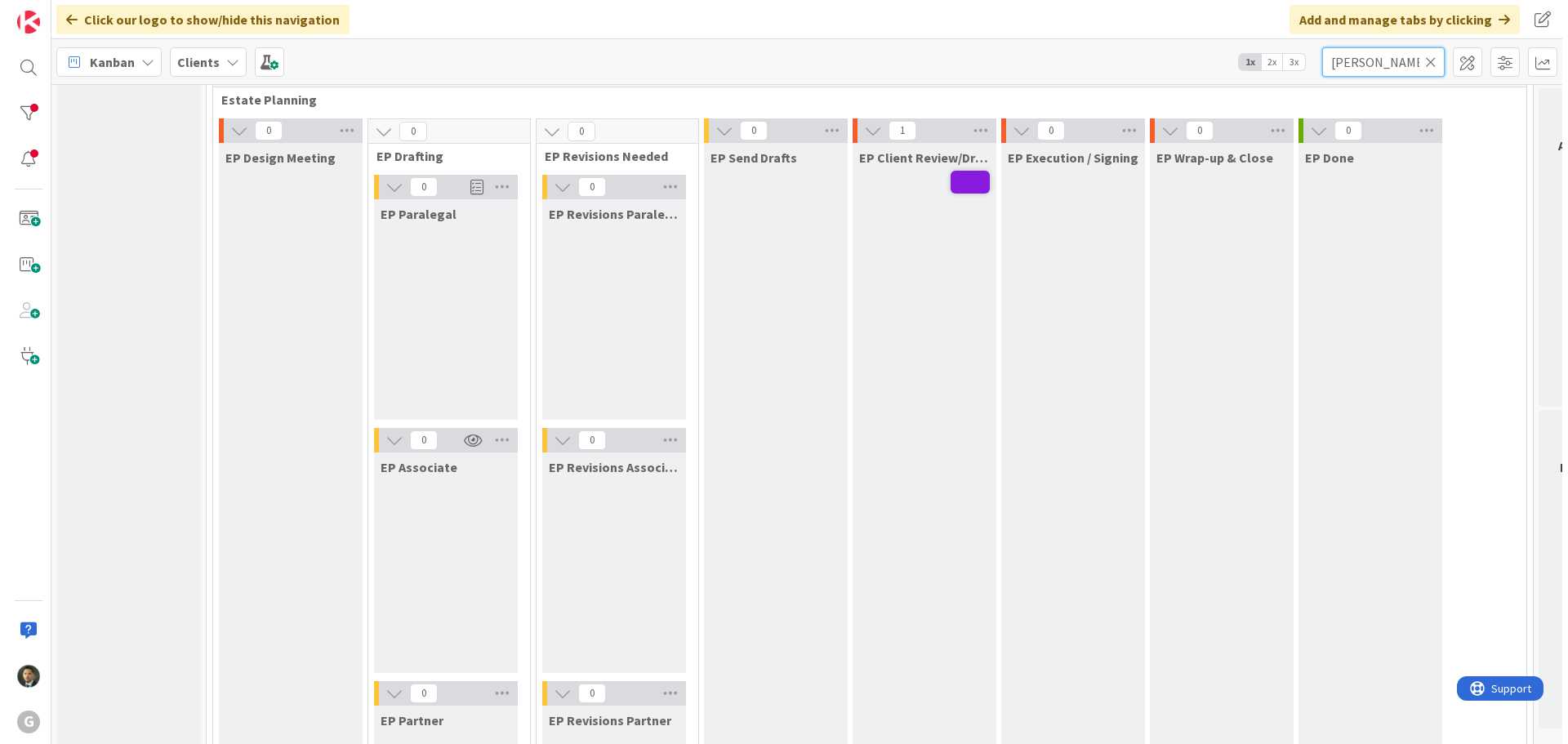
scroll to position [81, 0]
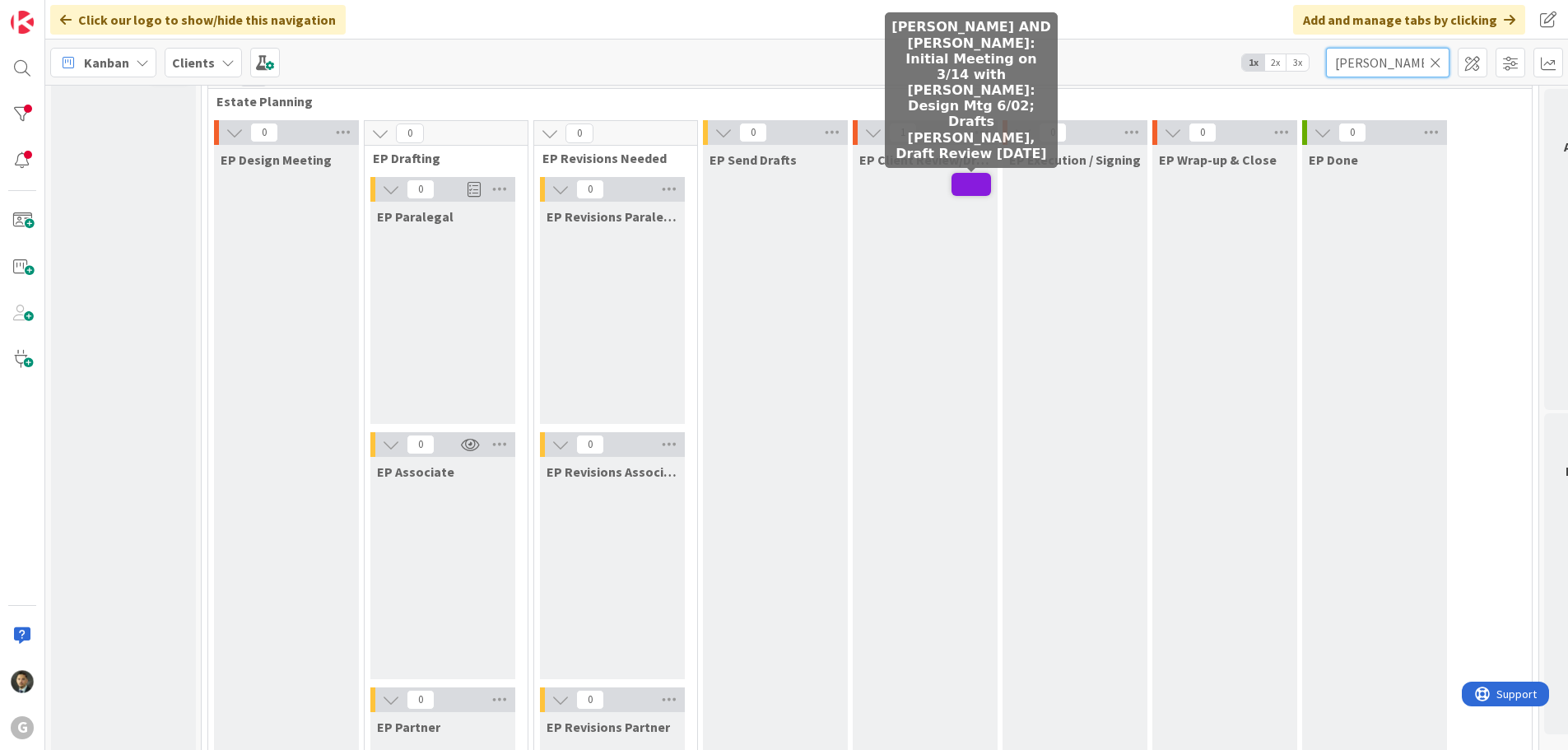
type input "[PERSON_NAME]"
click at [972, 186] on span at bounding box center [971, 185] width 39 height 23
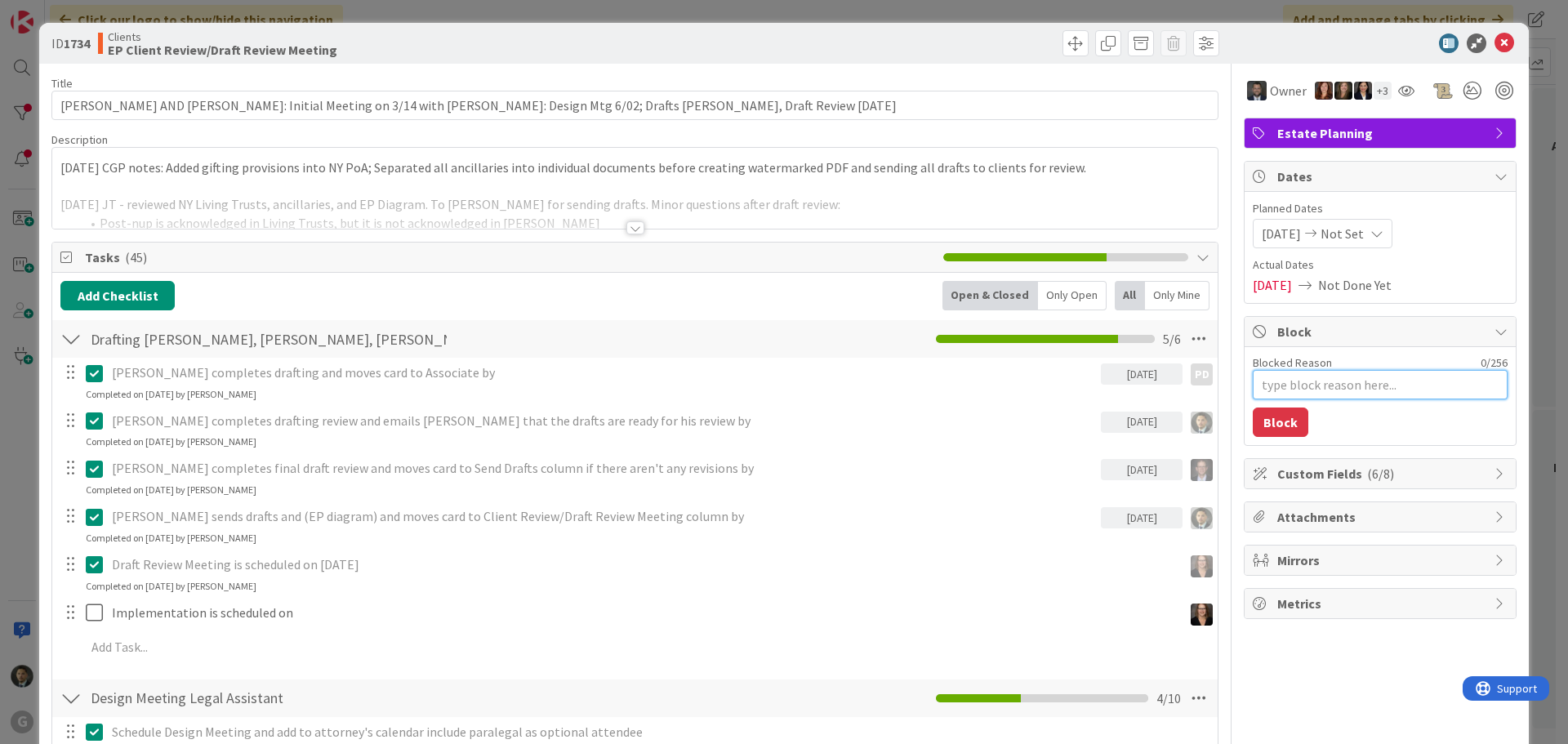
click at [1343, 392] on textarea "Blocked Reason" at bounding box center [1380, 385] width 255 height 29
type textarea "x"
type textarea "O"
type textarea "x"
type textarea "On"
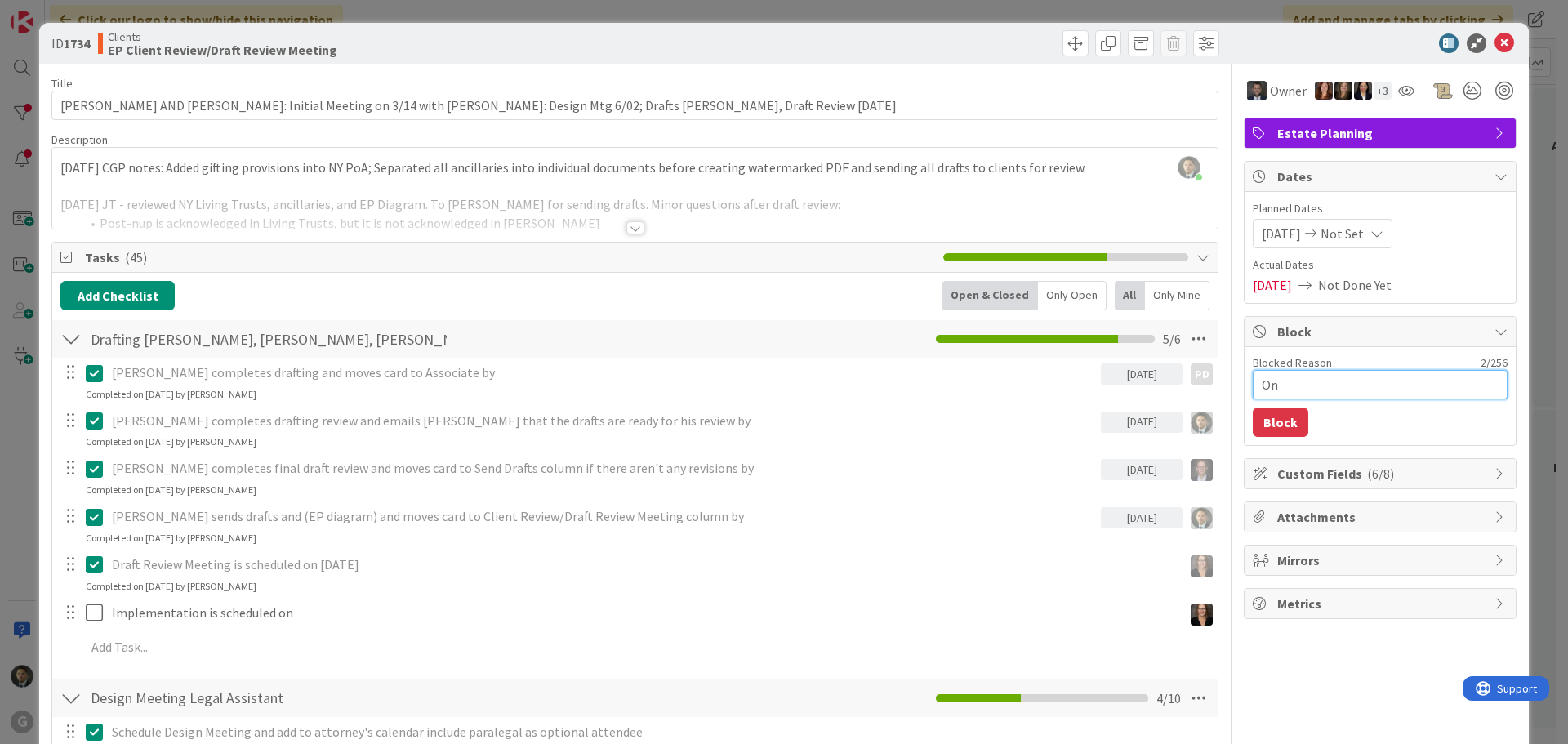
type textarea "x"
type textarea "On"
type textarea "x"
type textarea "On H"
type textarea "x"
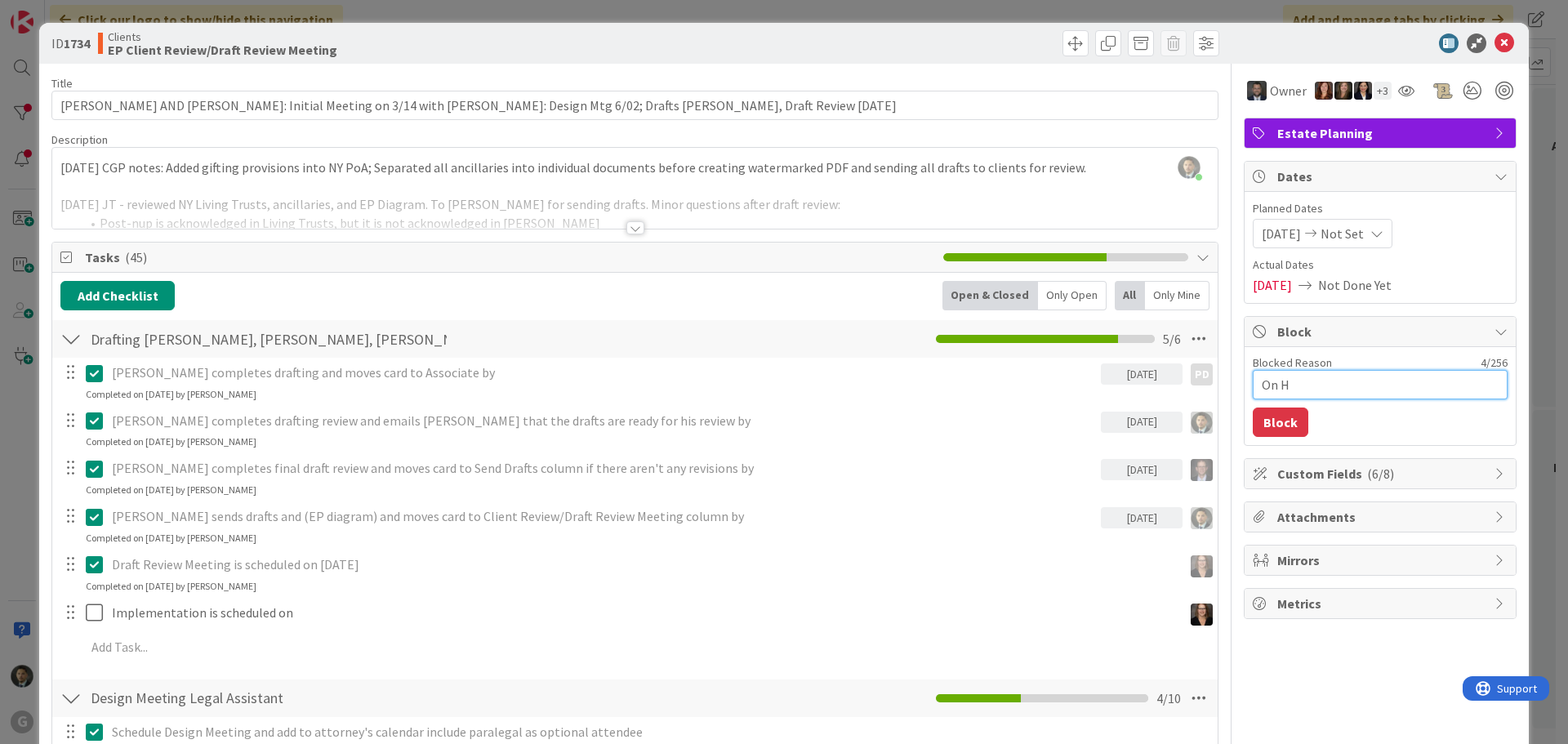
type textarea "On Ho"
type textarea "x"
type textarea "On Hol"
type textarea "x"
type textarea "On Hold"
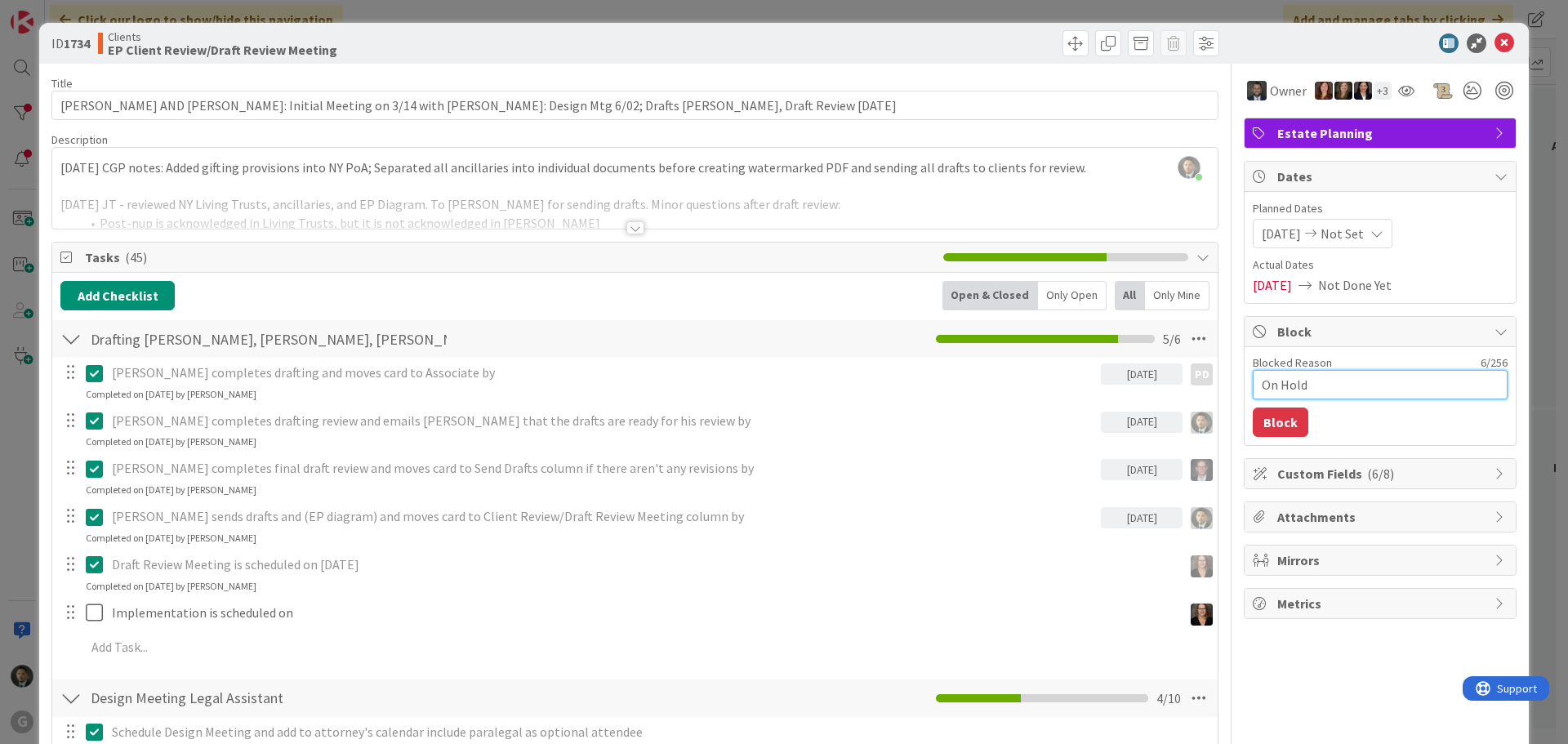
type textarea "x"
type textarea "On Hold"
type textarea "x"
type textarea "On Hold w"
type textarea "x"
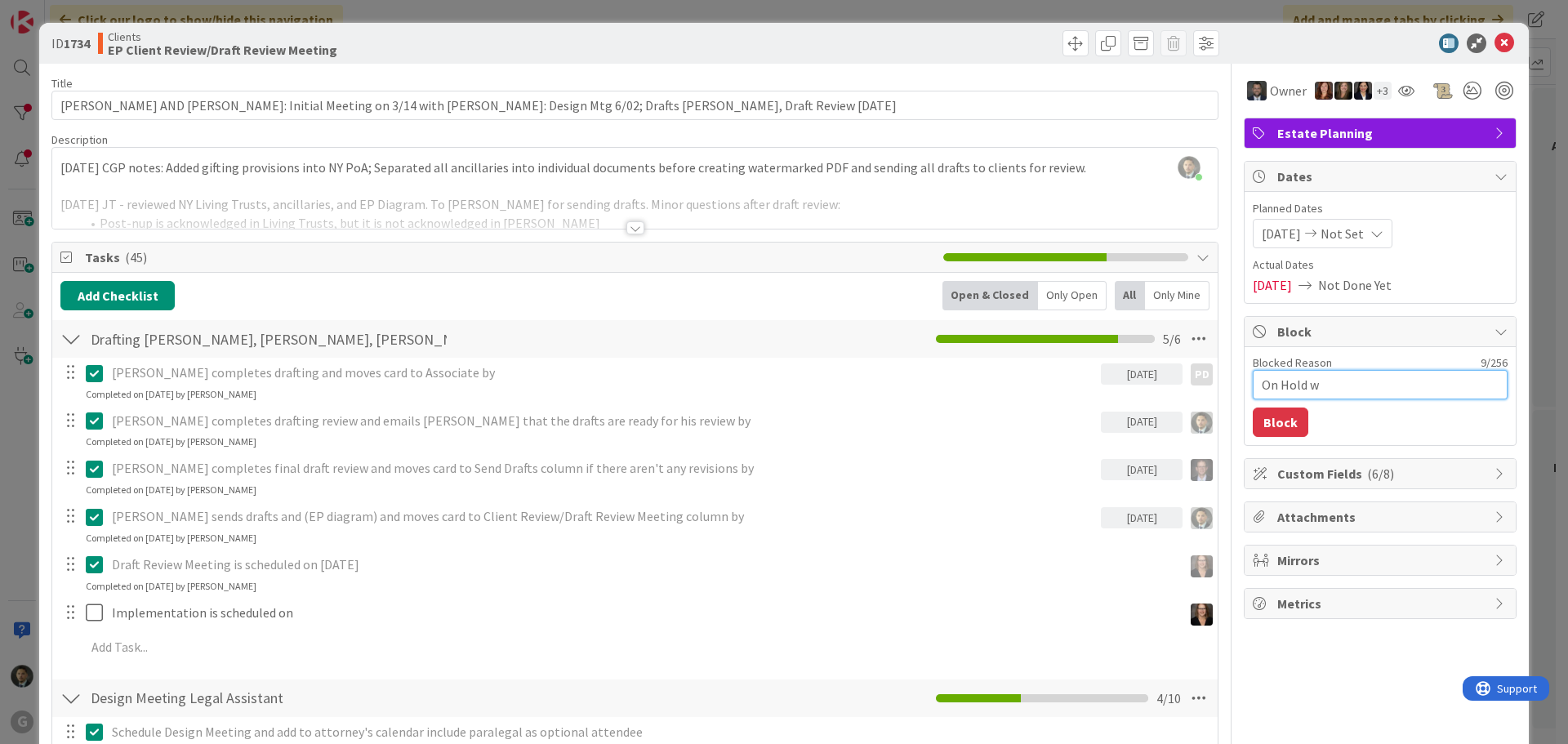
type textarea "On Hold wa"
type textarea "x"
type textarea "On Hold wai"
type textarea "x"
type textarea "On Hold wait"
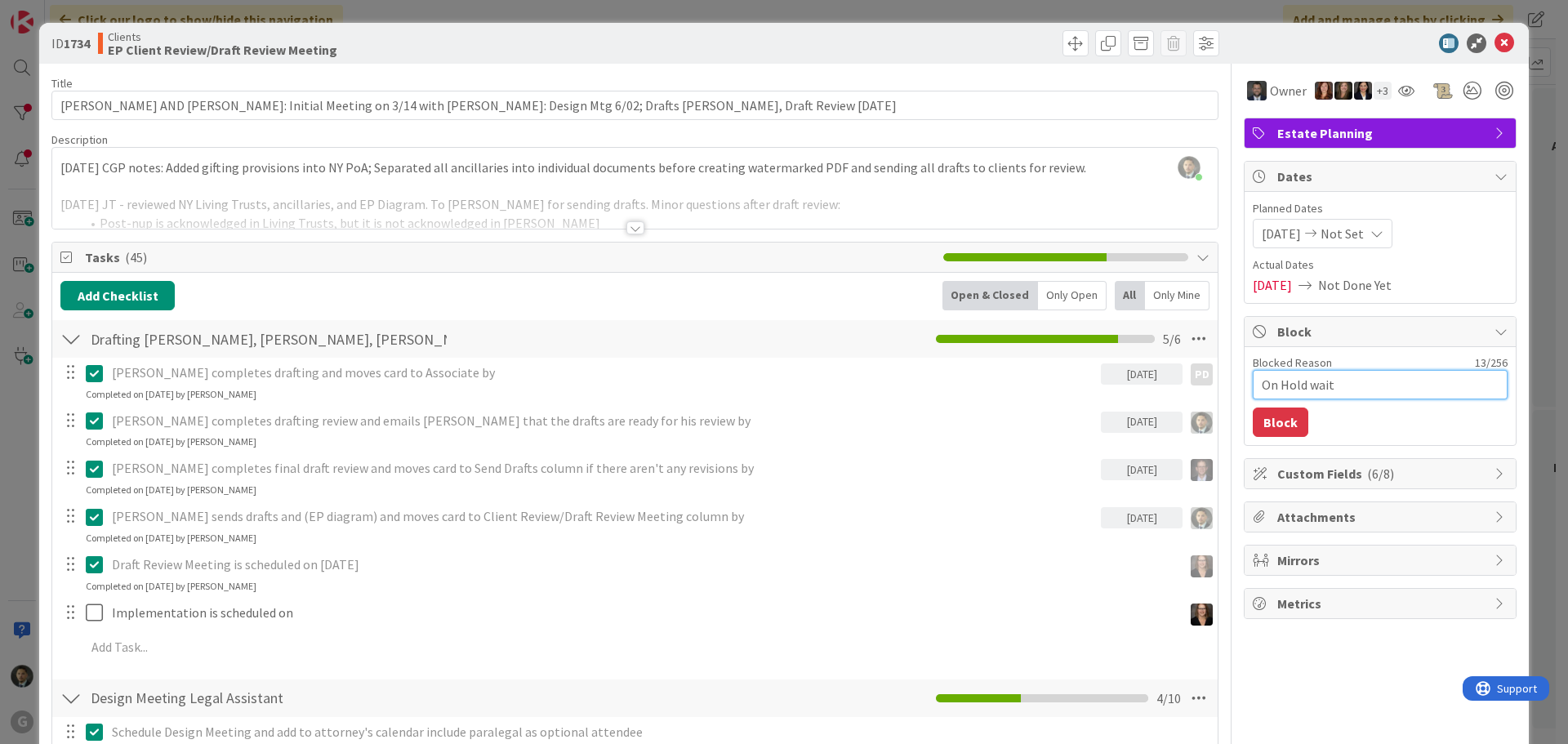
type textarea "x"
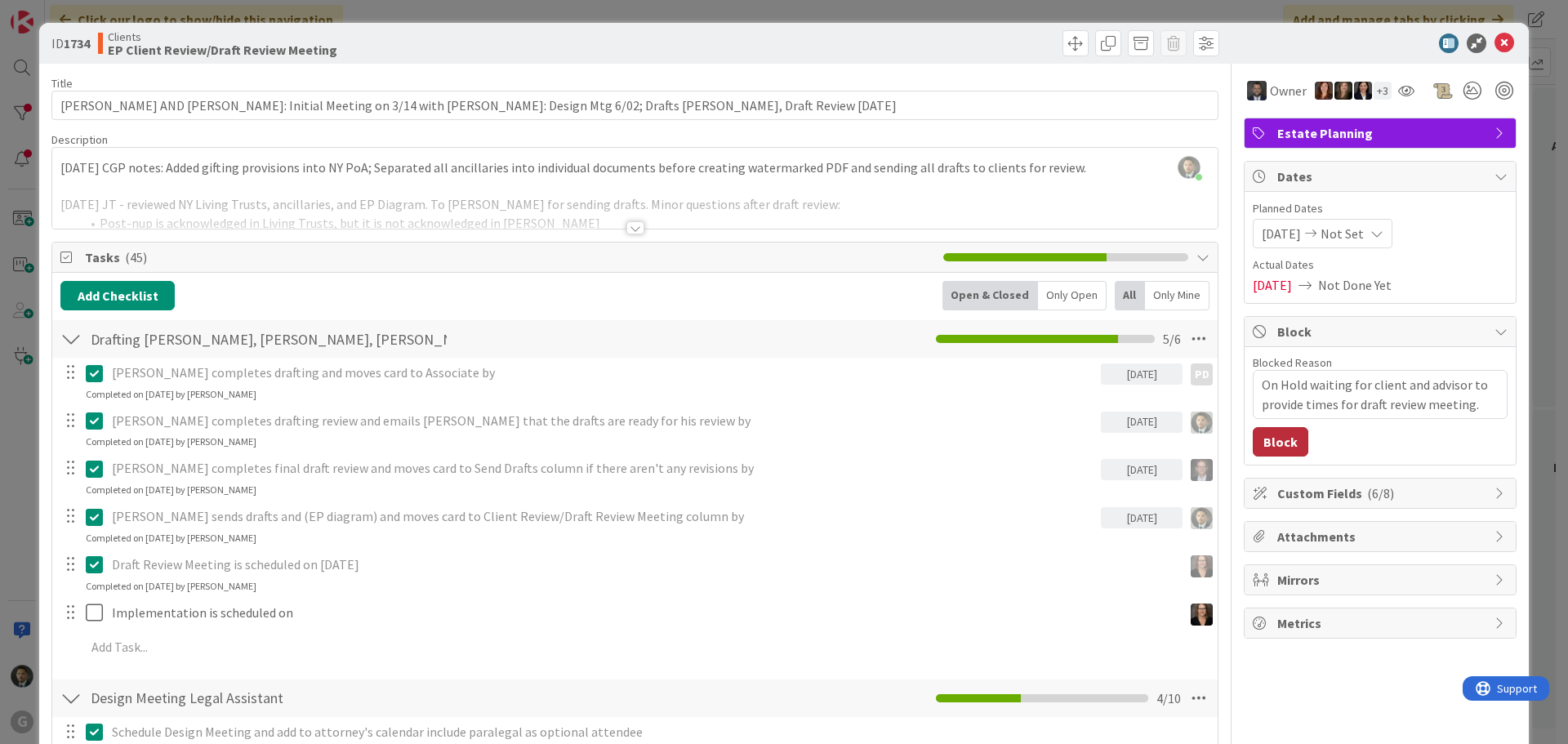
click at [1261, 450] on button "Block" at bounding box center [1280, 442] width 55 height 29
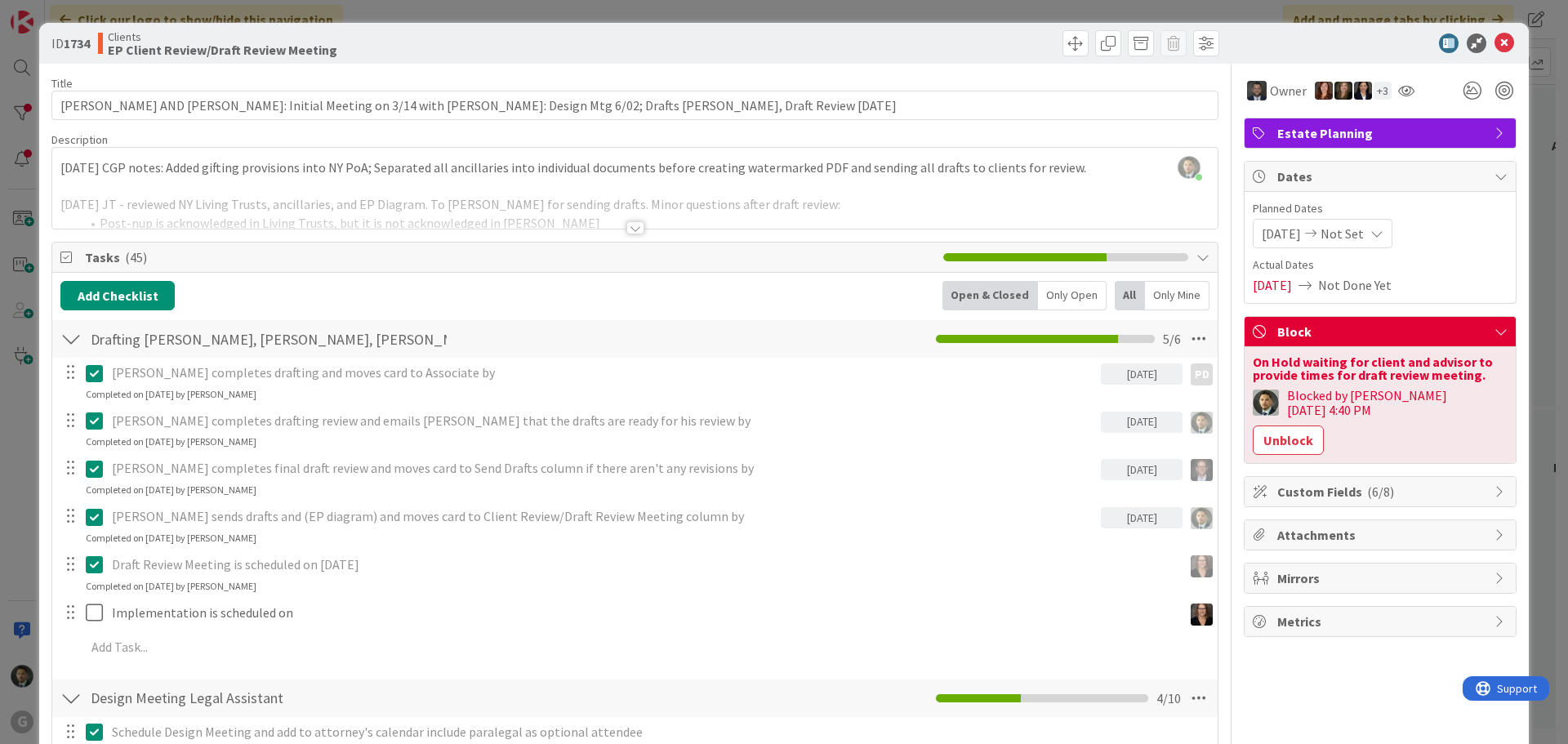
click at [1126, 9] on div "ID 1734 Clients EP Client Review/Draft Review Meeting Title 127 / 128 [PERSON_N…" at bounding box center [784, 372] width 1568 height 744
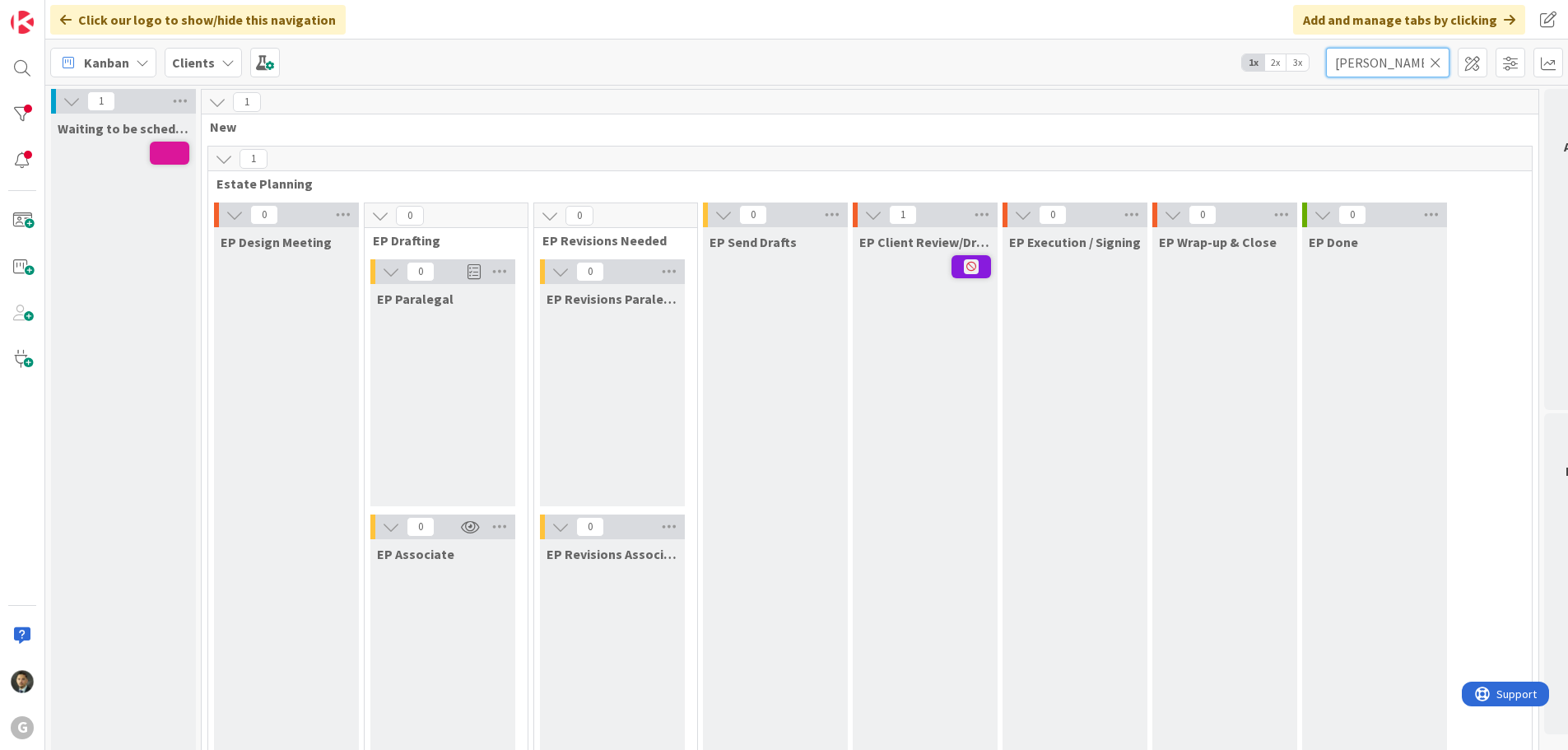
drag, startPoint x: 1383, startPoint y: 62, endPoint x: 1283, endPoint y: 67, distance: 100.1
click at [1283, 67] on div "Kanban Clients 1x 2x 3x [PERSON_NAME]" at bounding box center [806, 62] width 1523 height 45
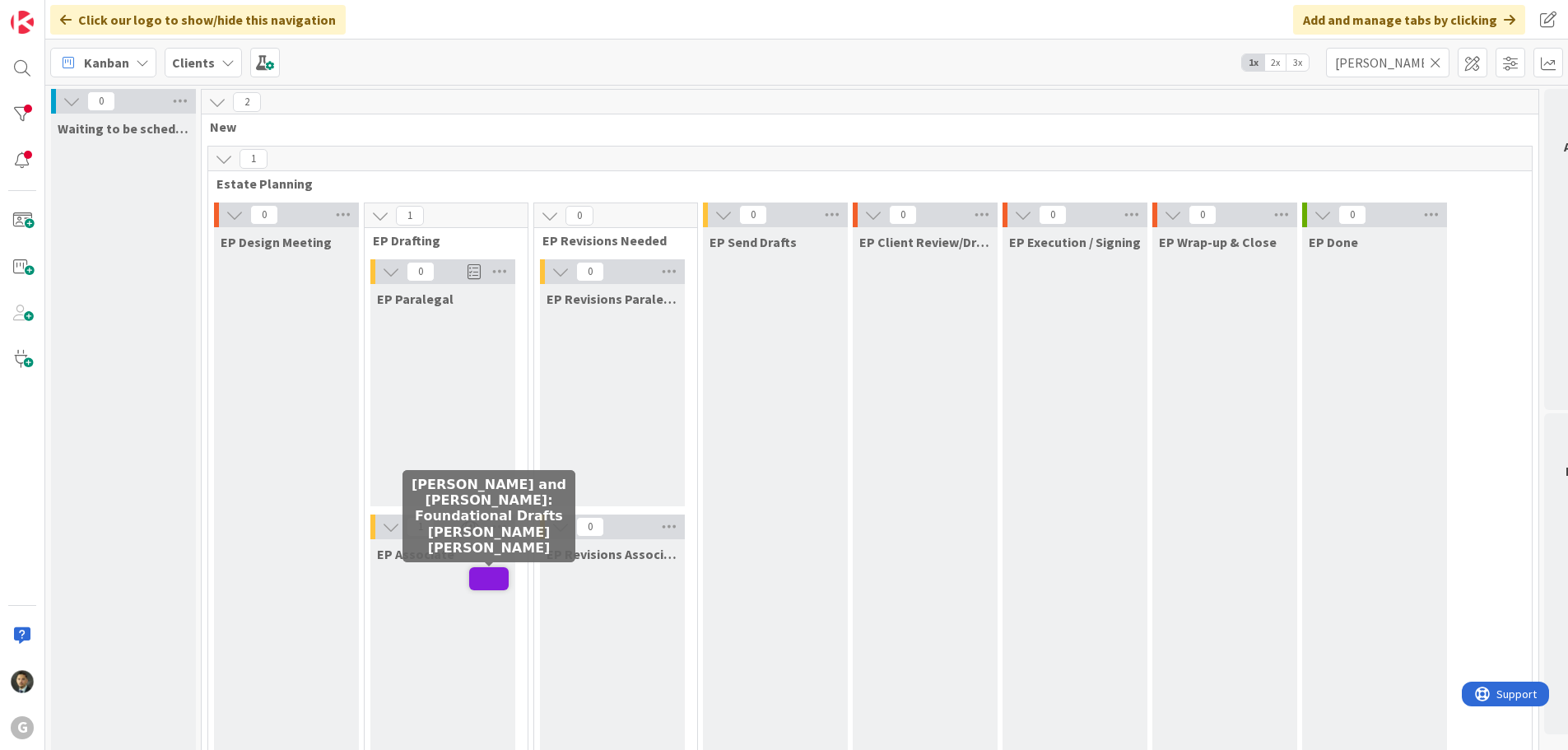
click at [488, 583] on span at bounding box center [488, 579] width 39 height 23
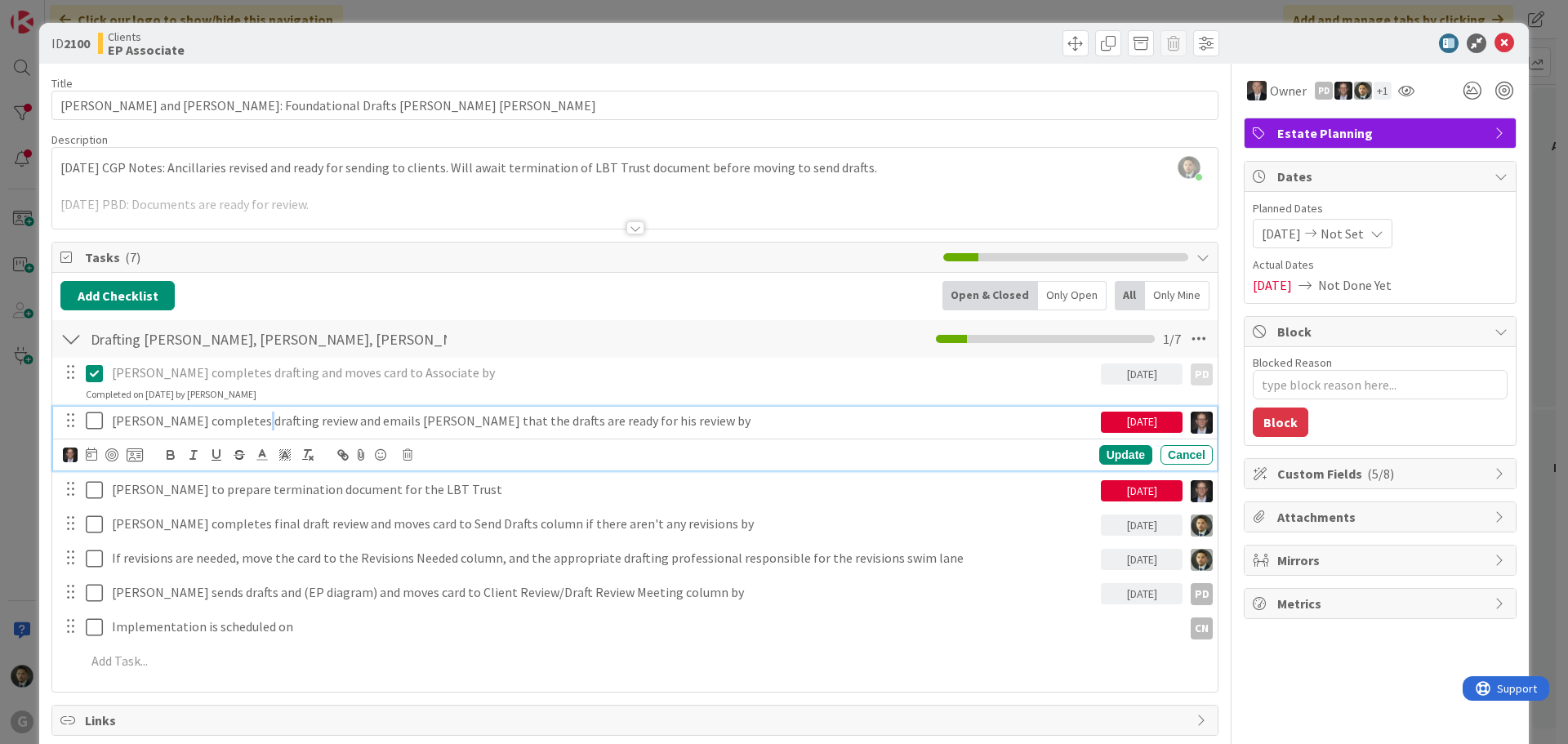
click at [241, 422] on p "[PERSON_NAME] completes drafting review and emails [PERSON_NAME] that the draft…" at bounding box center [603, 420] width 983 height 18
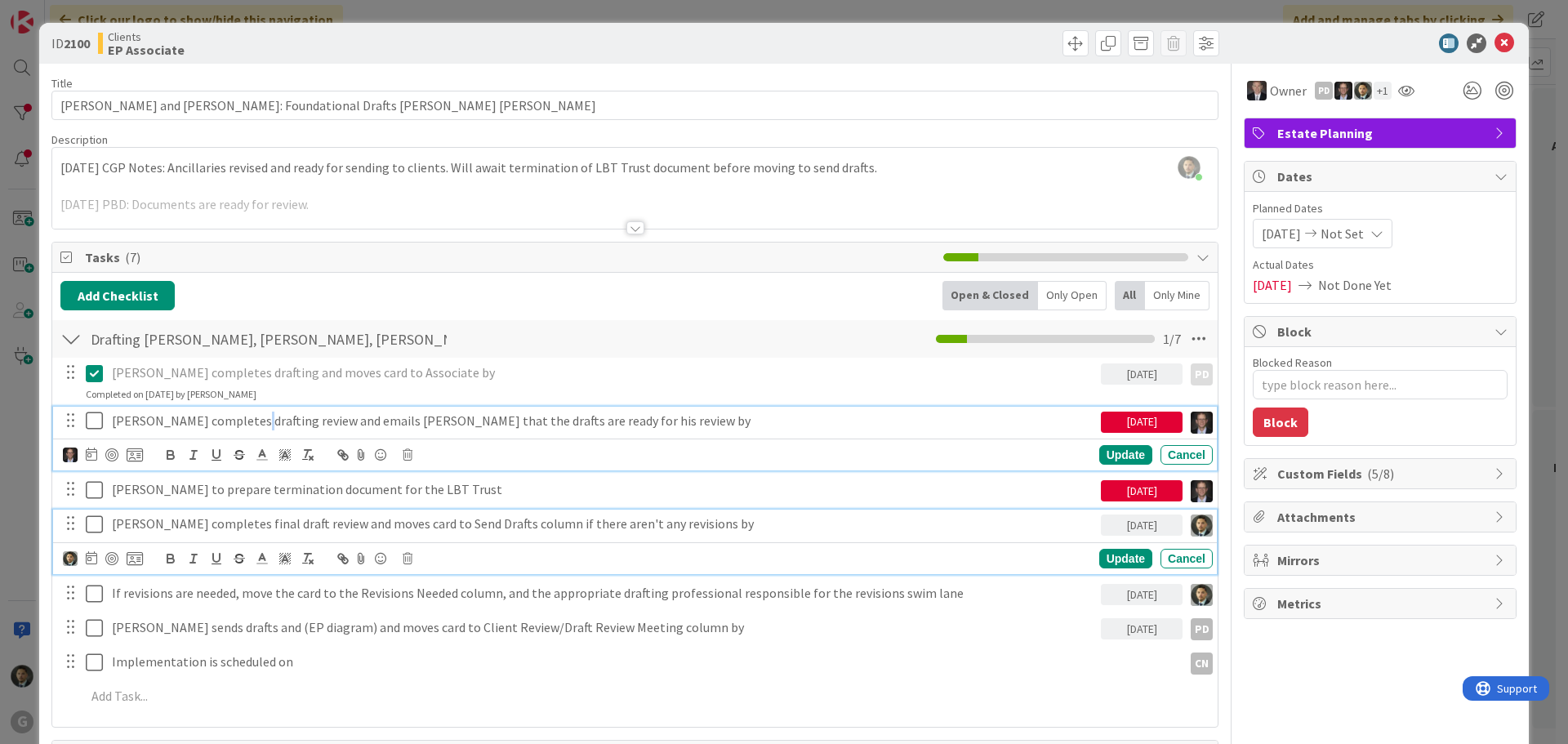
click at [291, 526] on p "[PERSON_NAME] completes final draft review and moves card to Send Drafts column…" at bounding box center [603, 523] width 983 height 18
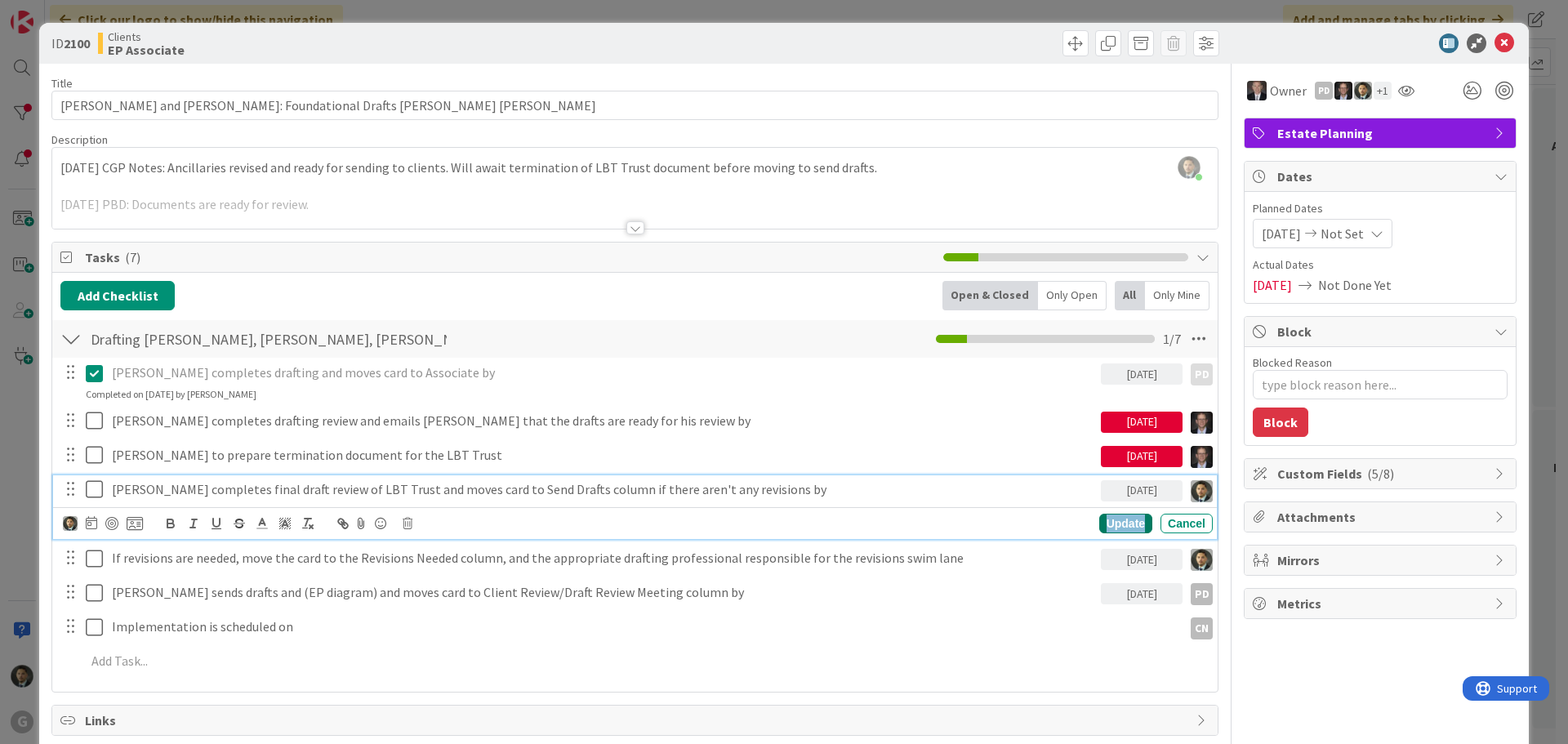
click at [1113, 530] on div "Update" at bounding box center [1125, 523] width 53 height 19
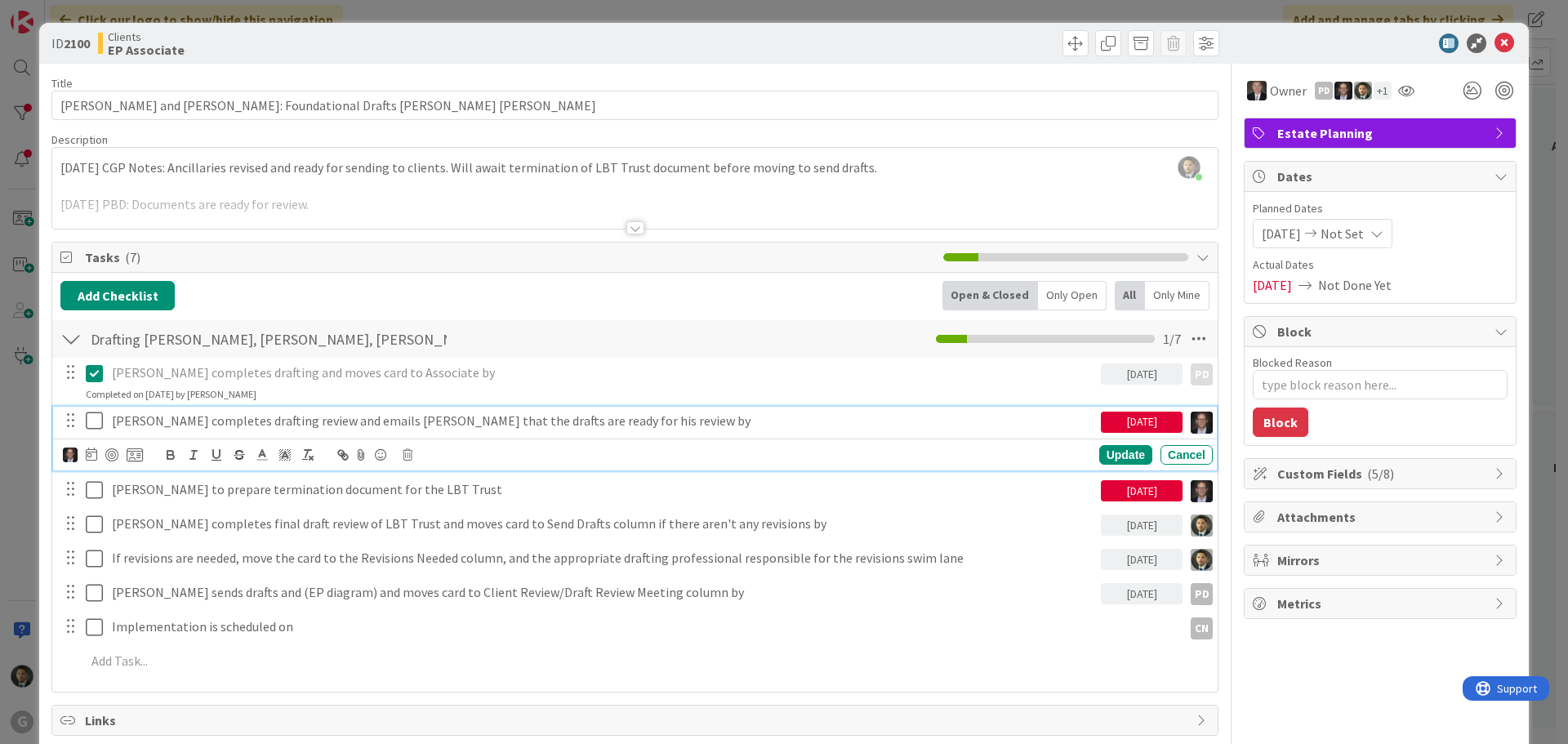
click at [122, 419] on p "[PERSON_NAME] completes drafting review and emails [PERSON_NAME] that the draft…" at bounding box center [603, 420] width 983 height 18
click at [282, 418] on p "[PERSON_NAME] completes drafting review and emails [PERSON_NAME] that the draft…" at bounding box center [603, 420] width 983 height 18
click at [454, 418] on p "[PERSON_NAME] completes drafting review of ancillary drafts and emails [PERSON_…" at bounding box center [603, 420] width 983 height 18
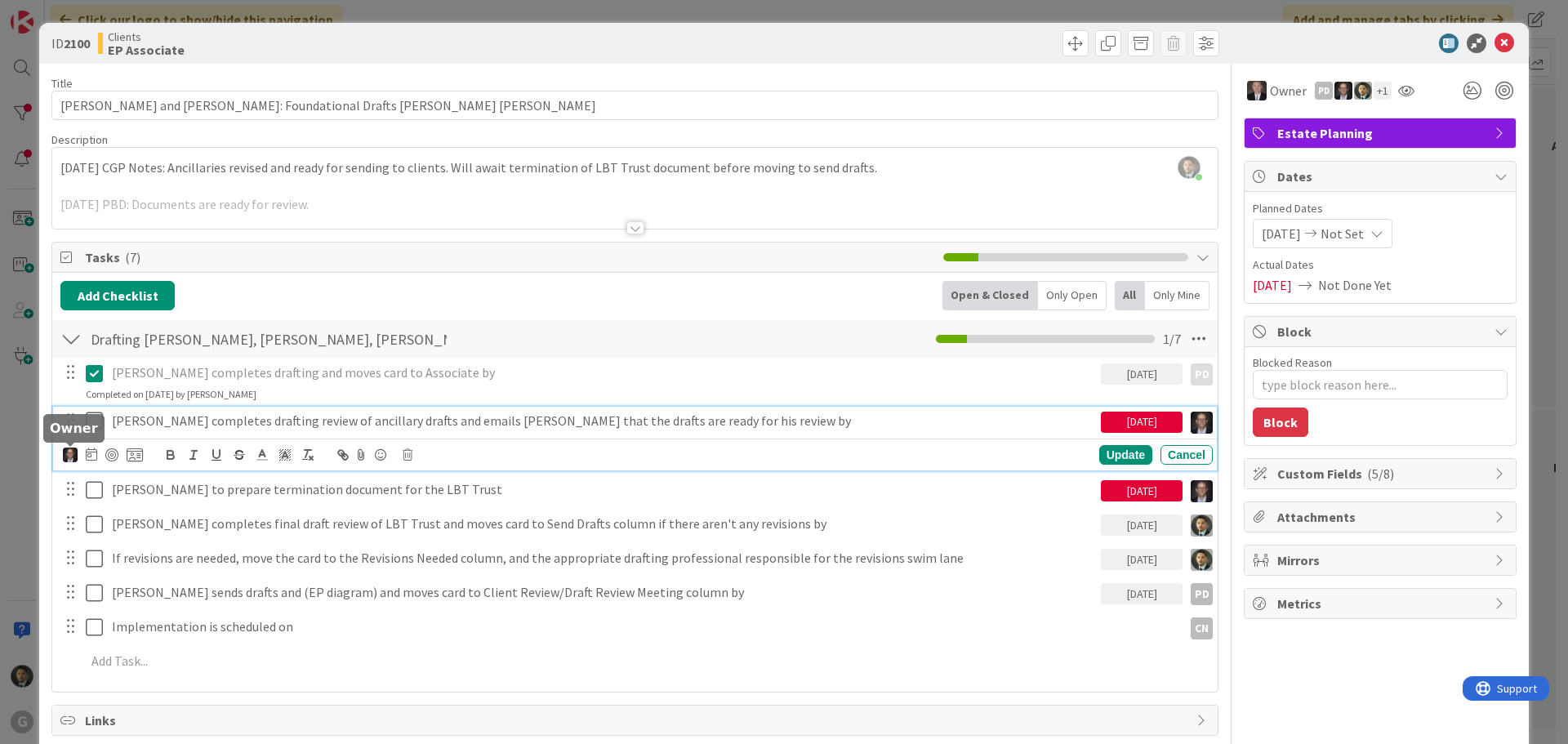
click at [76, 452] on img at bounding box center [70, 454] width 15 height 15
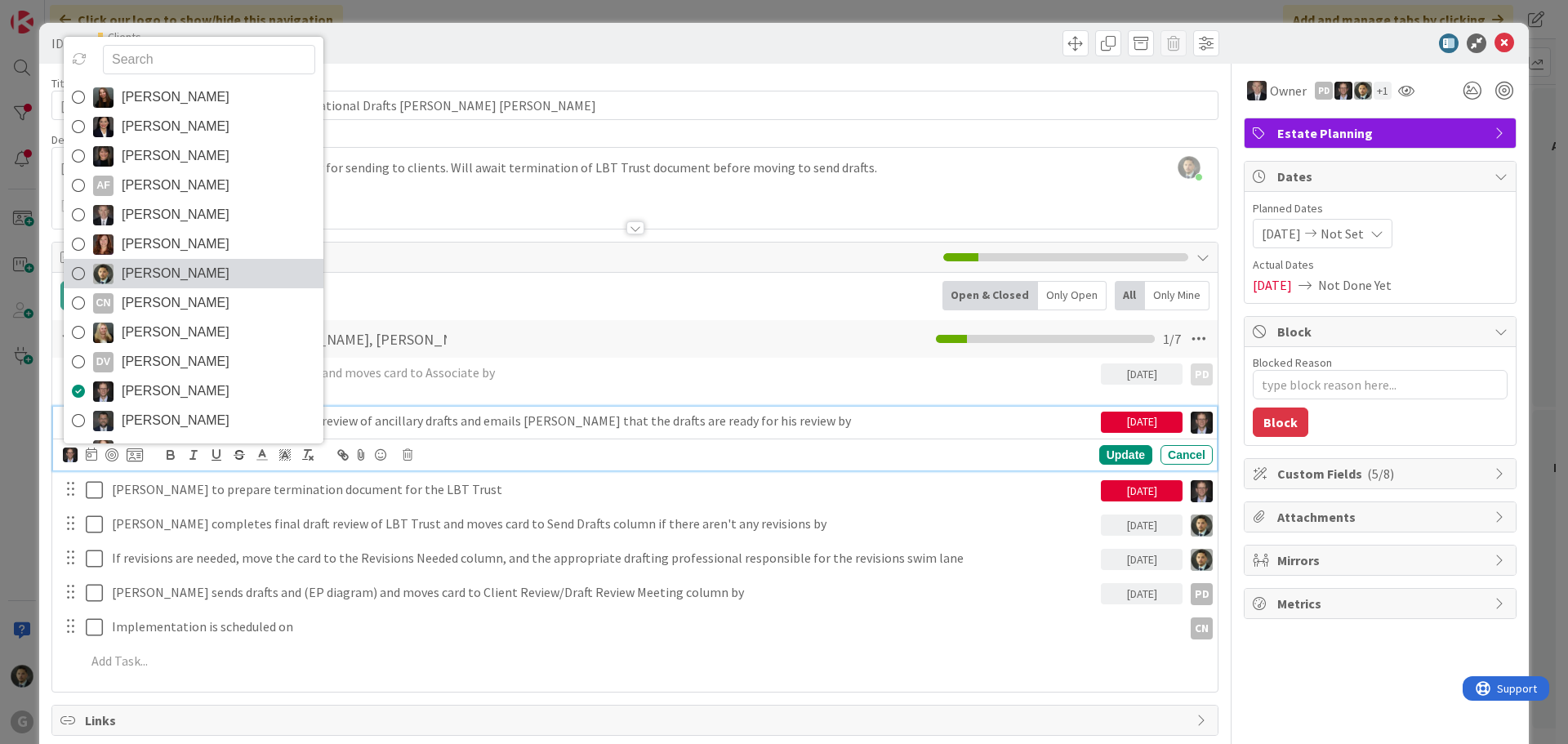
click at [153, 271] on span "[PERSON_NAME]" at bounding box center [175, 273] width 108 height 24
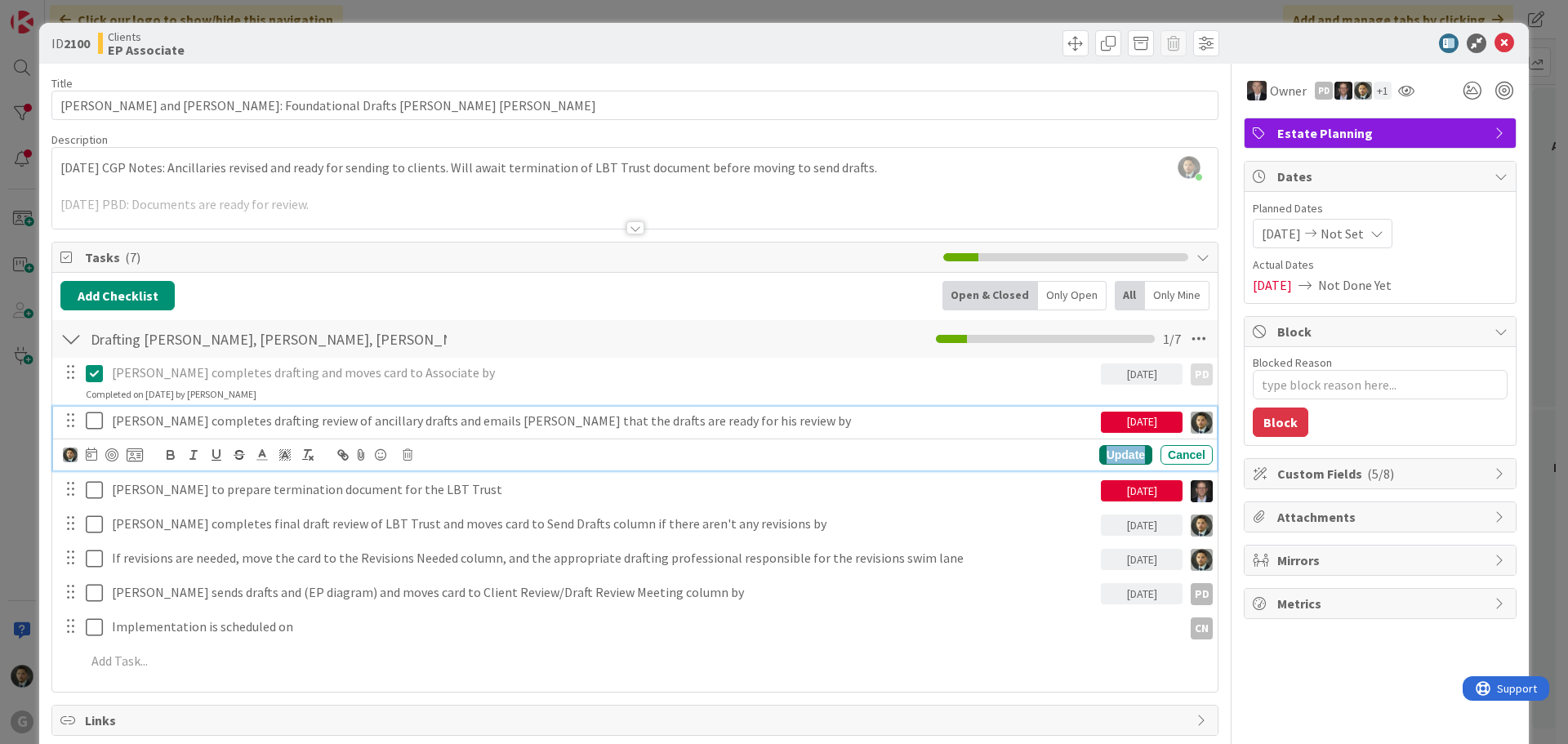
click at [1099, 454] on div "Update" at bounding box center [1125, 454] width 53 height 19
click at [90, 418] on icon at bounding box center [97, 420] width 24 height 19
